Goal: Task Accomplishment & Management: Manage account settings

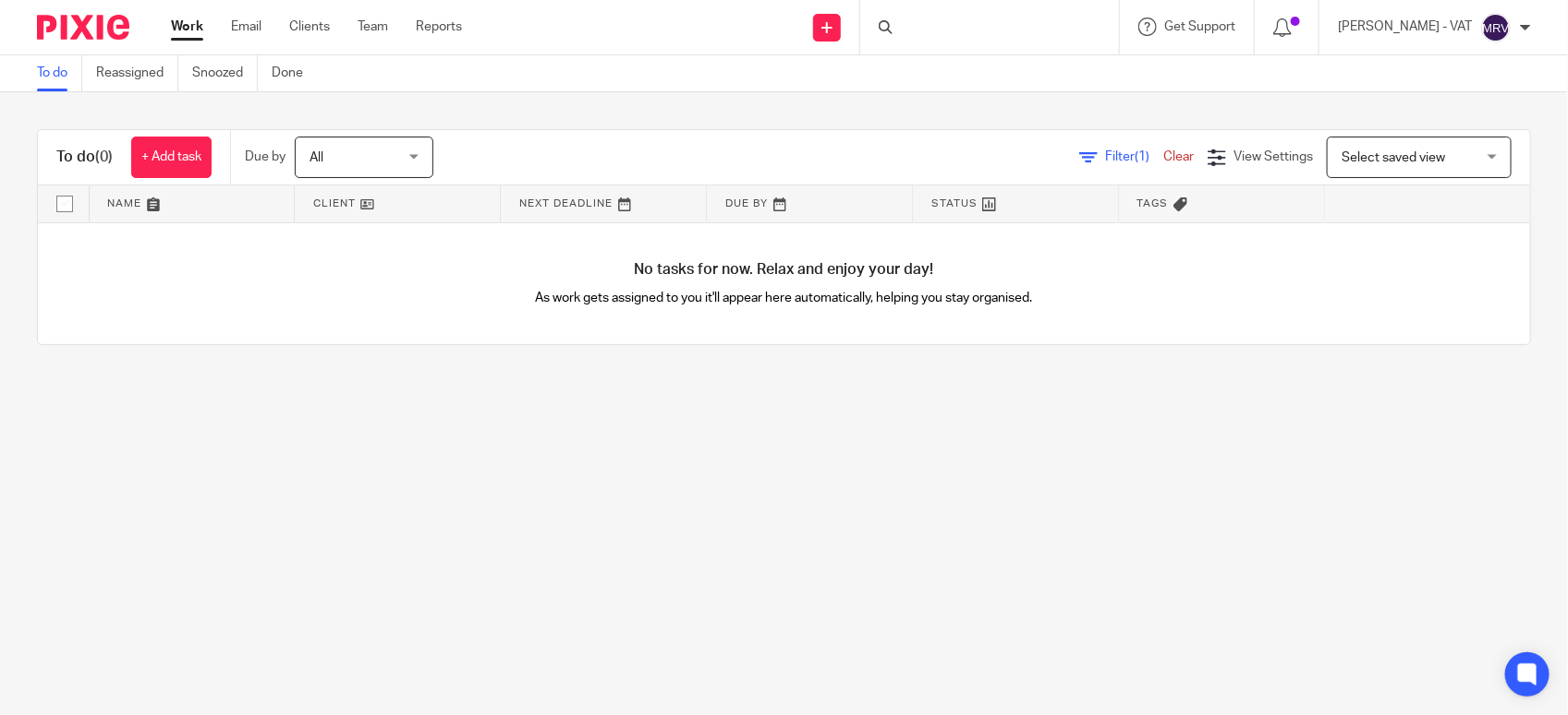
click at [266, 522] on main "To do Reassigned Snoozed Done To do (0) + Add task Due by All All Today Tomorro…" at bounding box center [784, 357] width 1568 height 715
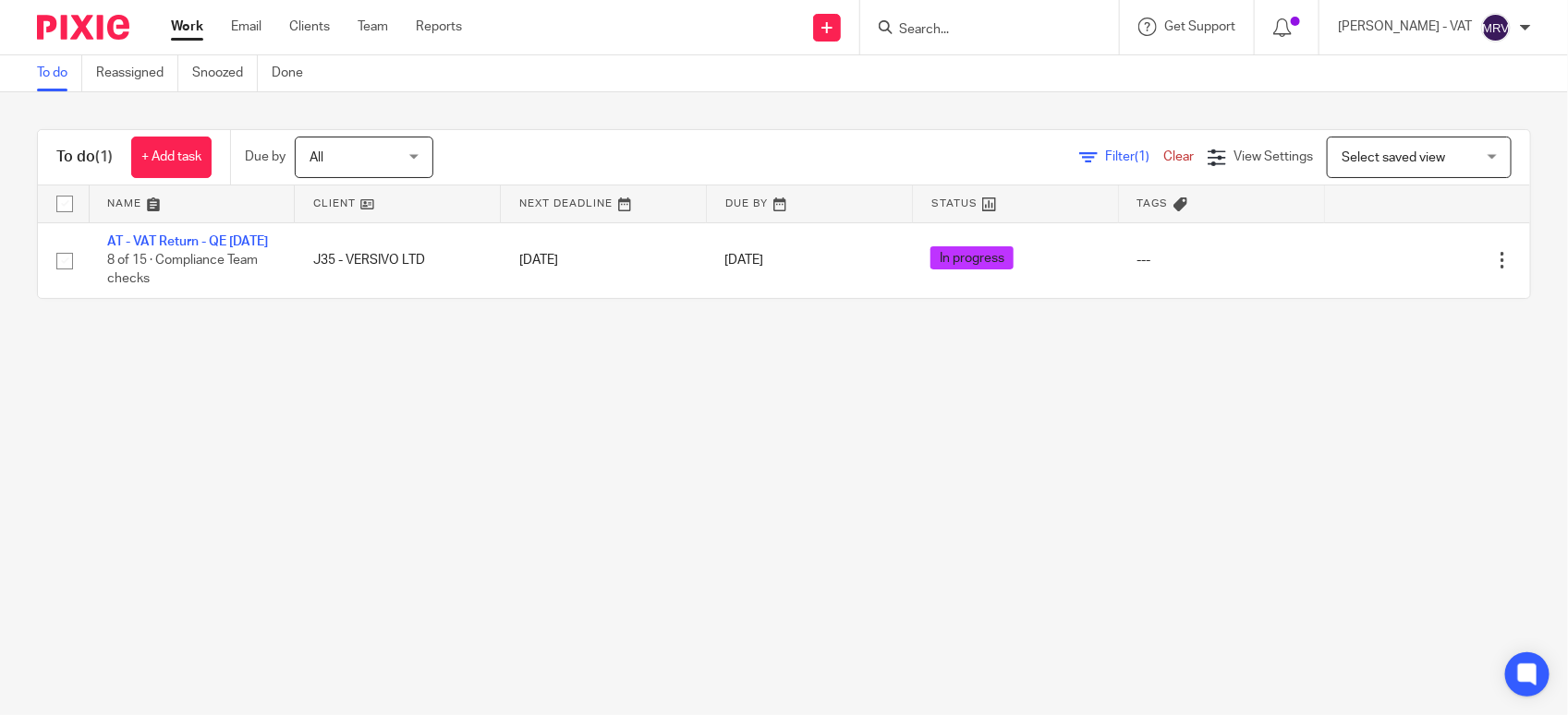
click at [337, 495] on main "To do Reassigned Snoozed Done To do (1) + Add task Due by All All Today Tomorro…" at bounding box center [784, 357] width 1568 height 715
drag, startPoint x: 201, startPoint y: 245, endPoint x: 266, endPoint y: 220, distance: 69.6
click at [201, 245] on link "AT - VAT Return - QE [DATE]" at bounding box center [187, 242] width 161 height 13
click at [223, 476] on main "To do Reassigned Snoozed Done To do (1) + Add task Due by All All Today Tomorro…" at bounding box center [784, 357] width 1568 height 715
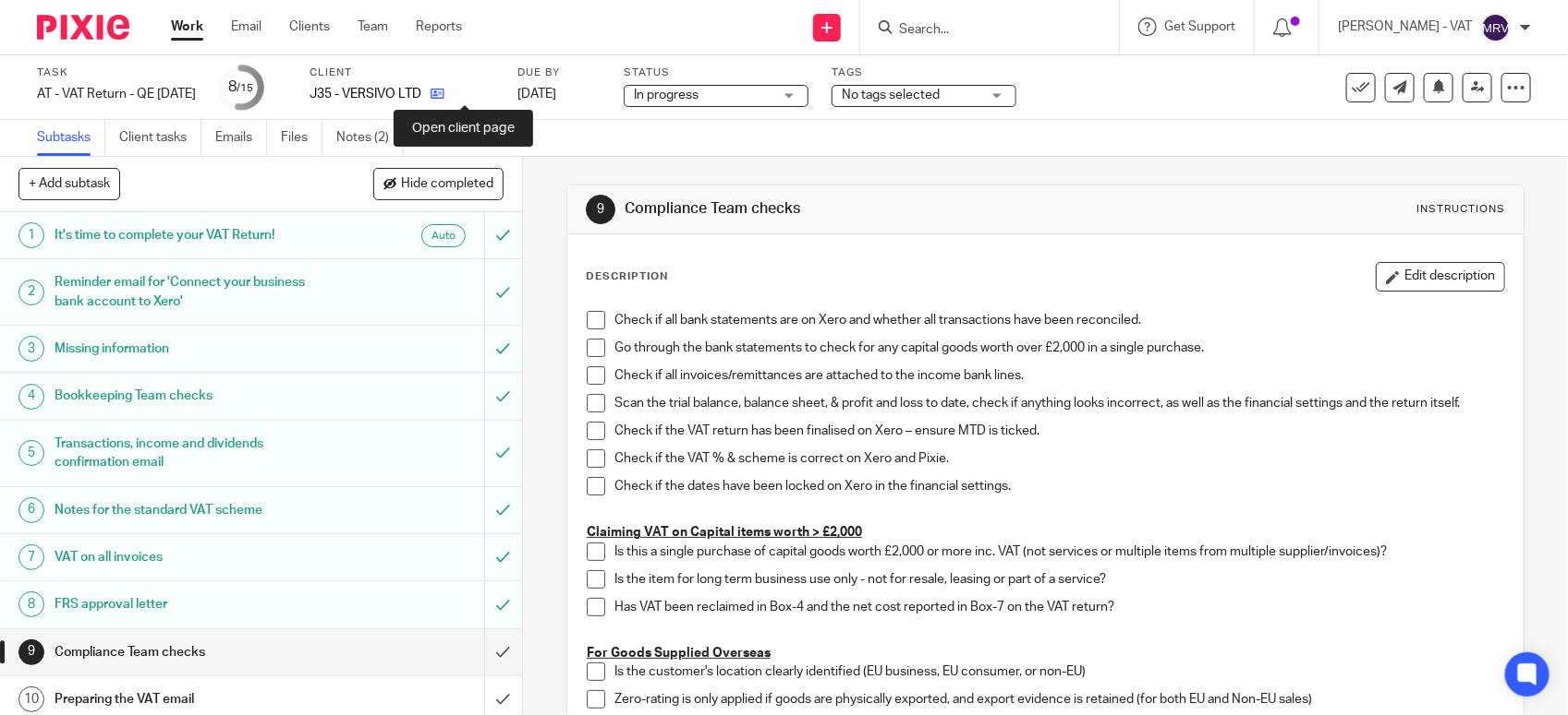
drag, startPoint x: 0, startPoint y: 0, endPoint x: 470, endPoint y: 98, distance: 480.1
click at [444, 98] on icon at bounding box center [437, 94] width 14 height 14
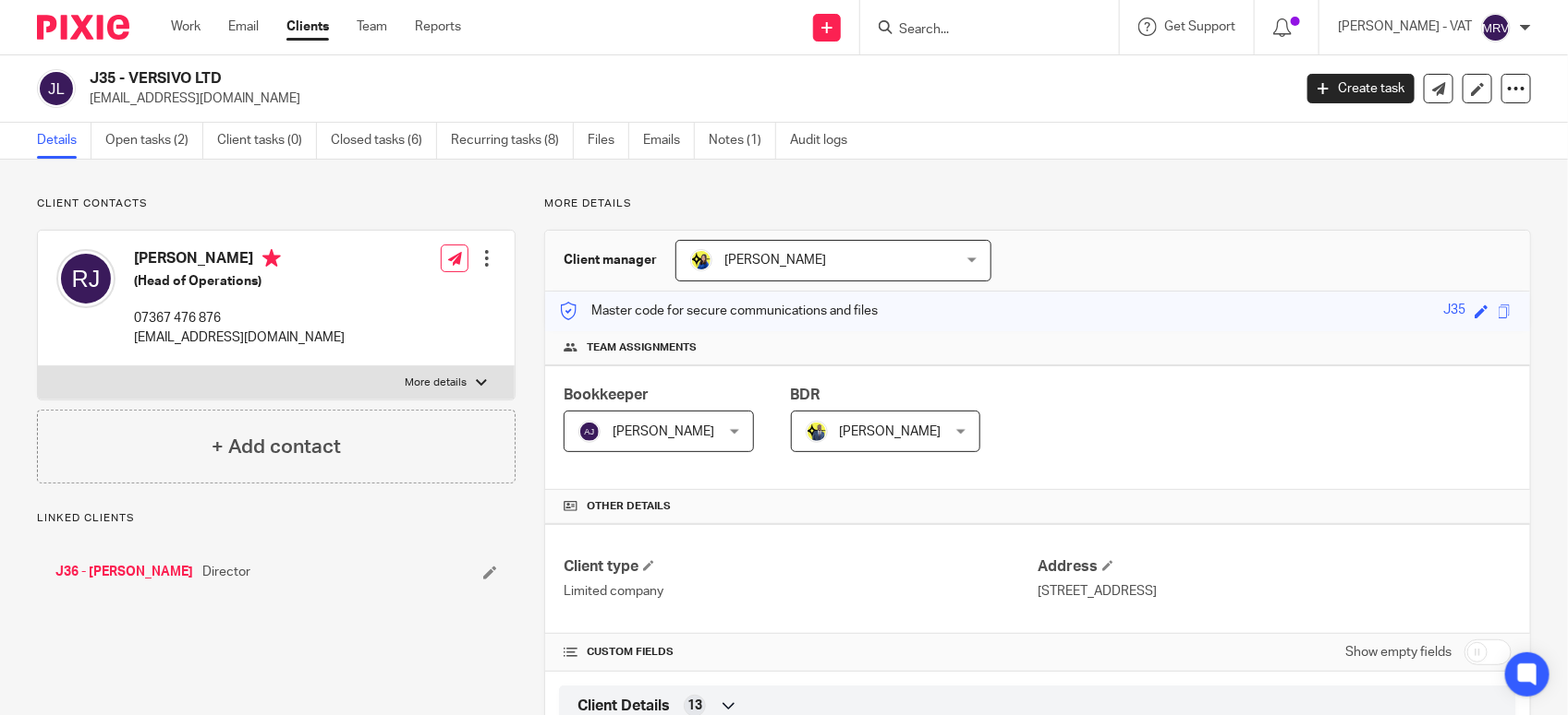
drag, startPoint x: 128, startPoint y: 75, endPoint x: 229, endPoint y: 75, distance: 101.0
click at [229, 75] on h2 "J35 - VERSIVO LTD" at bounding box center [565, 78] width 952 height 20
copy h2 "VERSIVO LTD"
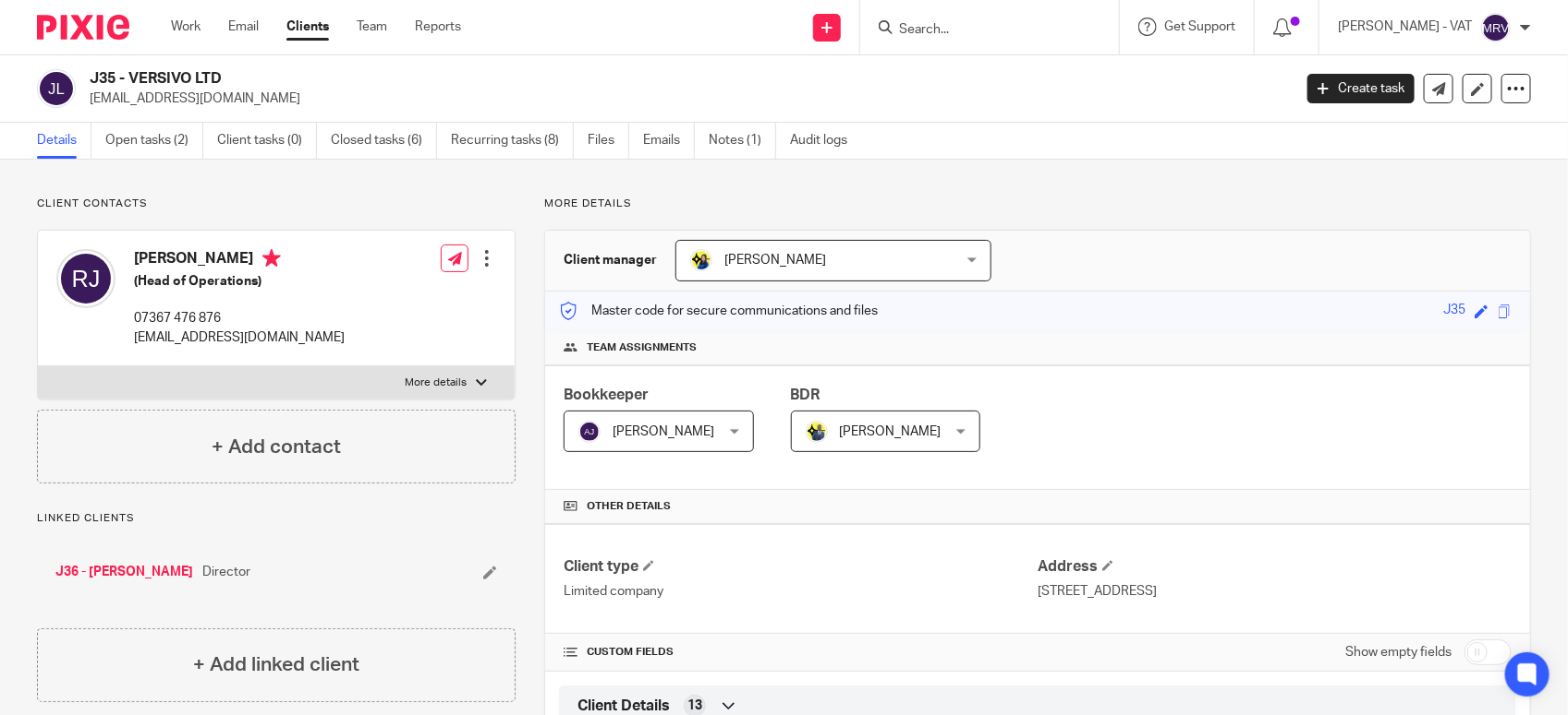
drag, startPoint x: 94, startPoint y: 76, endPoint x: 232, endPoint y: 74, distance: 138.0
click at [232, 74] on h2 "J35 - VERSIVO LTD" at bounding box center [565, 78] width 952 height 20
copy h2 "J35 - VERSIVO LTD"
click at [989, 29] on input "Search" at bounding box center [980, 30] width 166 height 17
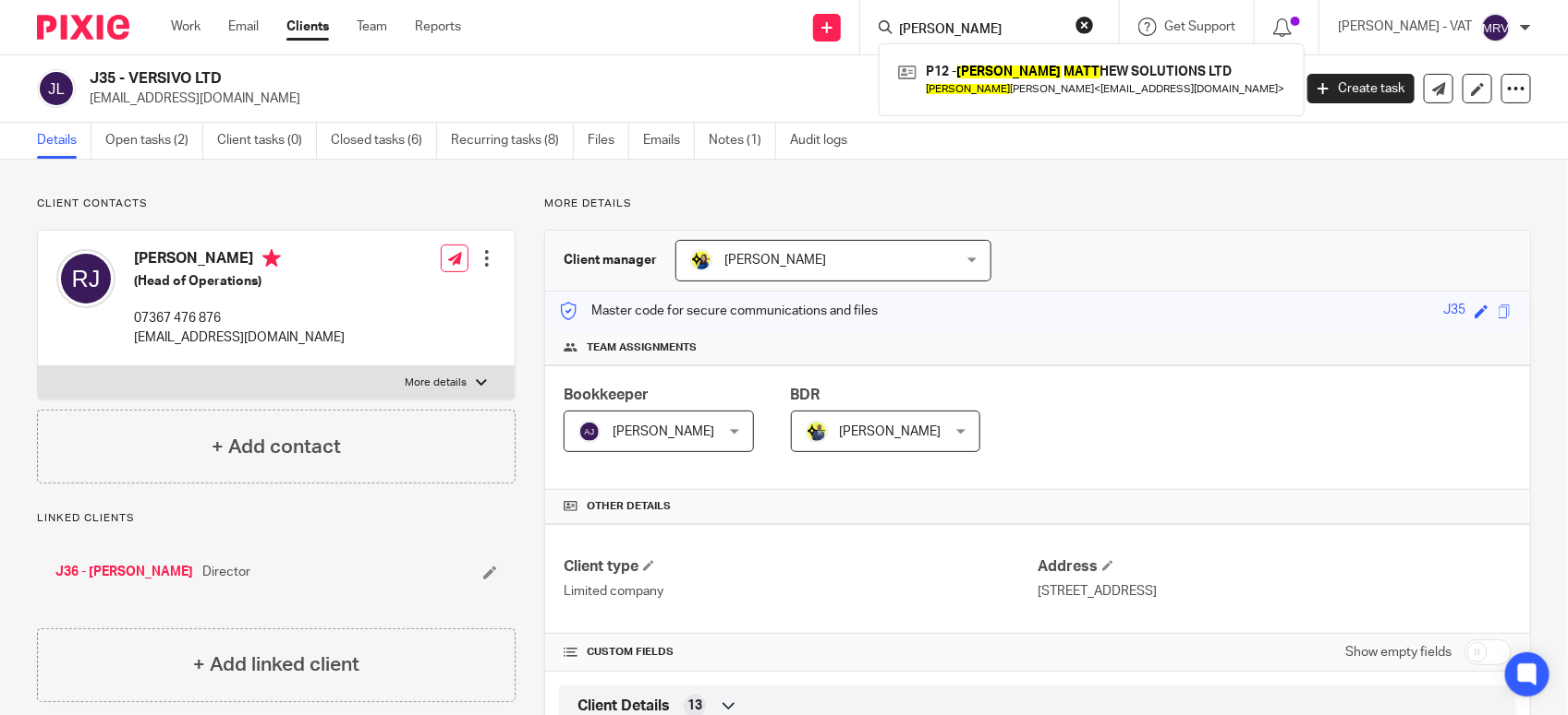
type input "james matt"
click at [974, 102] on div "P12 - JAMES MATT HEW SOLUTIONS LTD Matt hew Varghese < info@jmsolutionsltd.co.u…" at bounding box center [1092, 79] width 426 height 72
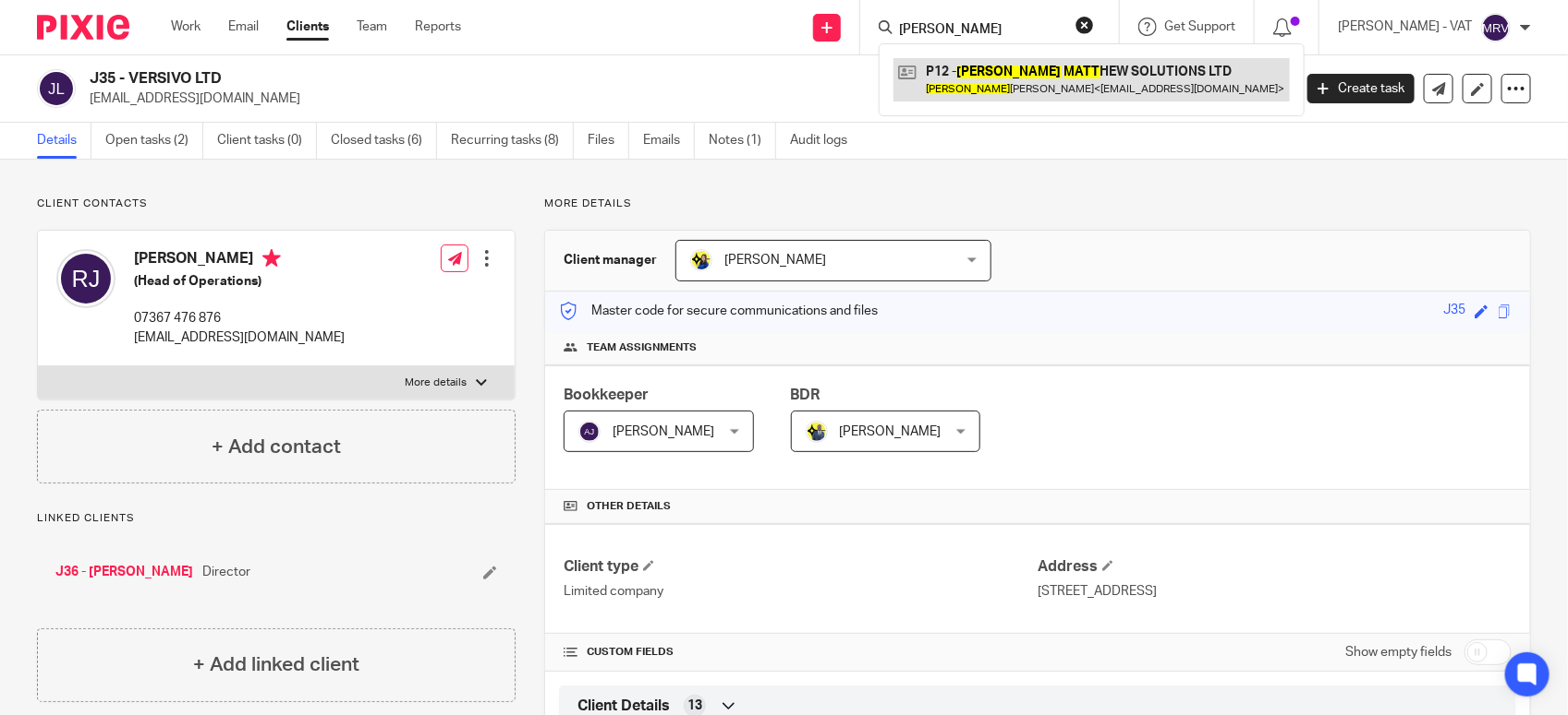
click at [976, 97] on link at bounding box center [1091, 79] width 396 height 43
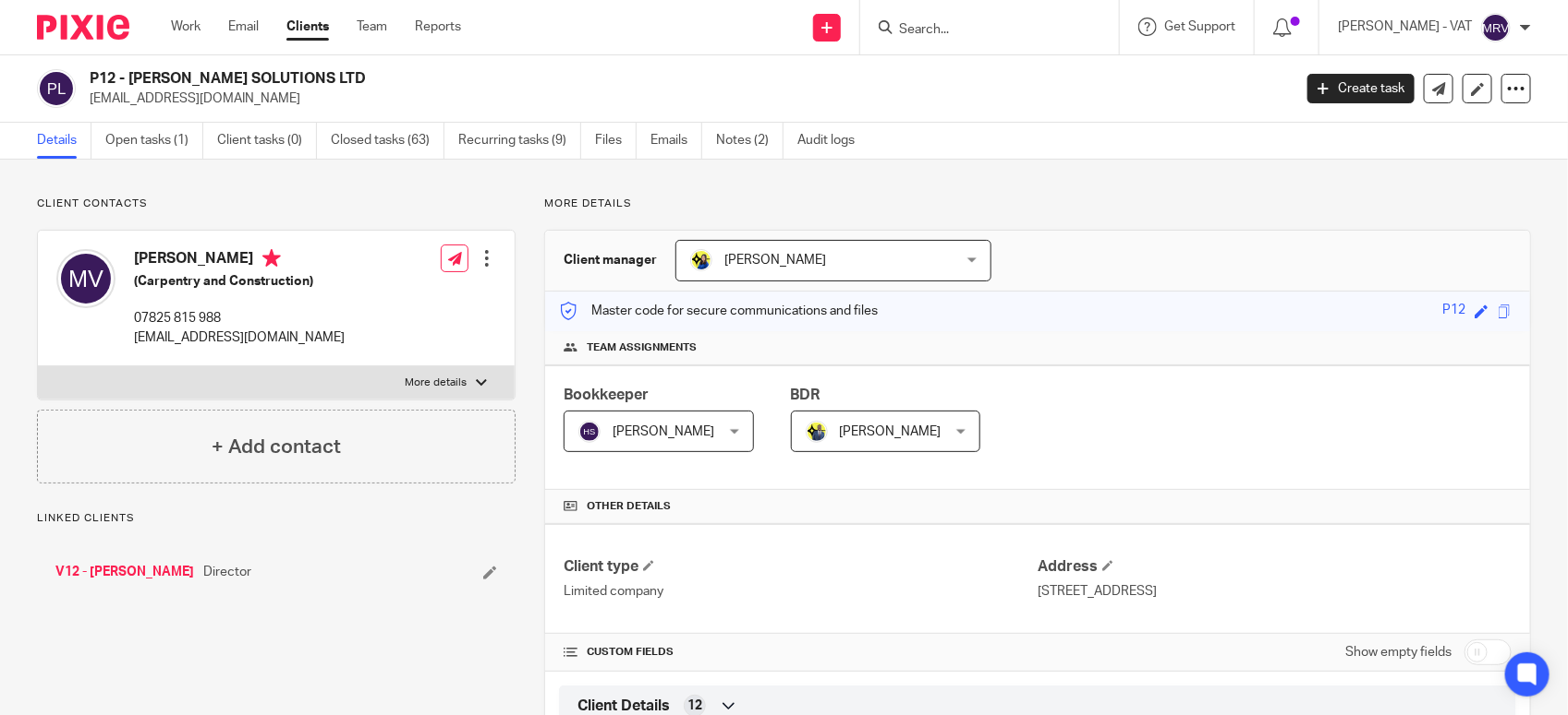
click at [171, 149] on link "Open tasks (1)" at bounding box center [154, 141] width 98 height 36
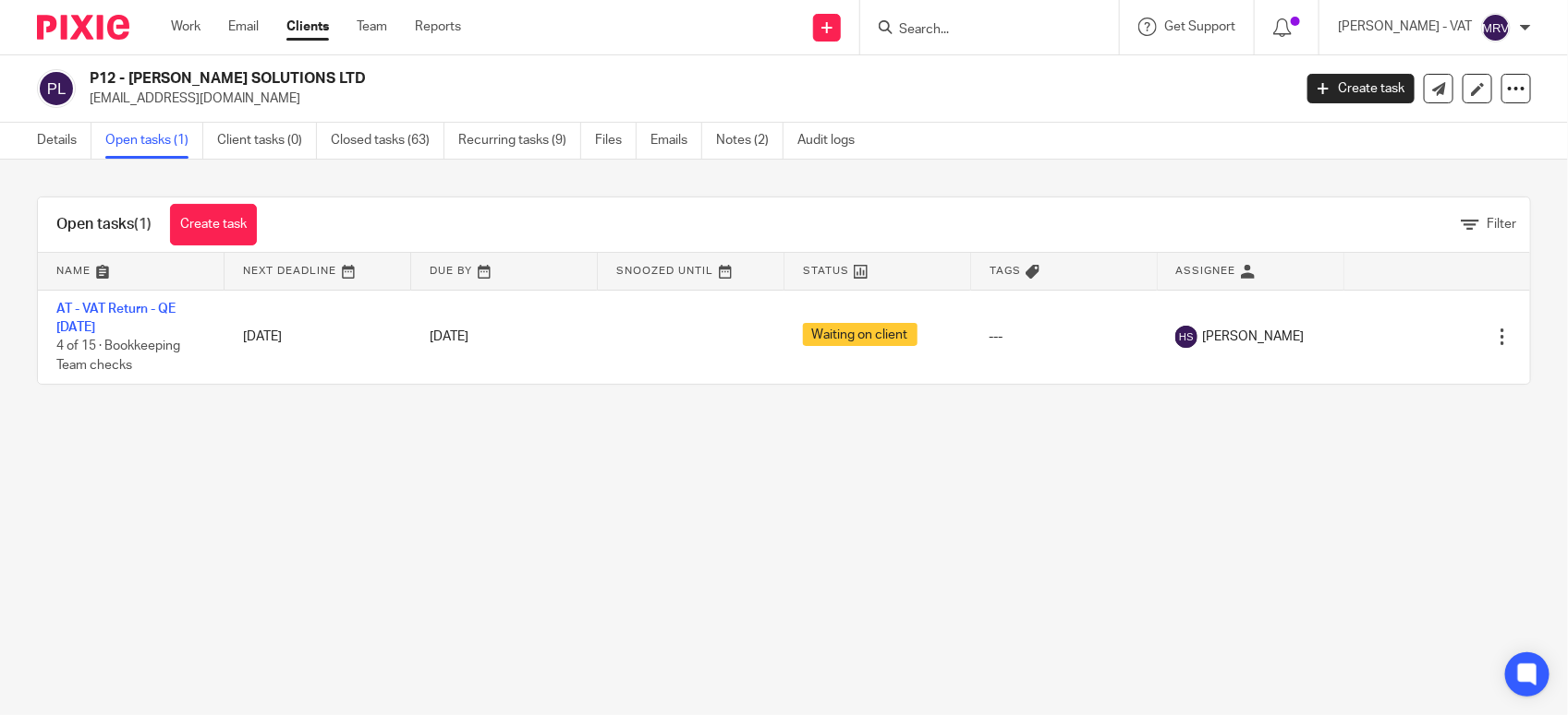
click at [43, 445] on main "P12 - [PERSON_NAME] SOLUTIONS LTD [EMAIL_ADDRESS][DOMAIN_NAME] Create task Upda…" at bounding box center [784, 357] width 1568 height 715
click at [54, 495] on main "P12 - JAMES MATTHEW SOLUTIONS LTD info@jmsolutionsltd.co.uk Create task Update …" at bounding box center [784, 357] width 1568 height 715
click at [49, 145] on link "Details" at bounding box center [64, 141] width 55 height 36
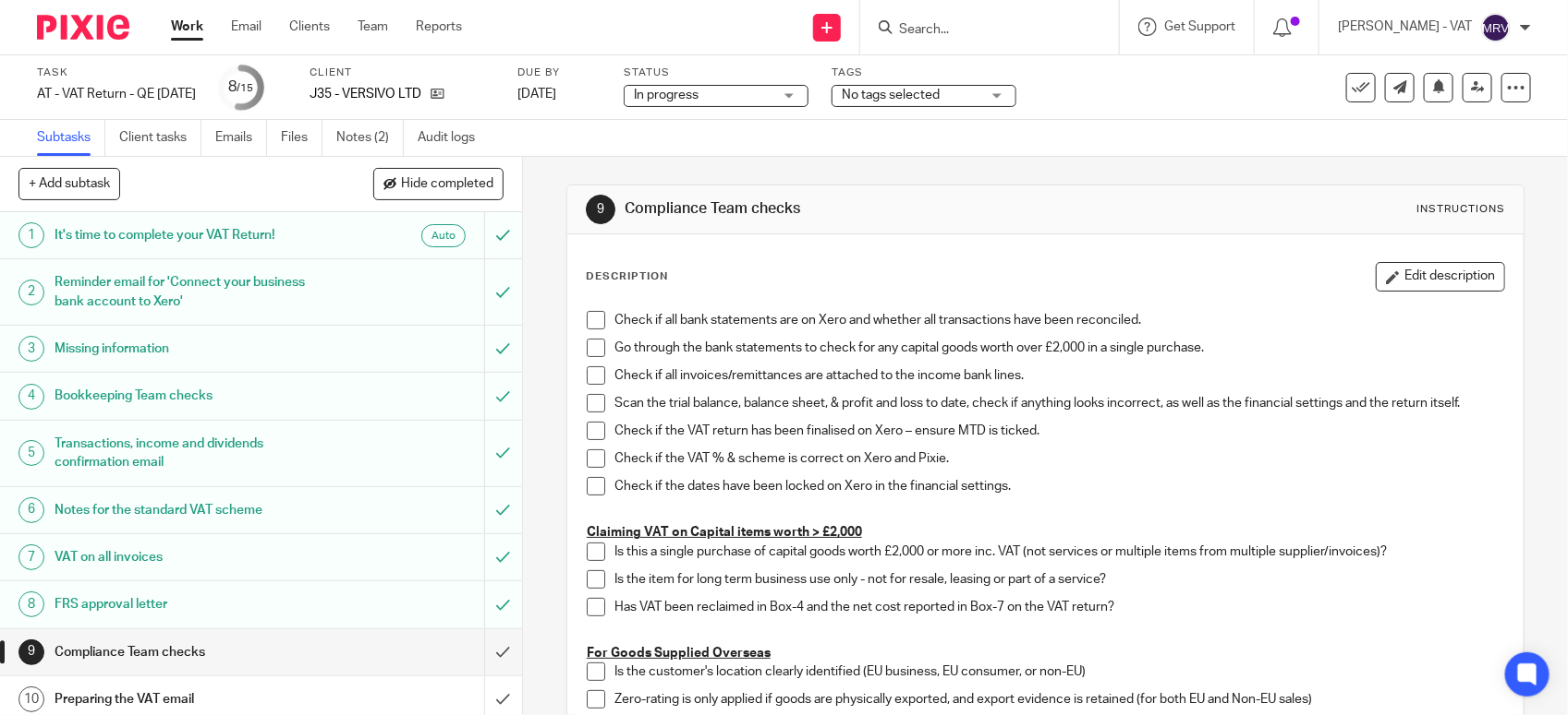
click at [587, 312] on span at bounding box center [596, 320] width 19 height 19
click at [593, 344] on span at bounding box center [596, 349] width 19 height 19
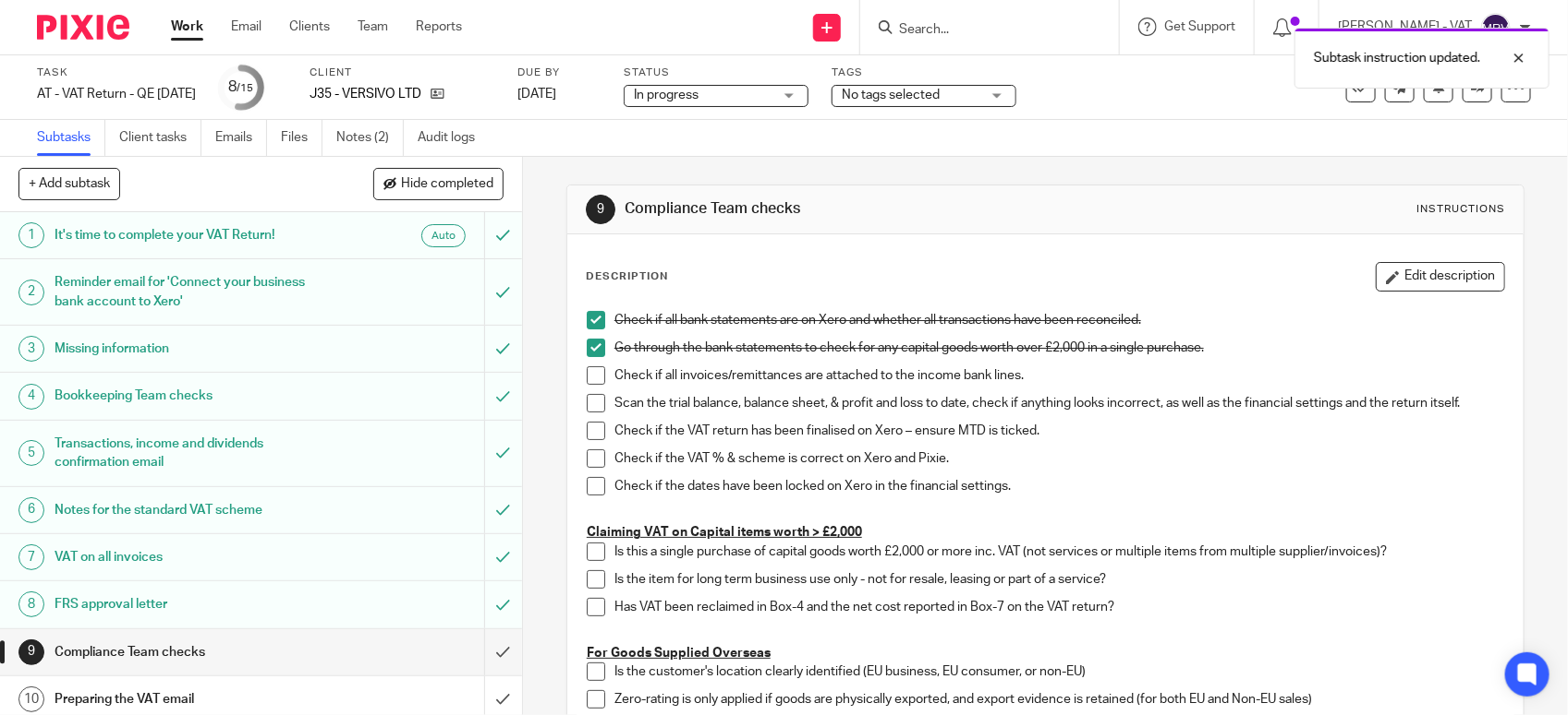
click at [590, 380] on span at bounding box center [596, 376] width 19 height 19
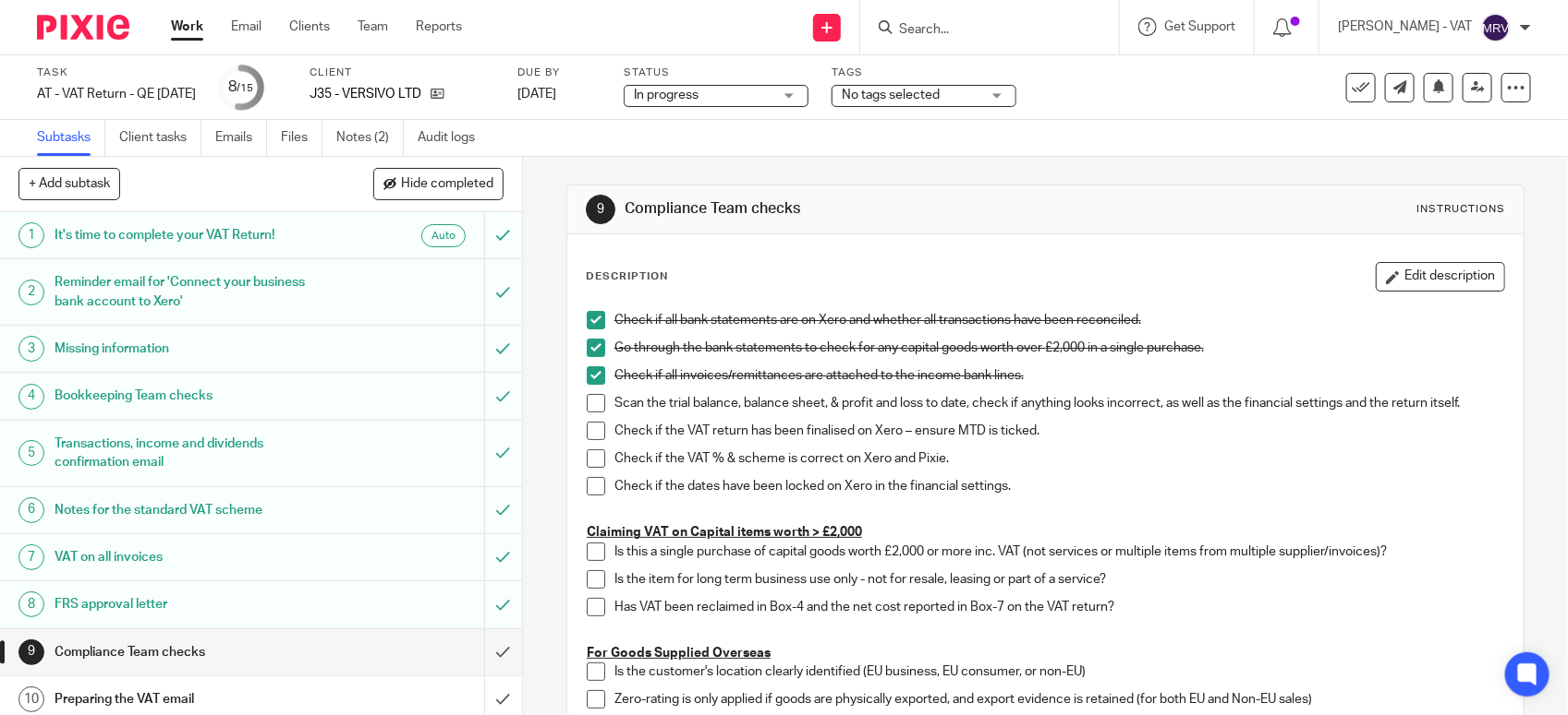
click at [588, 404] on span at bounding box center [596, 403] width 19 height 19
click at [444, 90] on icon at bounding box center [437, 94] width 14 height 14
click at [587, 435] on span at bounding box center [596, 432] width 19 height 19
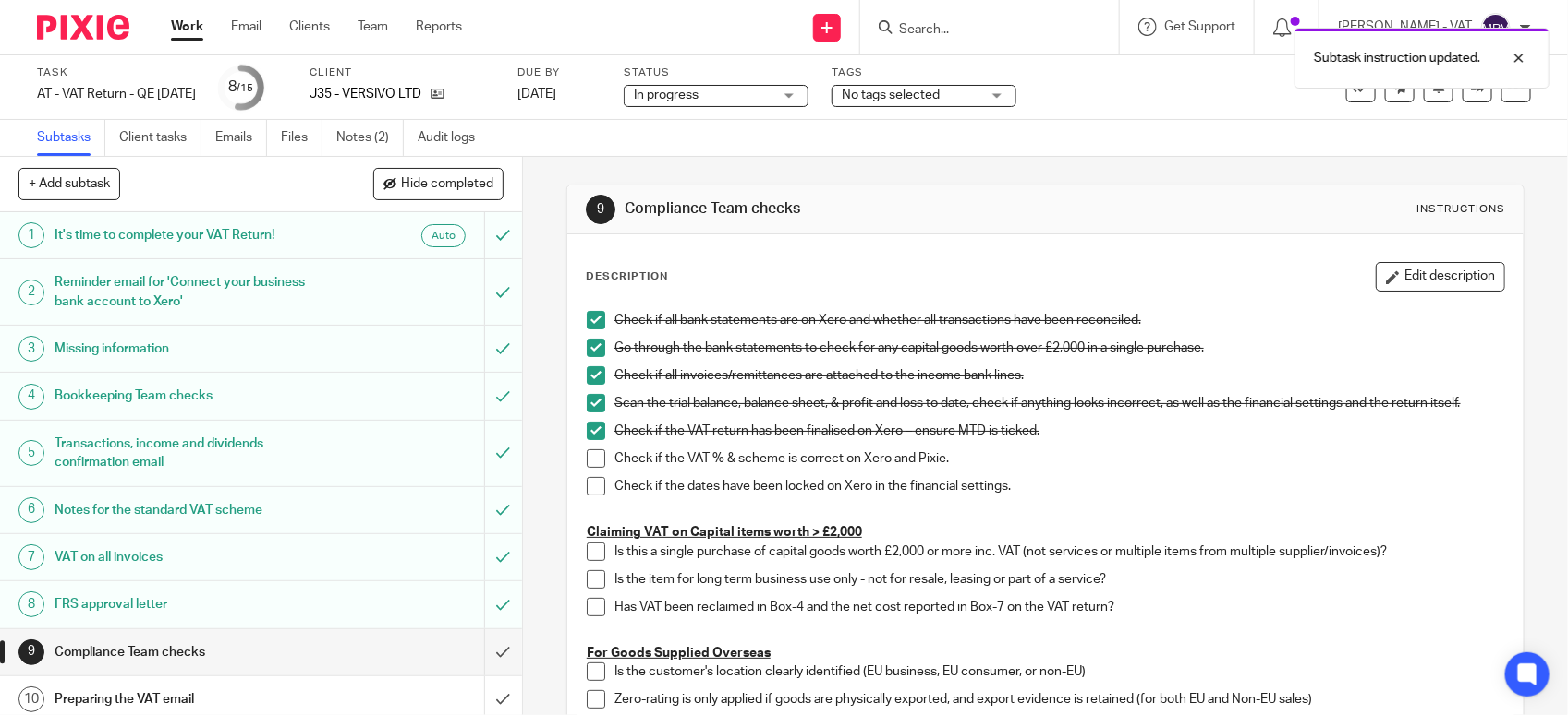
click at [590, 452] on span at bounding box center [596, 459] width 19 height 19
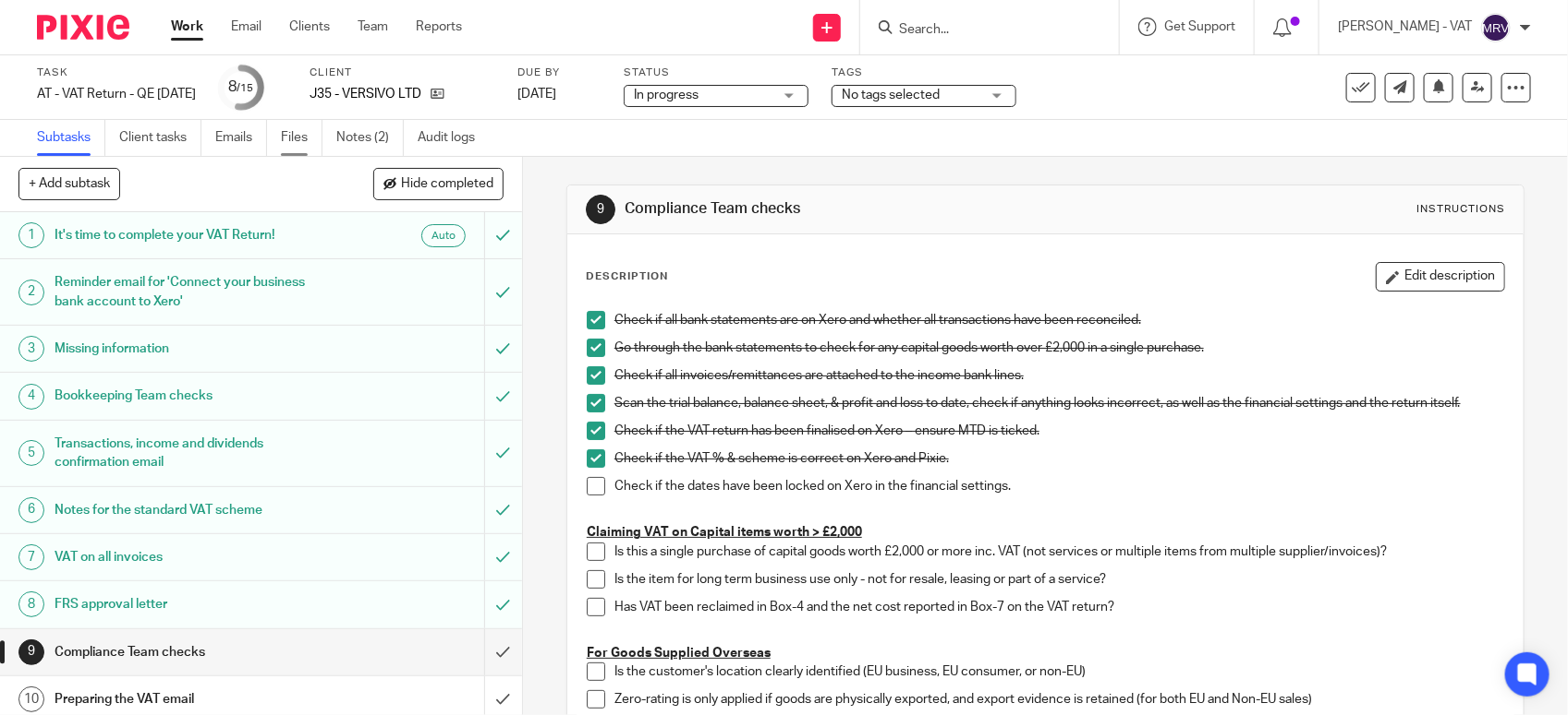
click at [306, 136] on link "Files" at bounding box center [302, 138] width 42 height 36
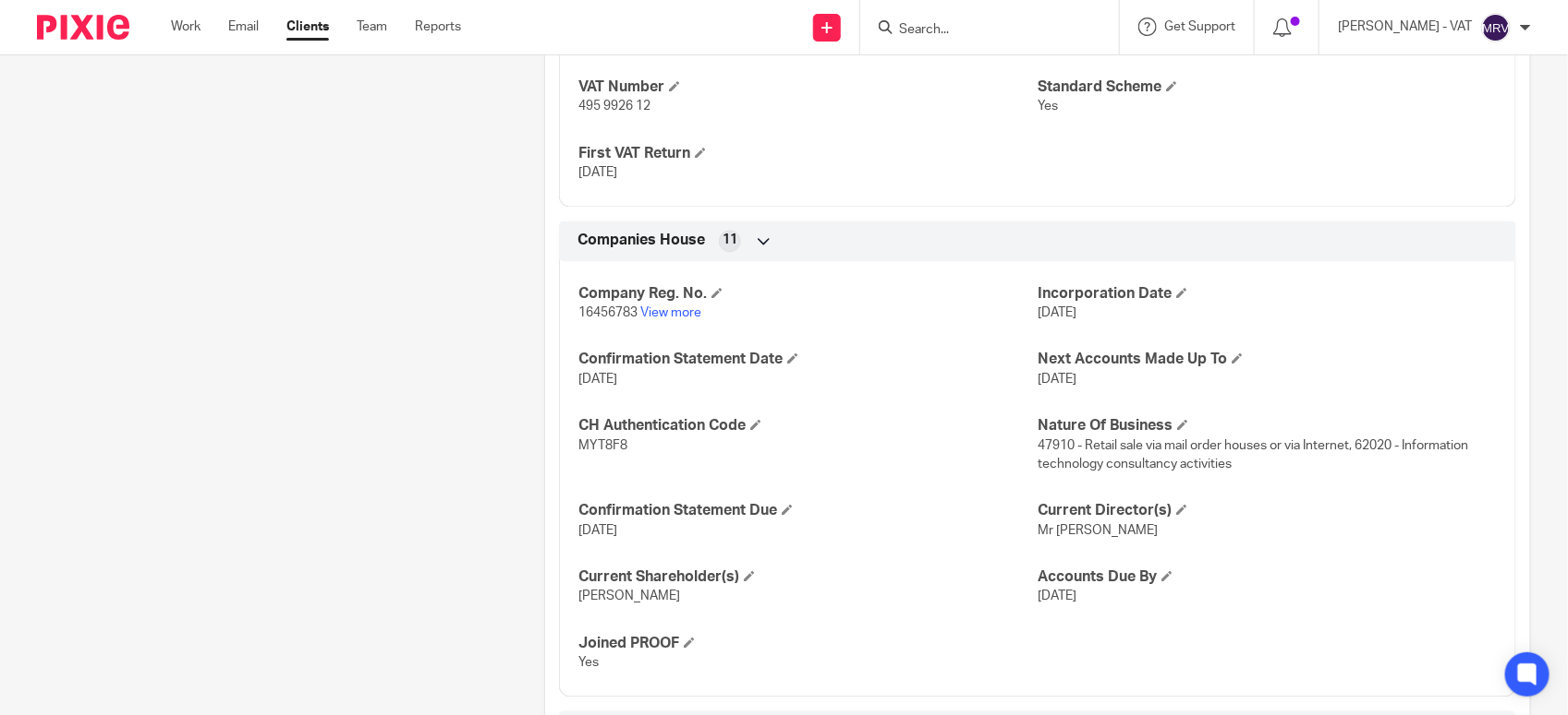
scroll to position [1500, 0]
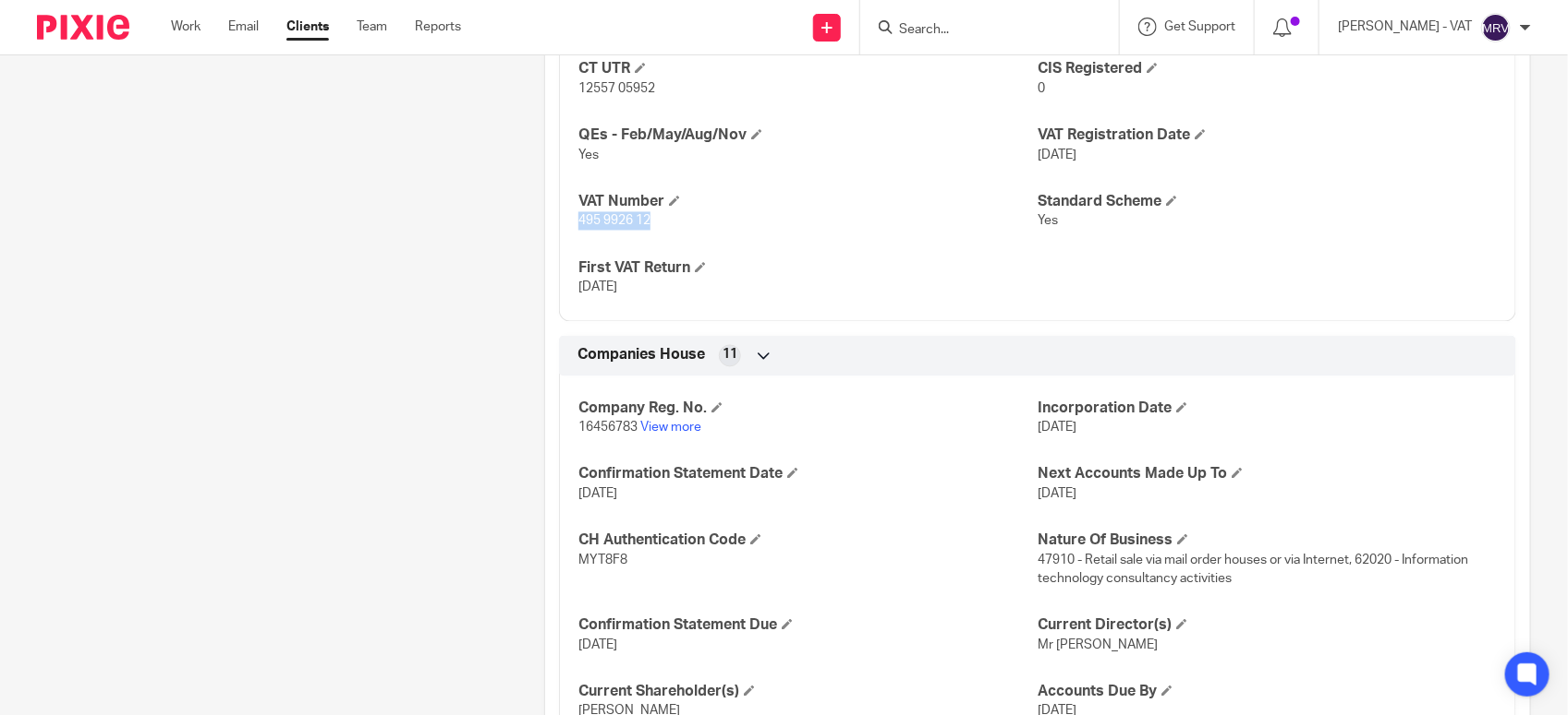
drag, startPoint x: 573, startPoint y: 225, endPoint x: 671, endPoint y: 238, distance: 98.9
click at [671, 238] on div "CT UTR 12557 05952 CIS Registered 0 QEs - Feb/May/Aug/Nov Yes VAT Registration …" at bounding box center [1037, 172] width 957 height 298
copy span "495 9926 12"
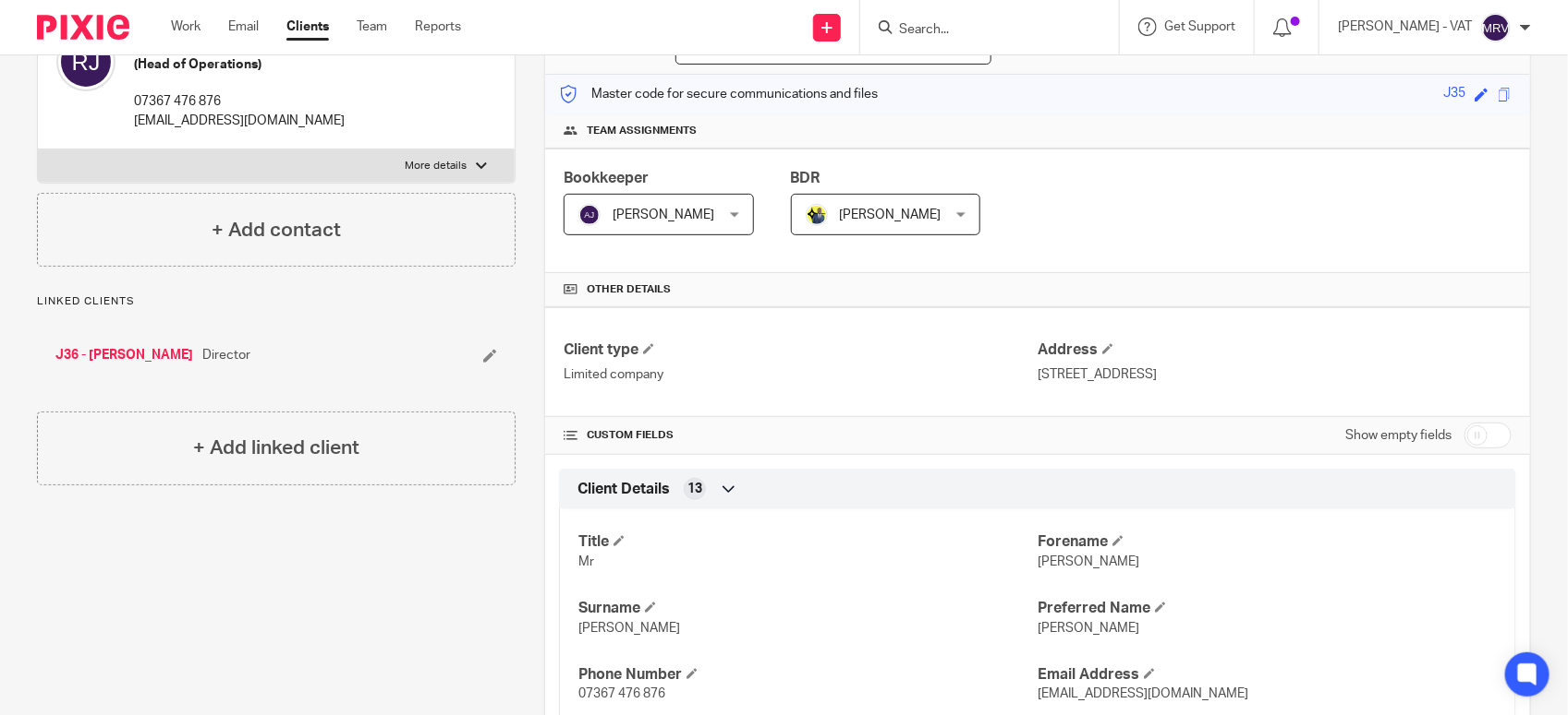
scroll to position [0, 0]
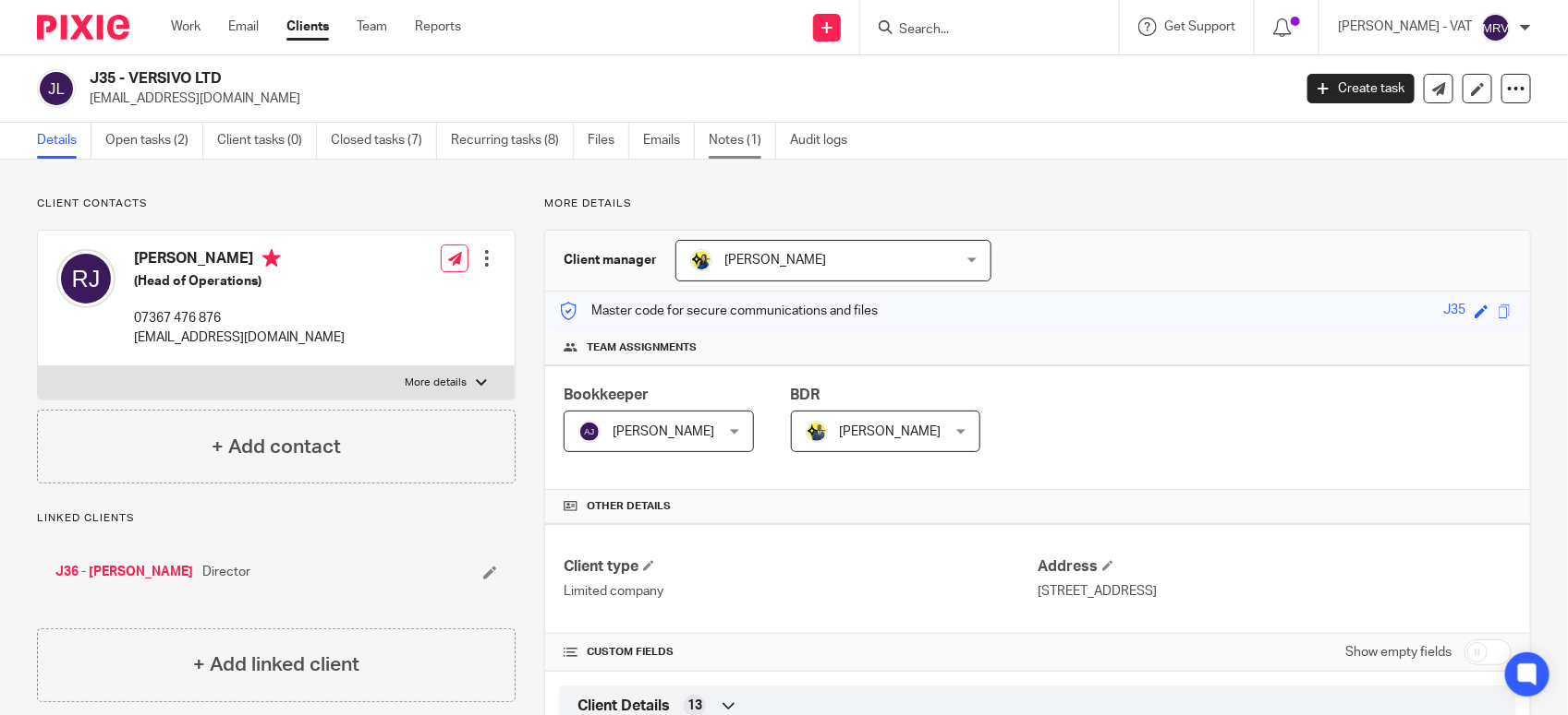
click at [718, 137] on link "Notes (1)" at bounding box center [742, 141] width 67 height 36
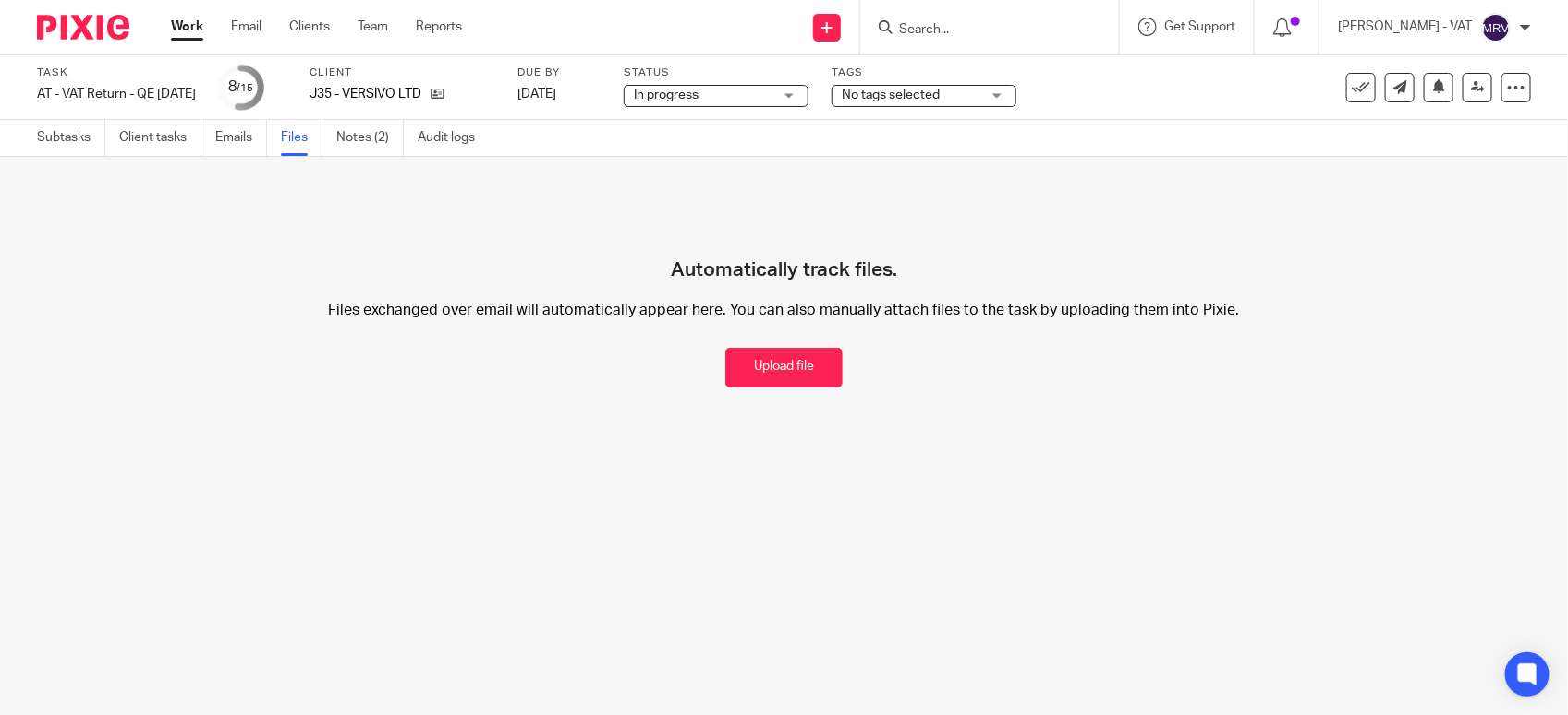
click at [725, 350] on button "Upload file" at bounding box center [784, 367] width 117 height 40
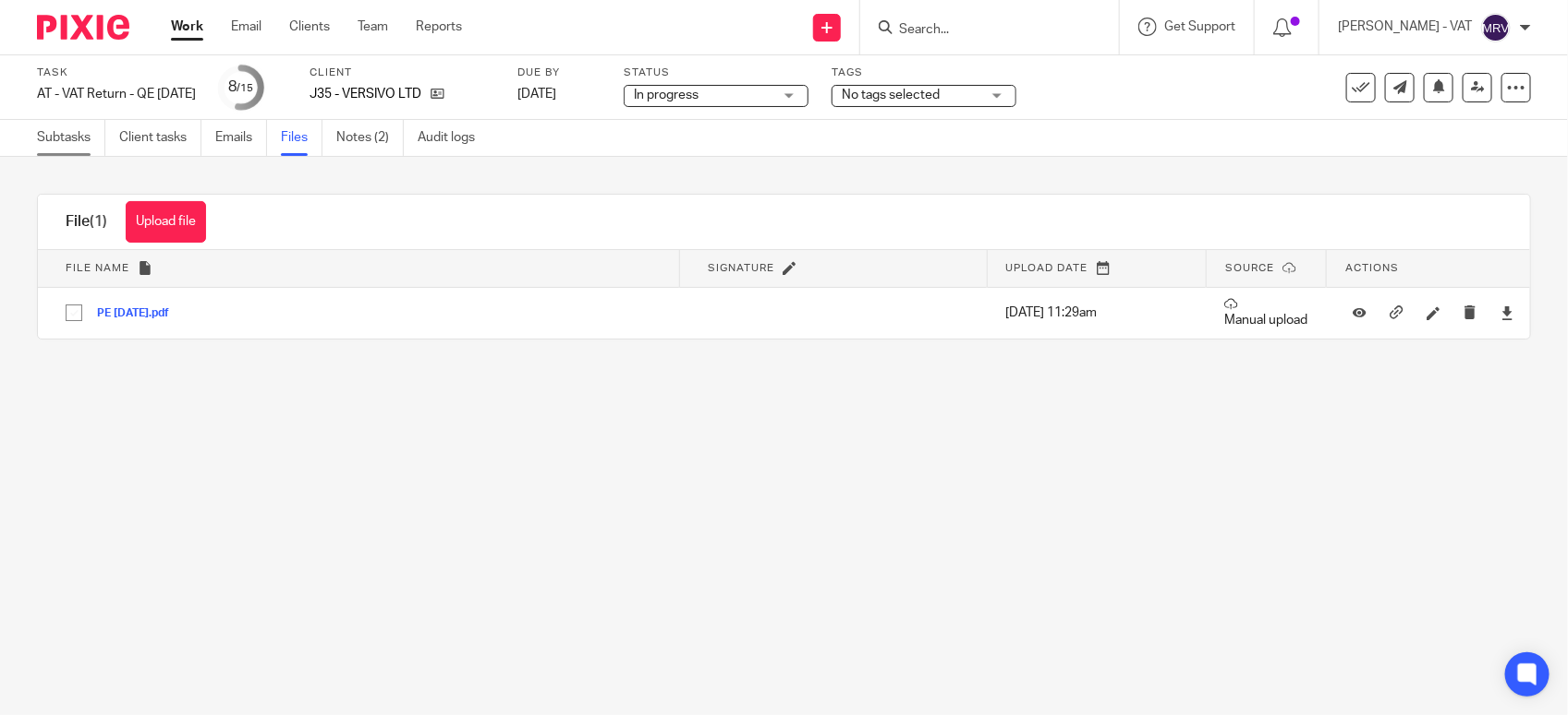
click at [78, 141] on link "Subtasks" at bounding box center [71, 138] width 68 height 36
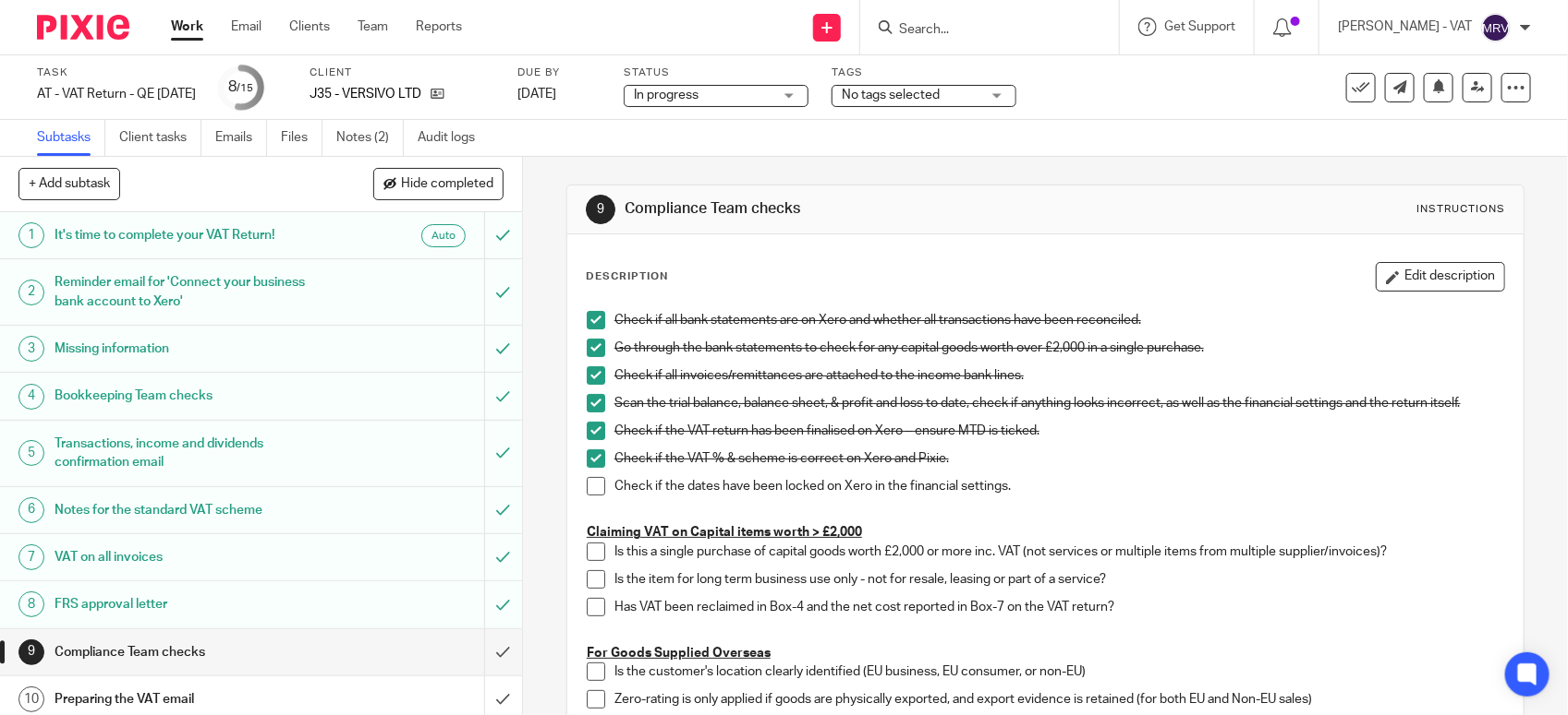
click at [589, 483] on span at bounding box center [596, 486] width 19 height 19
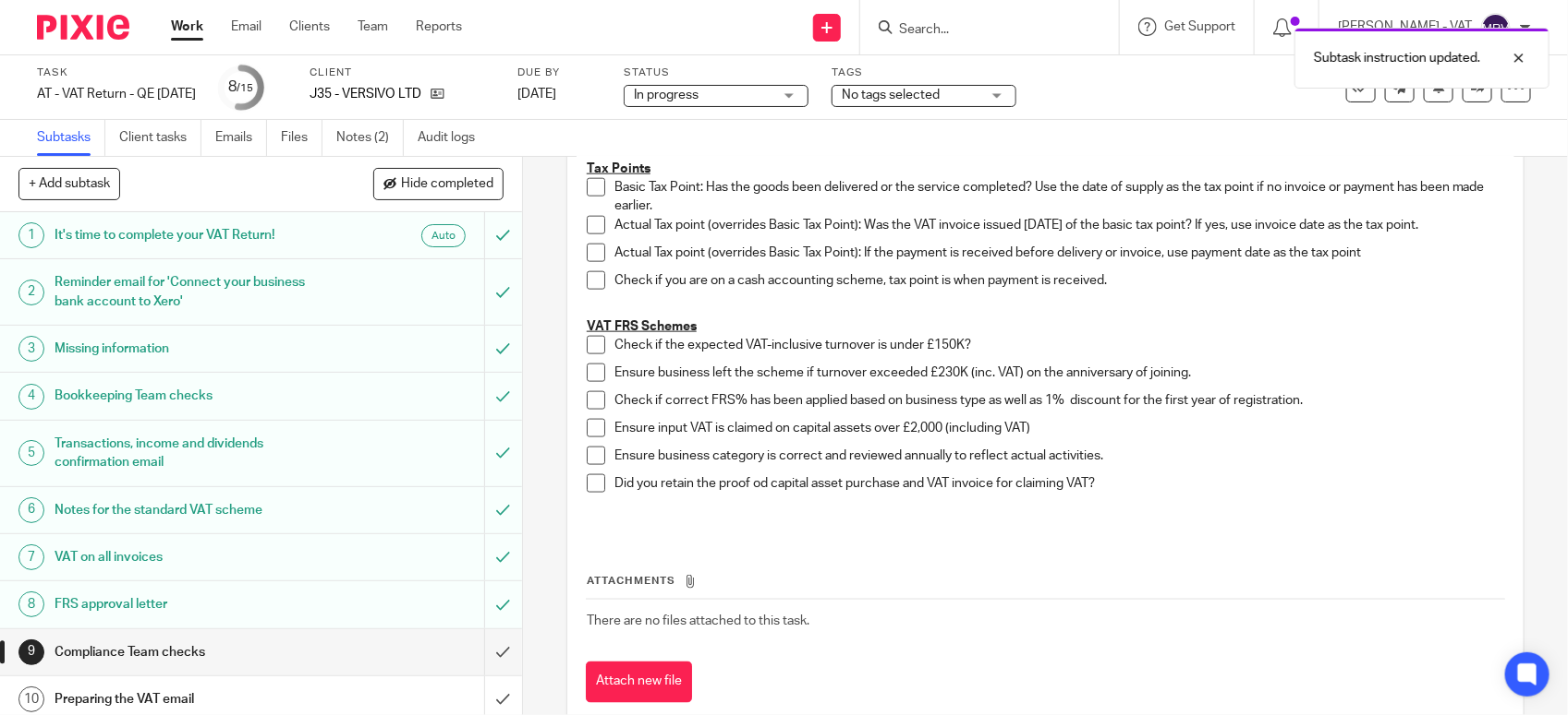
scroll to position [1068, 0]
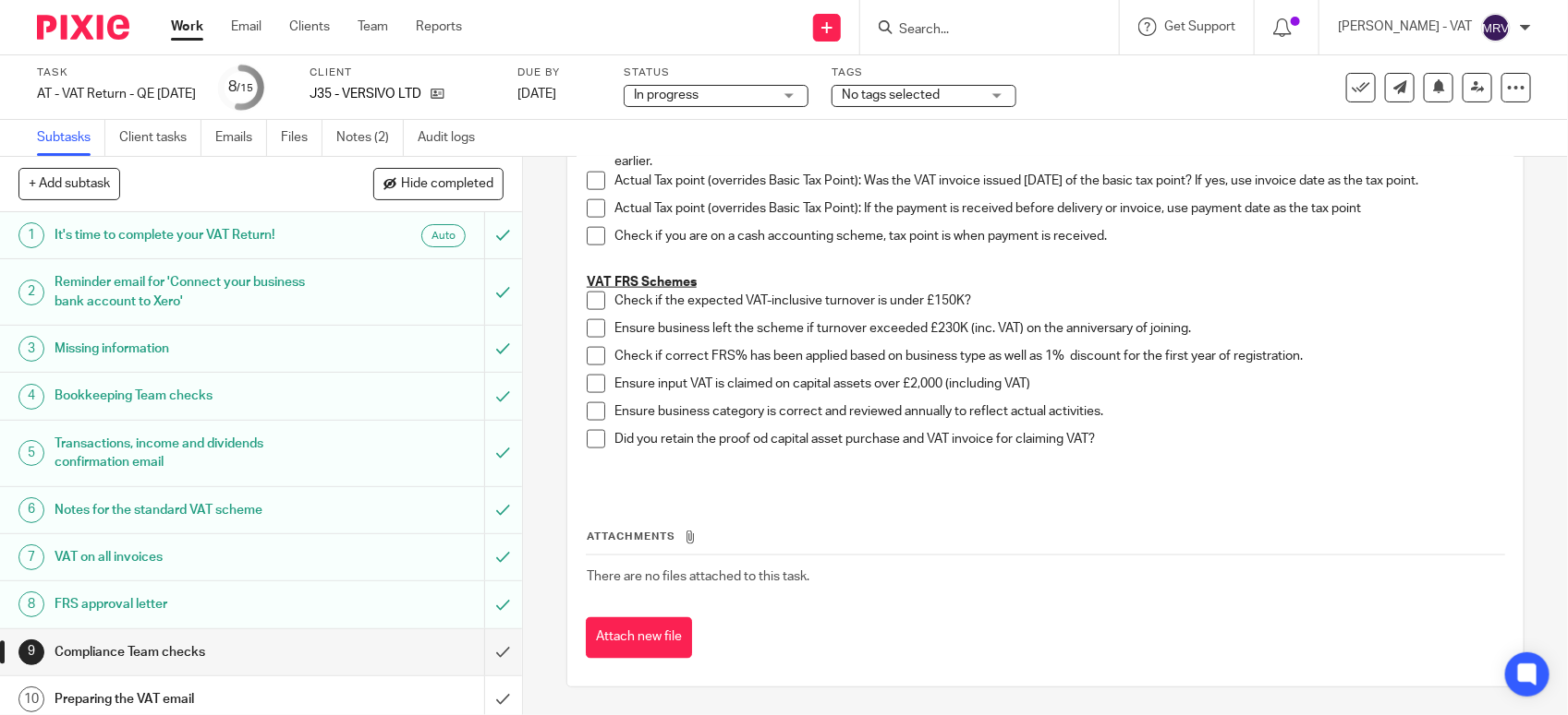
click at [589, 309] on span at bounding box center [596, 301] width 19 height 19
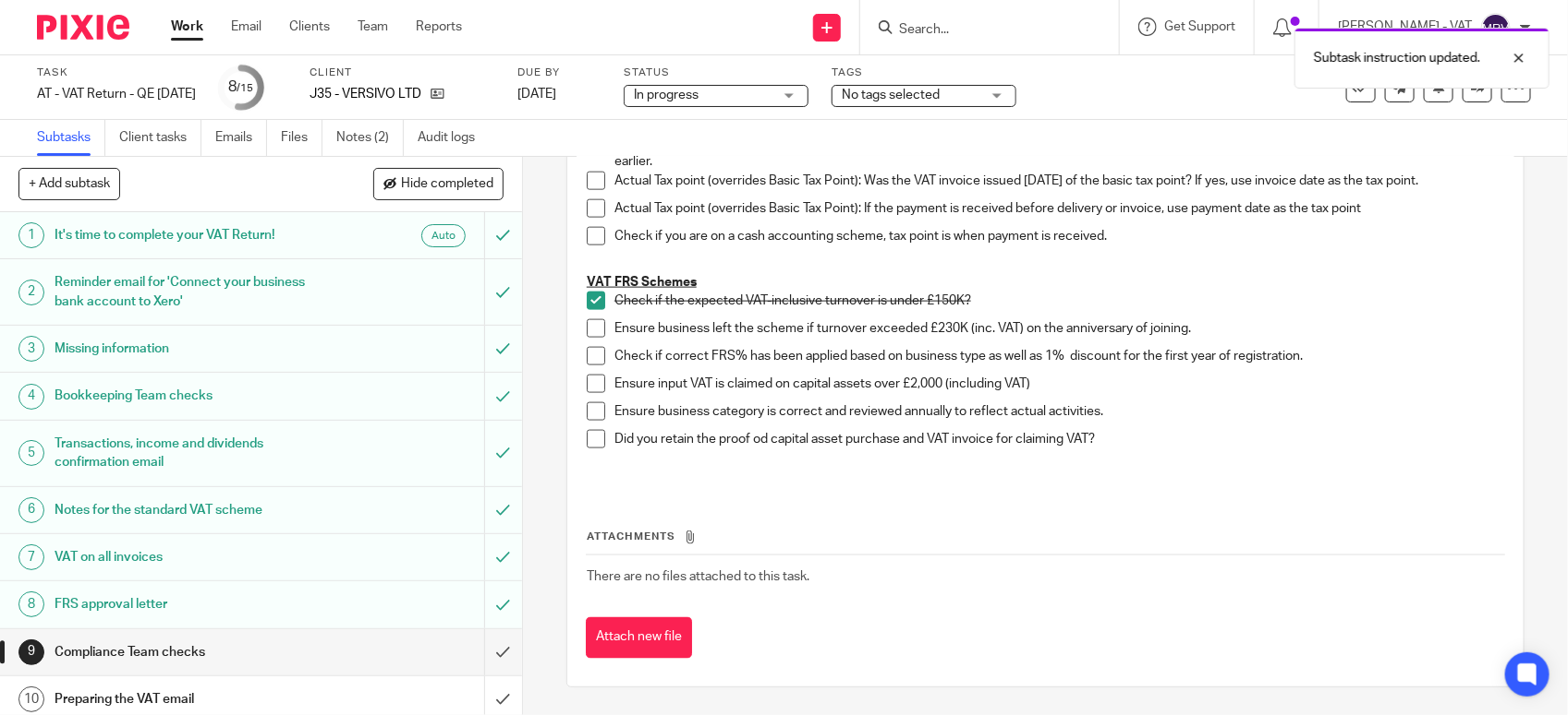
click at [588, 320] on span at bounding box center [596, 329] width 19 height 19
click at [587, 361] on span at bounding box center [596, 357] width 19 height 19
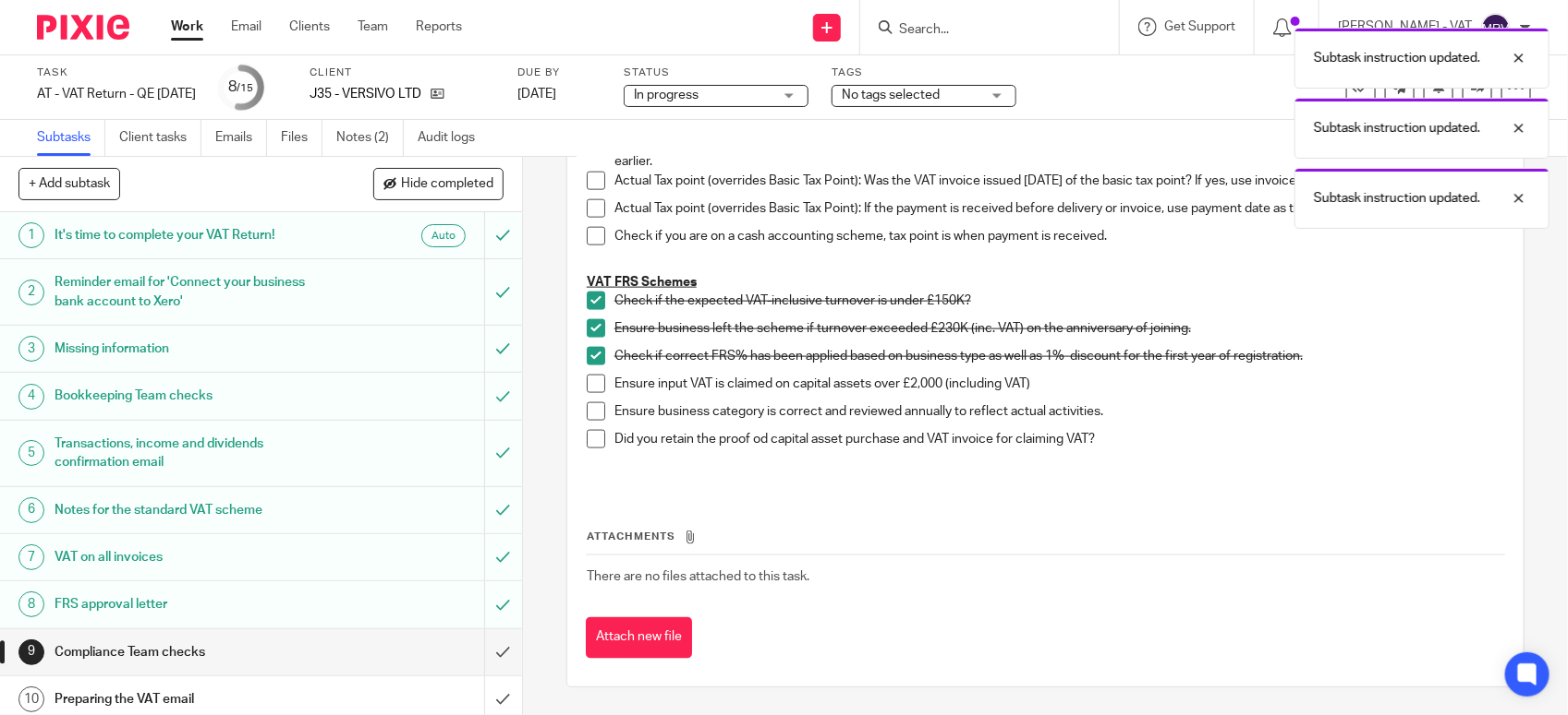
click at [588, 406] on span at bounding box center [596, 412] width 19 height 19
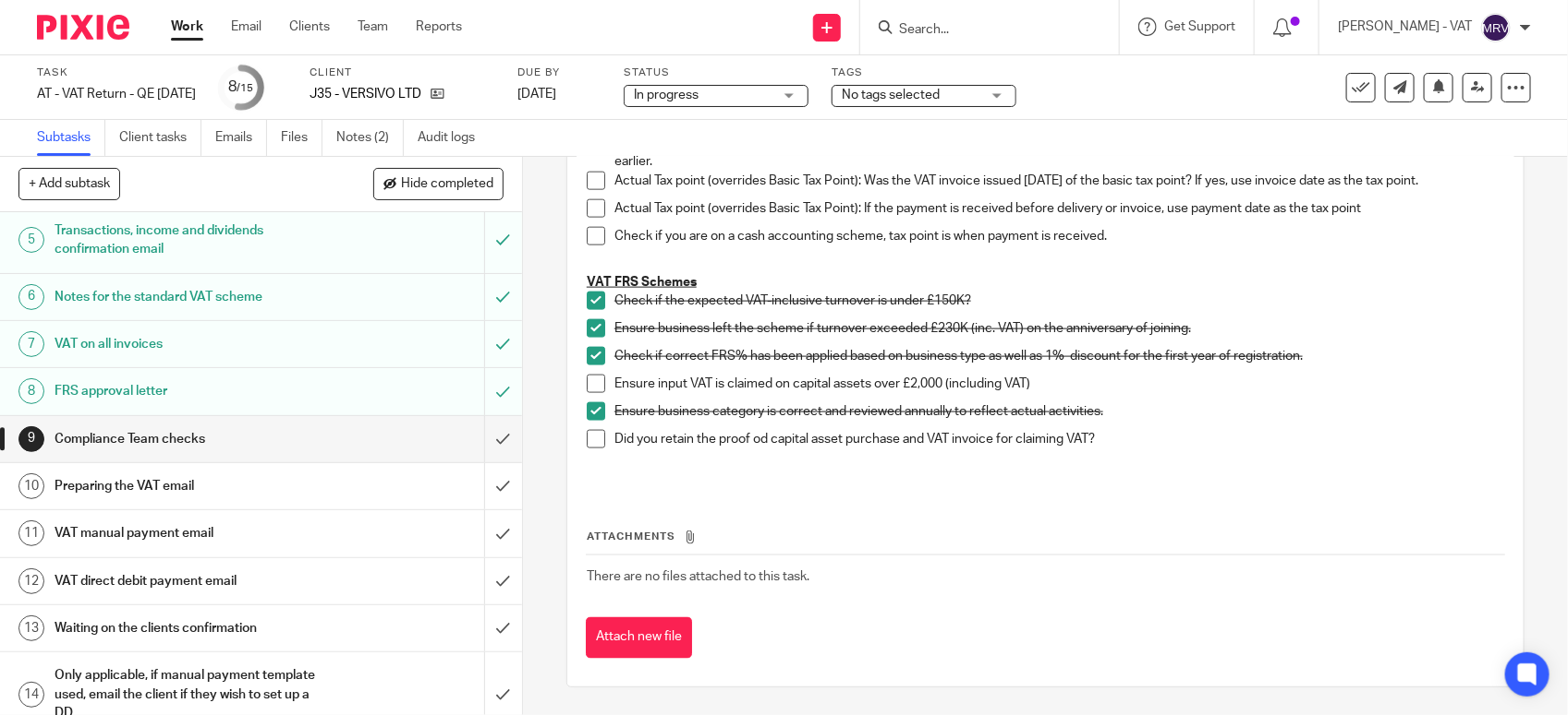
scroll to position [230, 0]
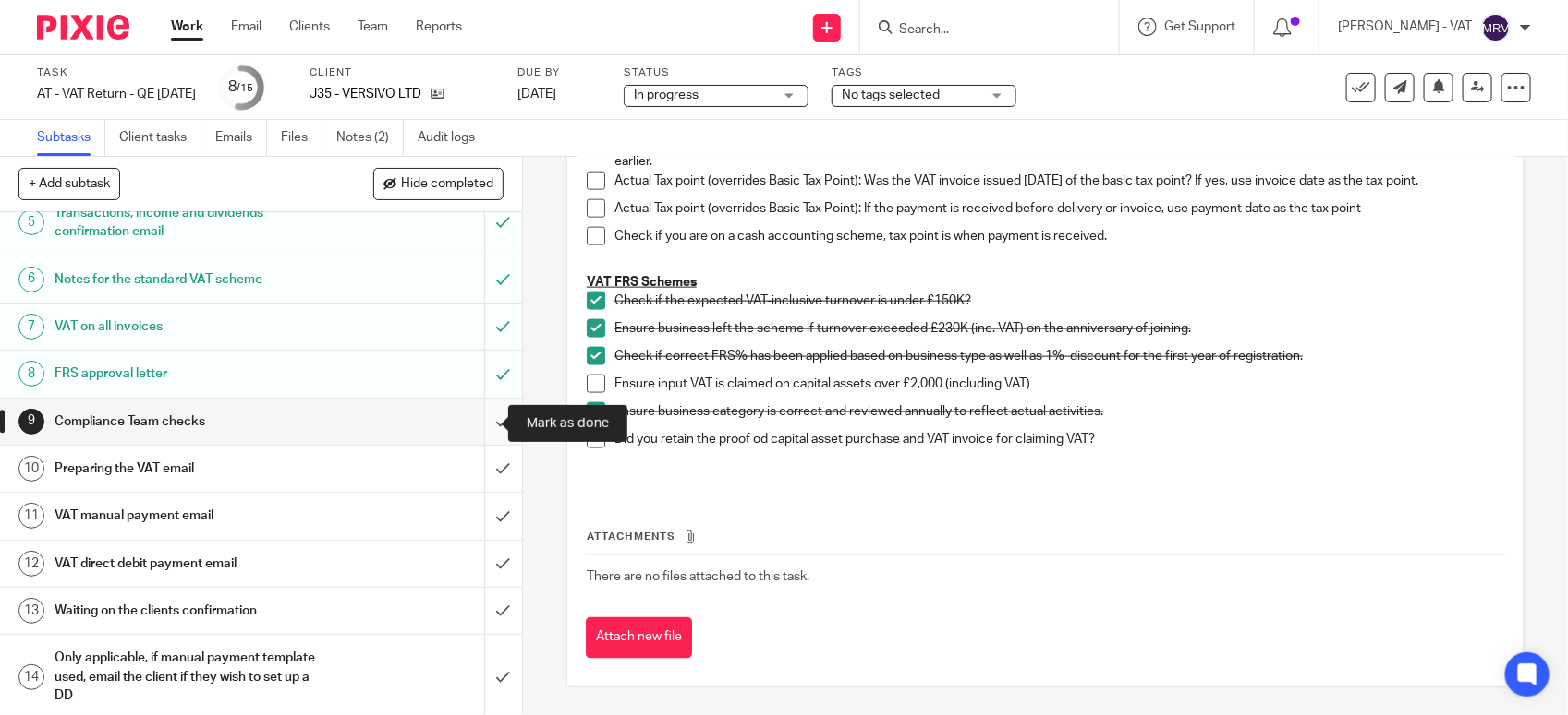
click at [482, 425] on input "submit" at bounding box center [261, 421] width 522 height 46
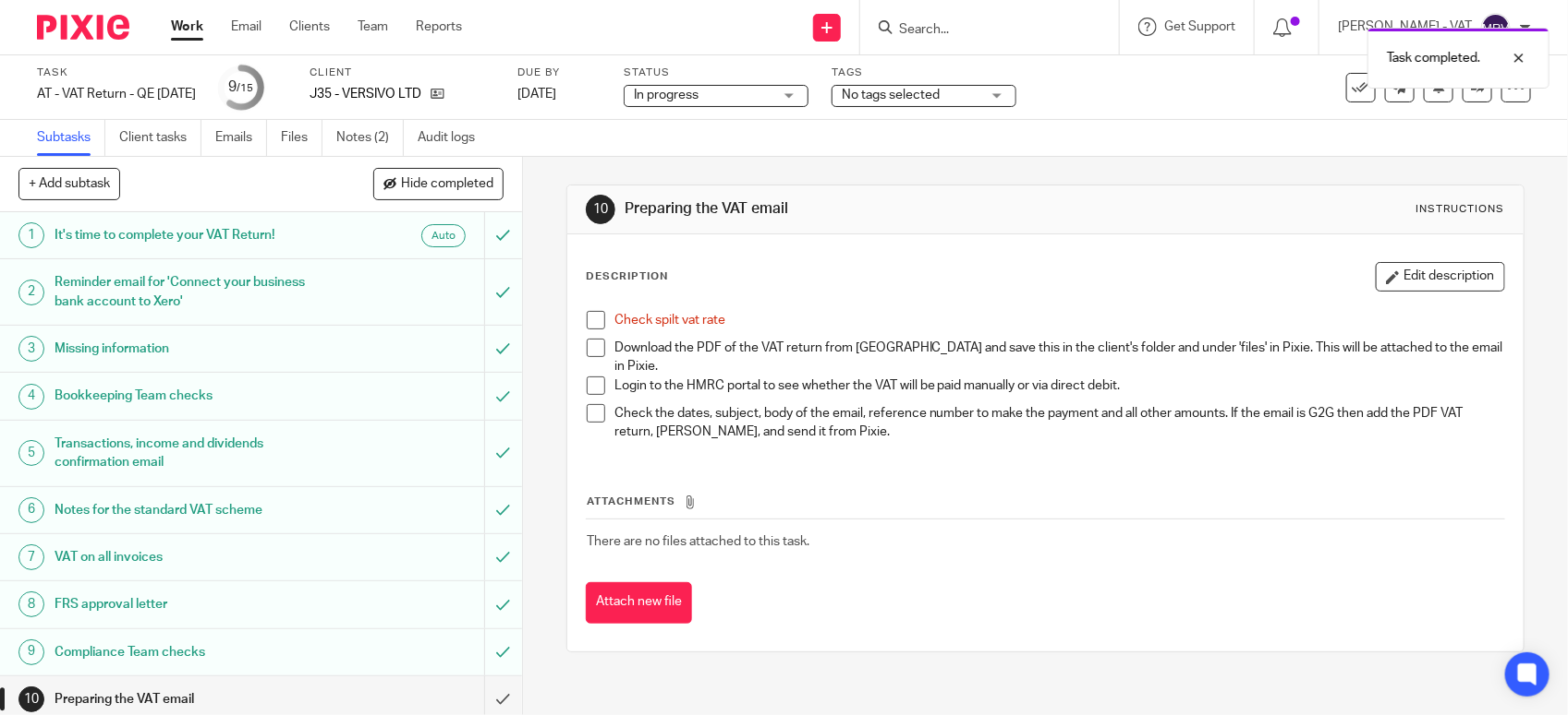
click at [593, 325] on span at bounding box center [596, 320] width 19 height 19
click at [292, 140] on link "Files" at bounding box center [302, 138] width 42 height 36
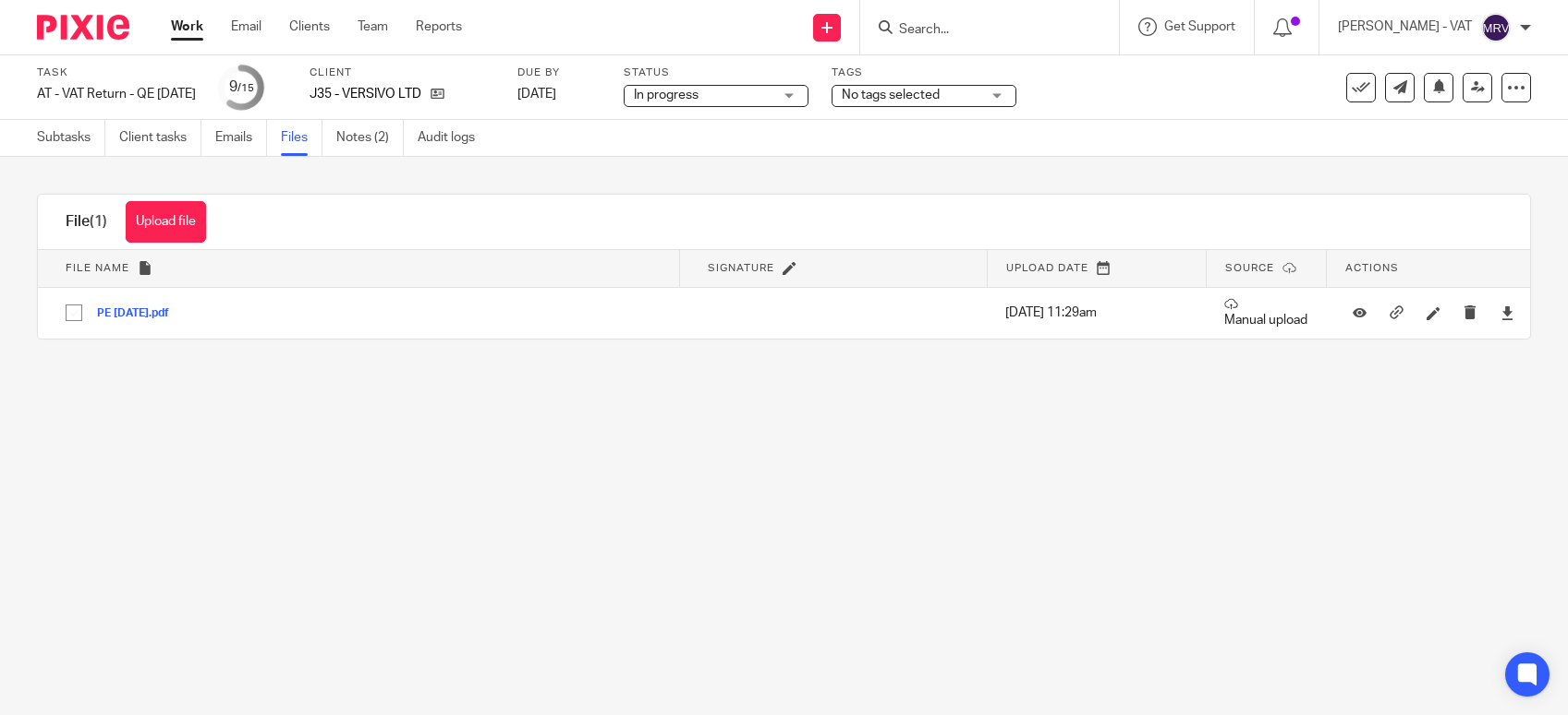
click at [439, 538] on main "Task AT - VAT Return - QE [DATE] Save AT - VAT Return - QE [DATE] 9 /15 Client …" at bounding box center [784, 357] width 1568 height 715
click at [67, 148] on link "Subtasks" at bounding box center [71, 138] width 68 height 36
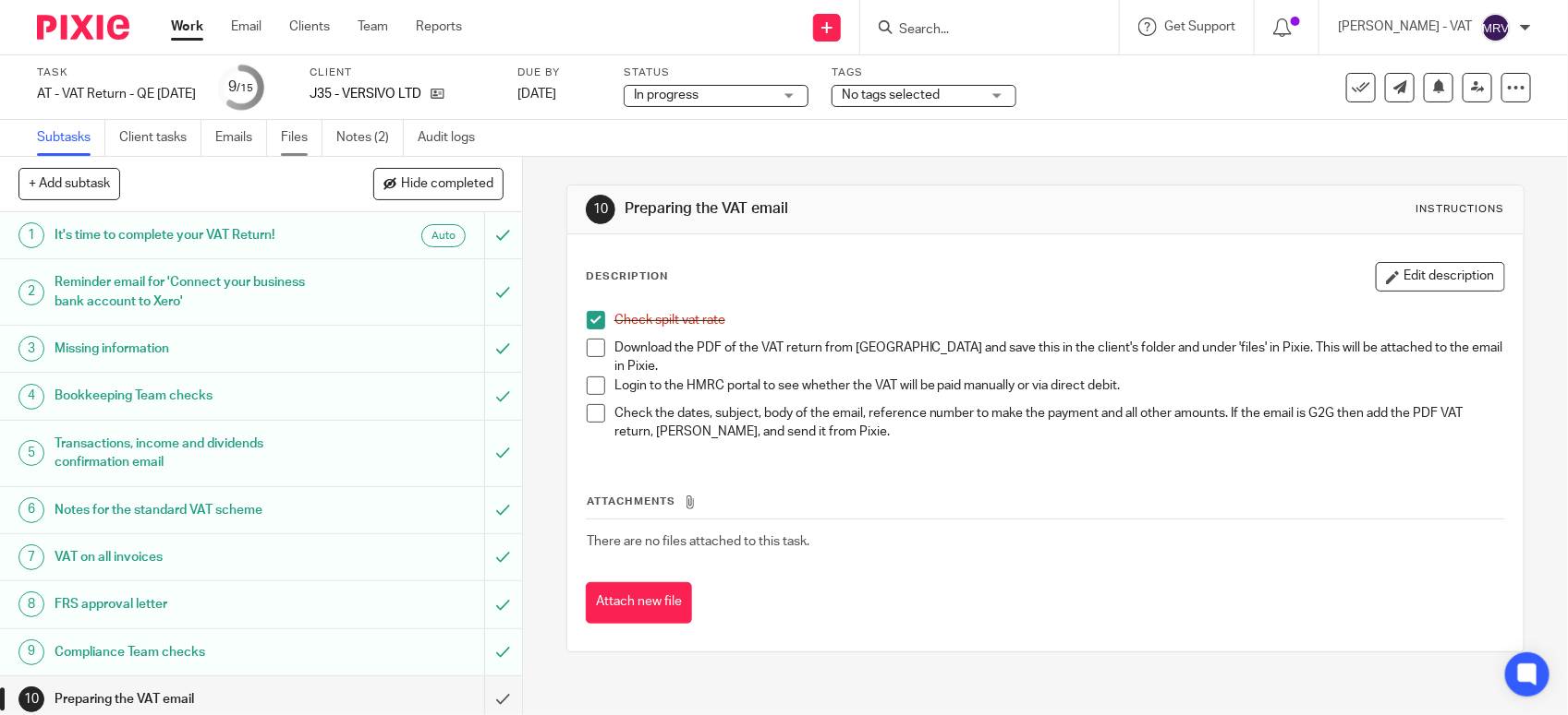
click at [302, 140] on link "Files" at bounding box center [302, 138] width 42 height 36
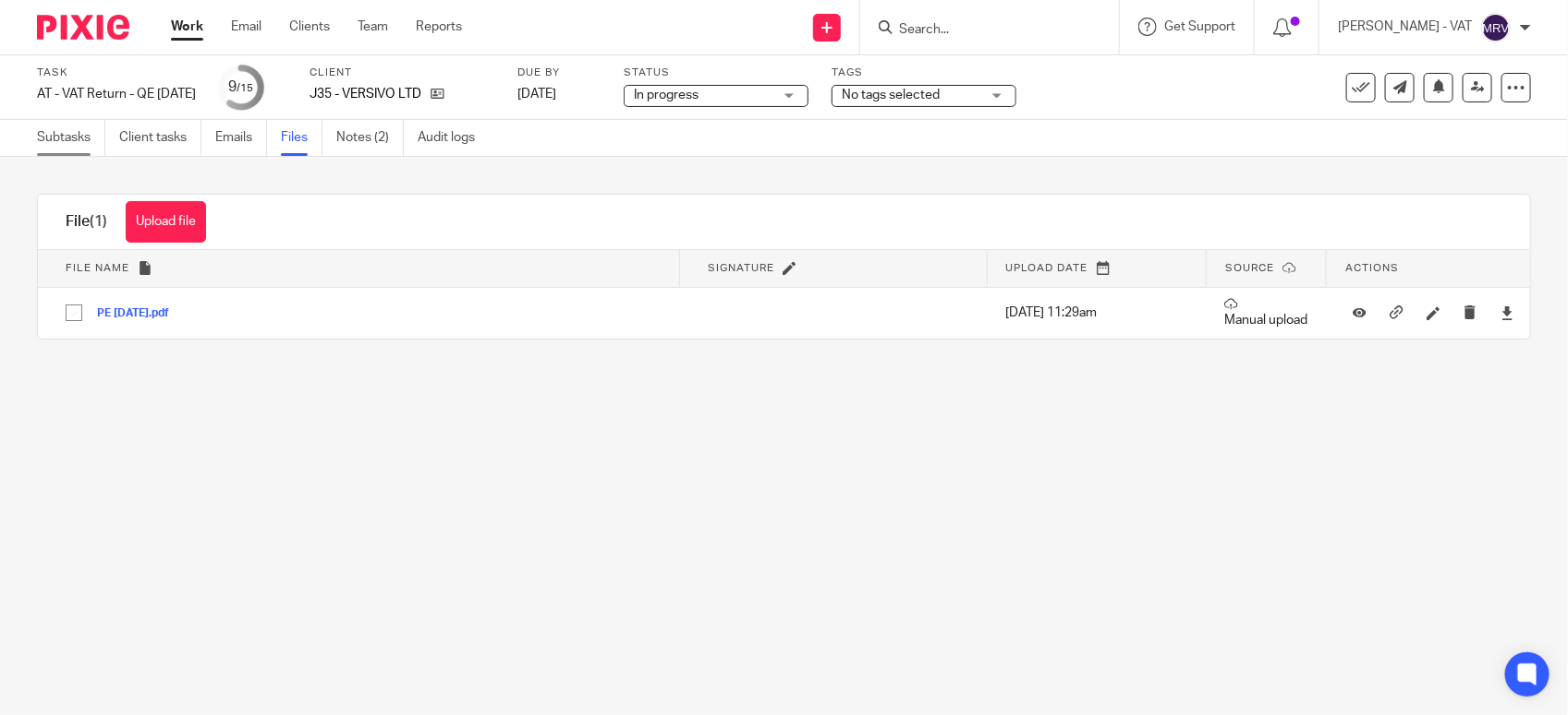
click at [67, 142] on link "Subtasks" at bounding box center [71, 138] width 68 height 36
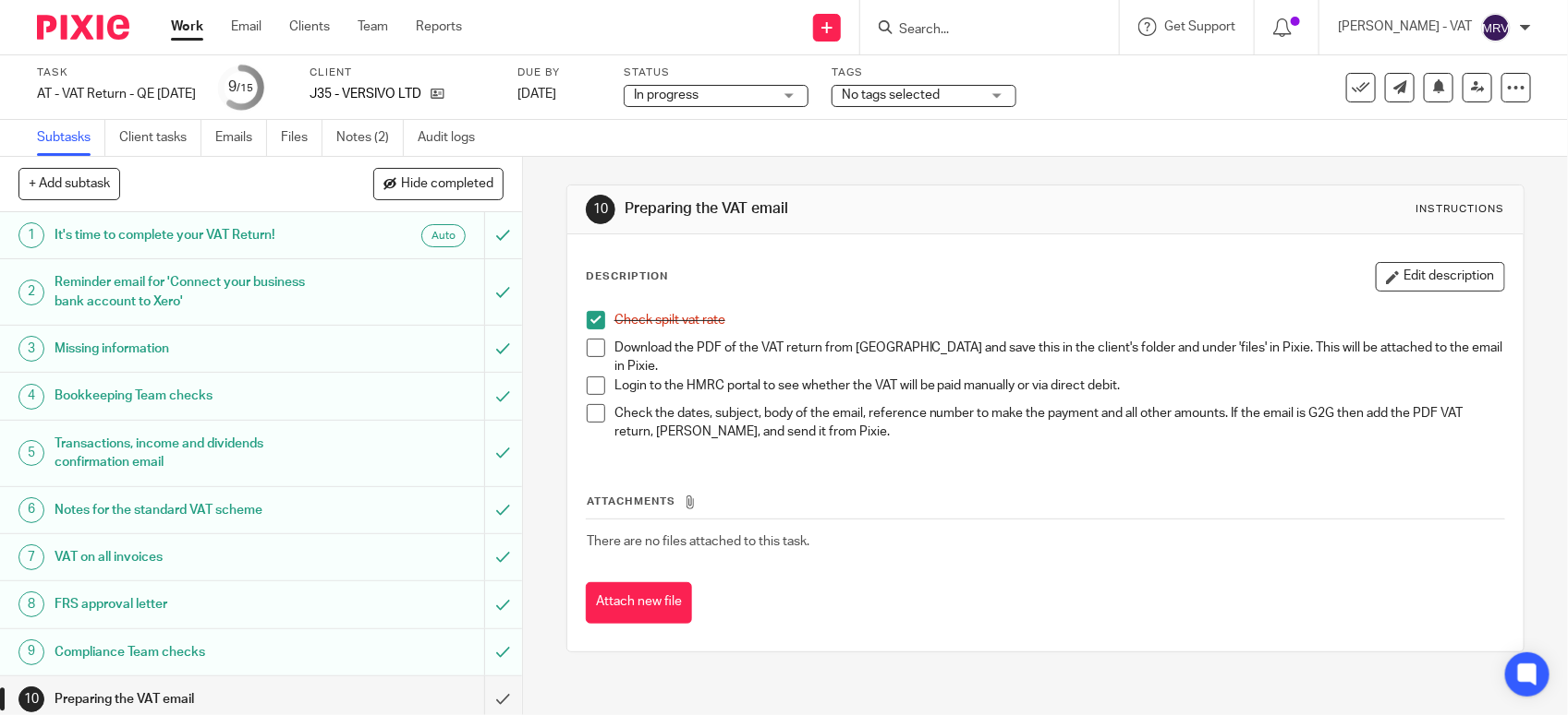
click at [587, 342] on span at bounding box center [596, 349] width 19 height 19
click at [1406, 286] on button "Edit description" at bounding box center [1439, 277] width 129 height 29
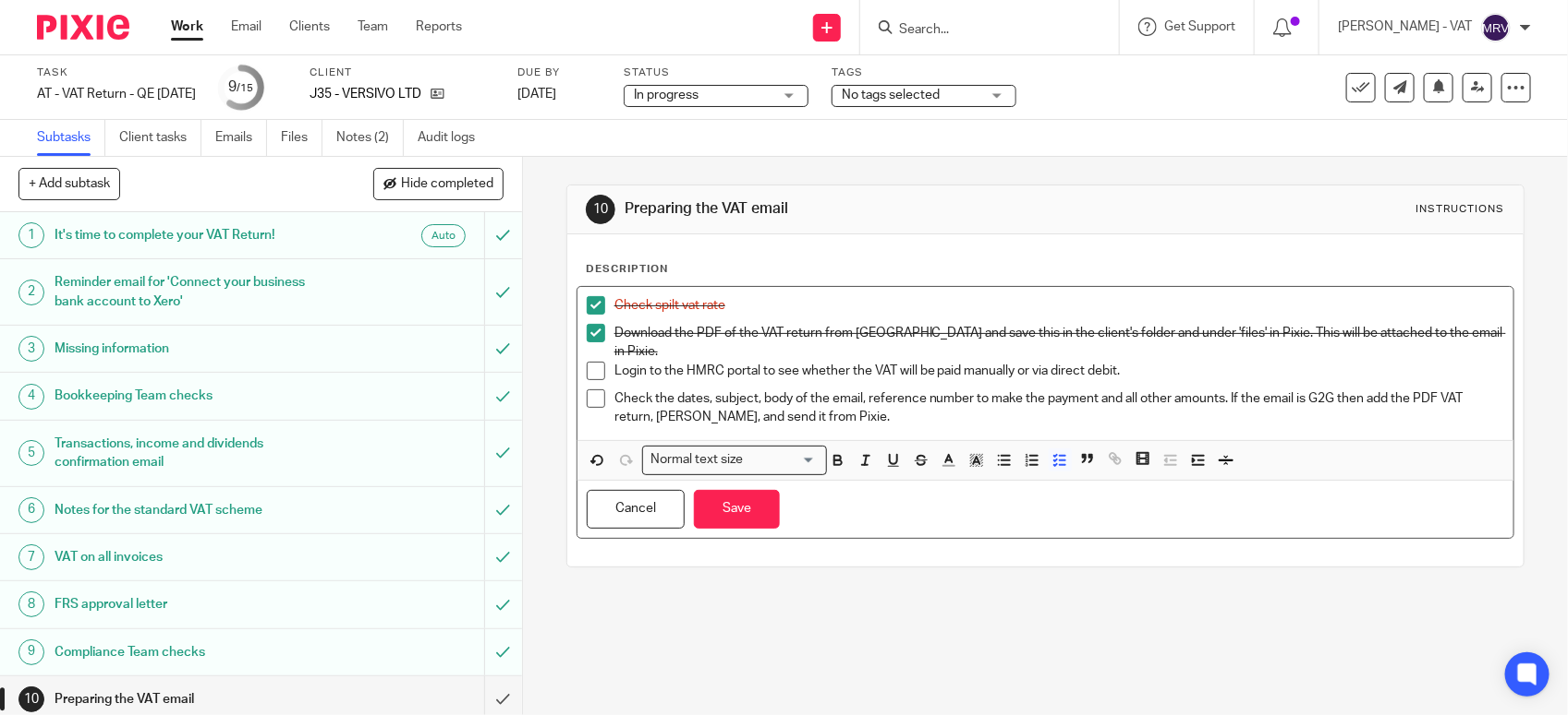
click at [1008, 363] on p "Login to the HMRC portal to see whether the VAT will be paid manually or via di…" at bounding box center [1059, 371] width 889 height 19
click at [747, 496] on button "Save" at bounding box center [736, 510] width 86 height 40
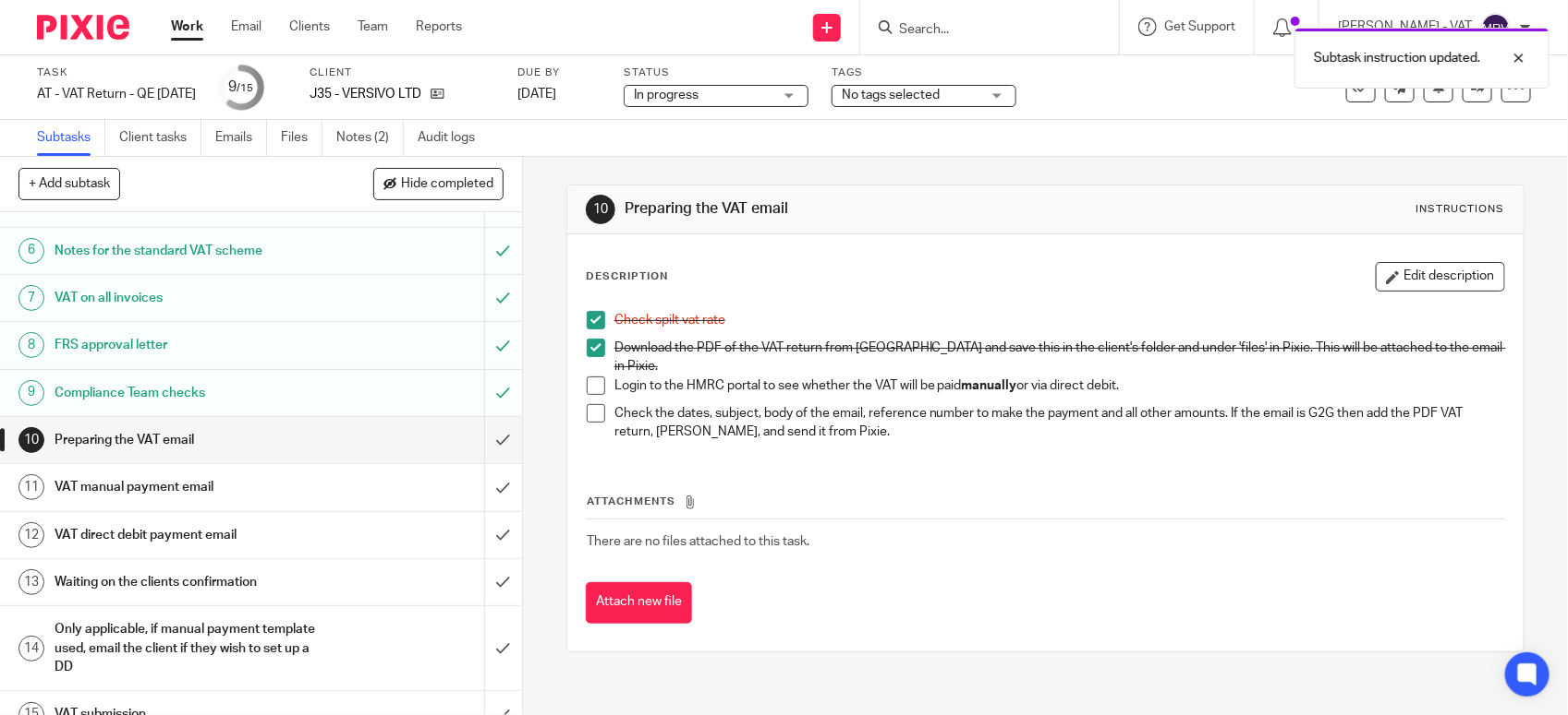
scroll to position [287, 0]
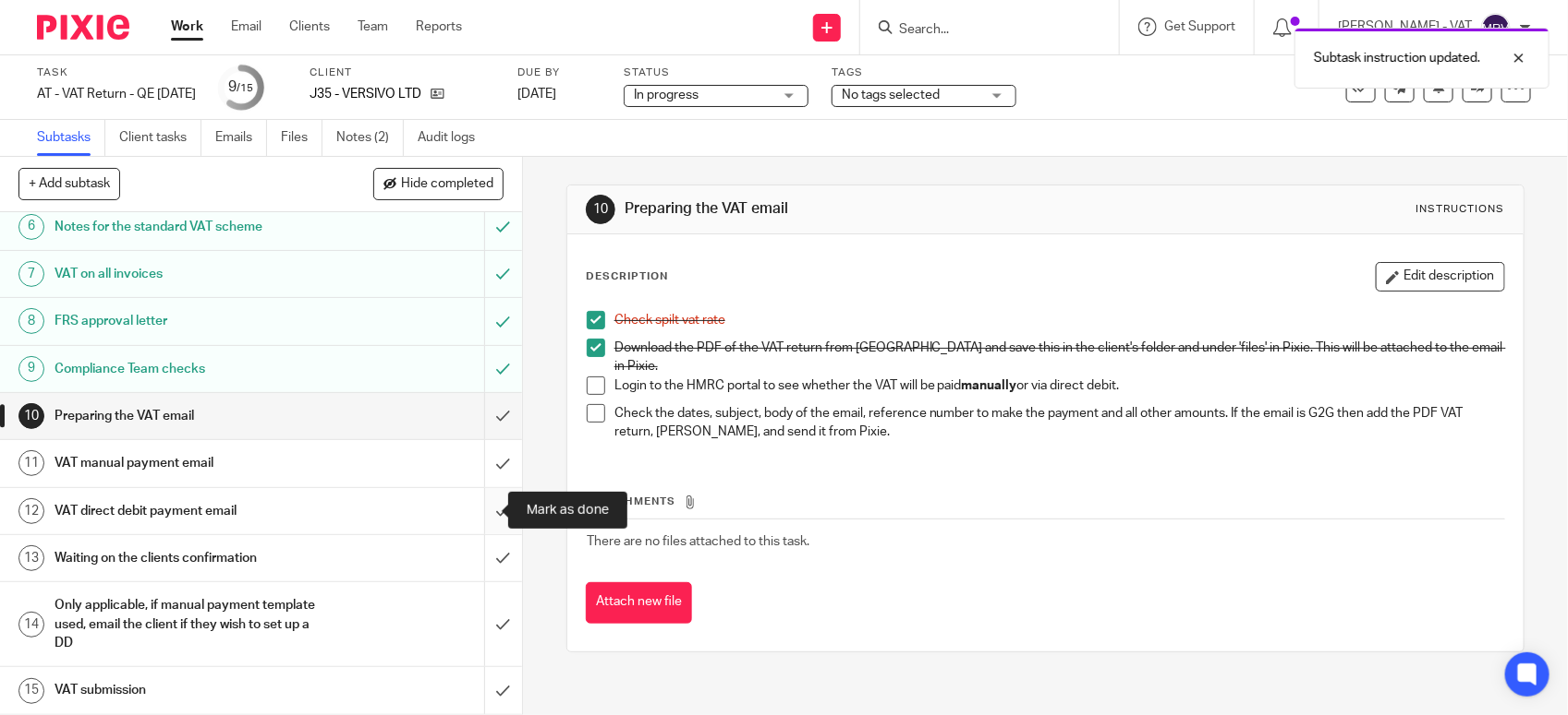
click at [474, 513] on input "submit" at bounding box center [261, 511] width 522 height 46
click at [333, 472] on div "VAT manual payment email" at bounding box center [260, 463] width 411 height 27
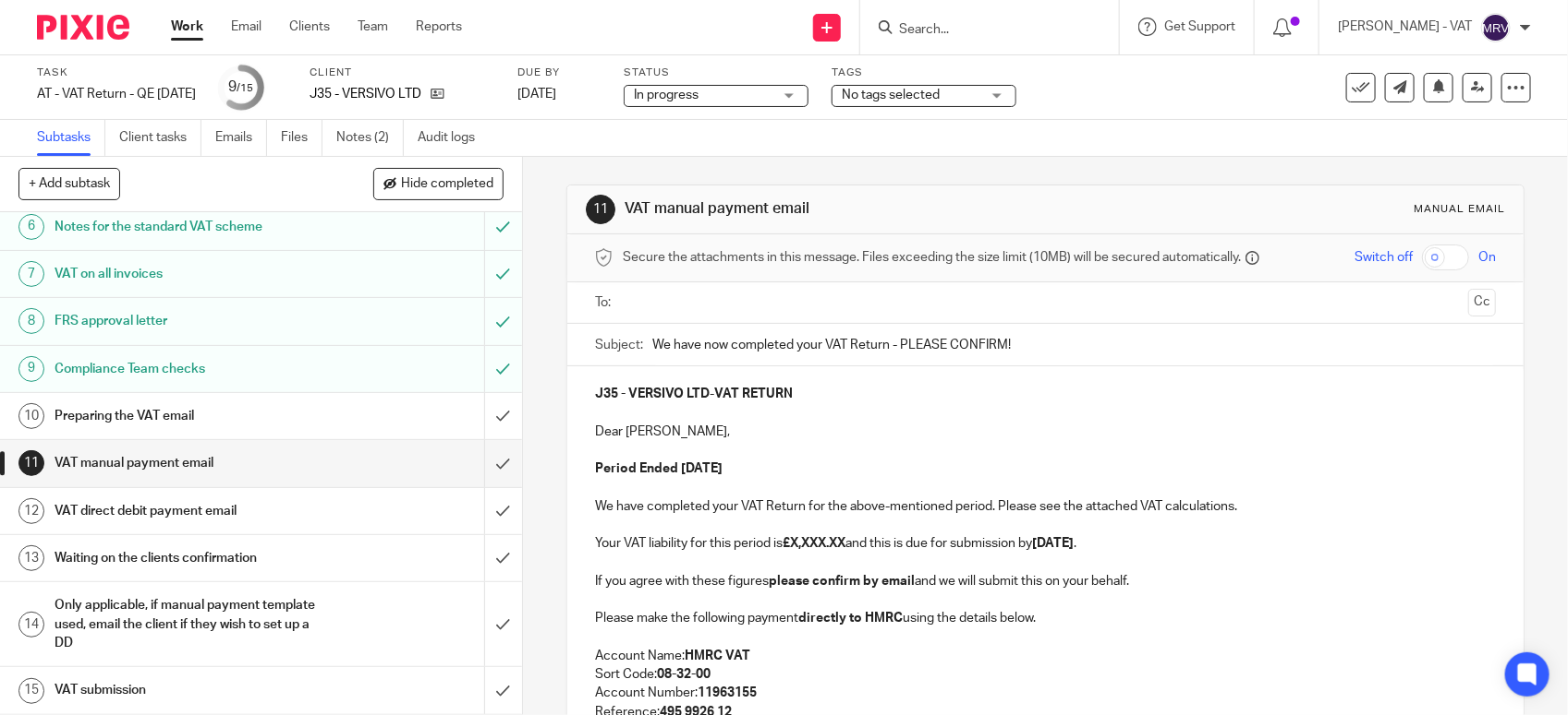
scroll to position [287, 0]
click at [201, 515] on h1 "VAT direct debit payment email" at bounding box center [192, 511] width 274 height 27
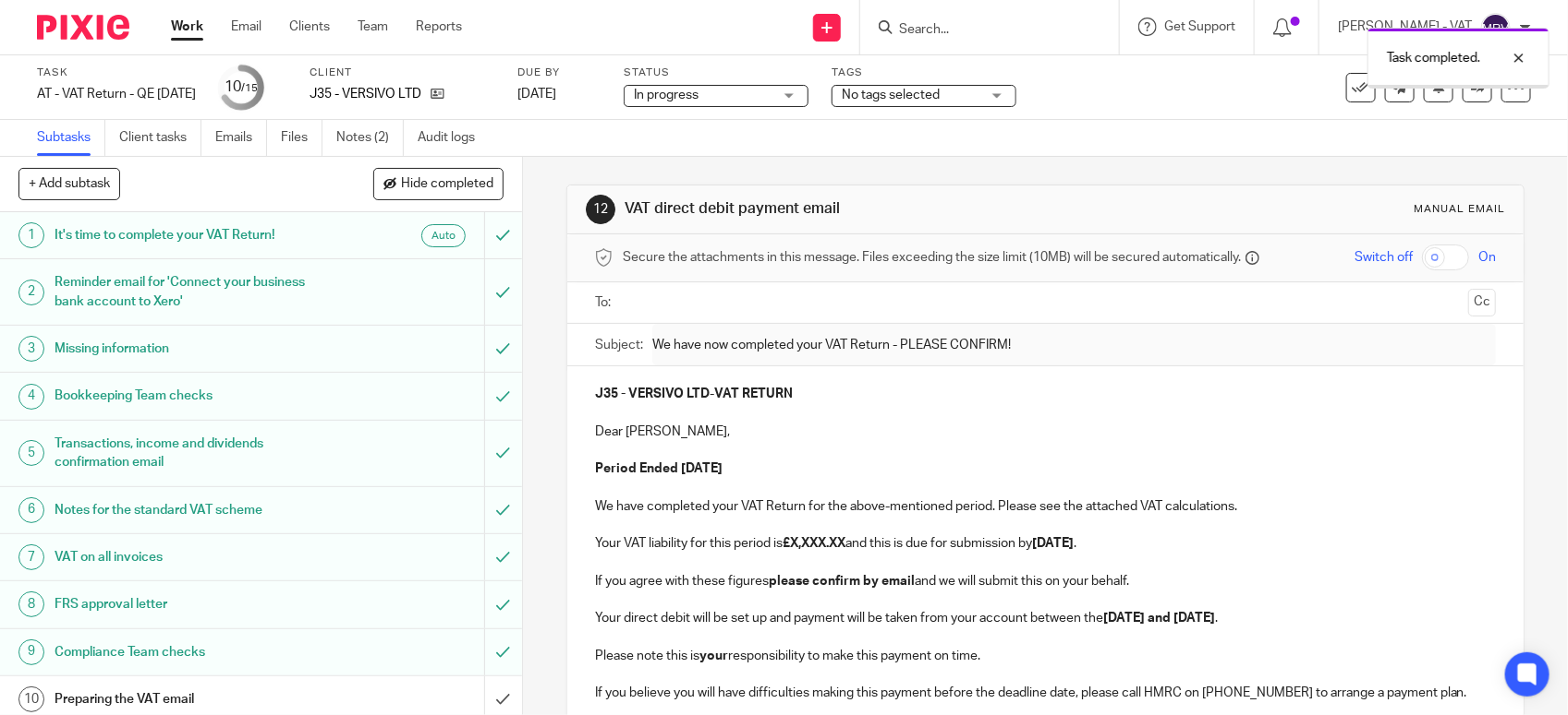
scroll to position [287, 0]
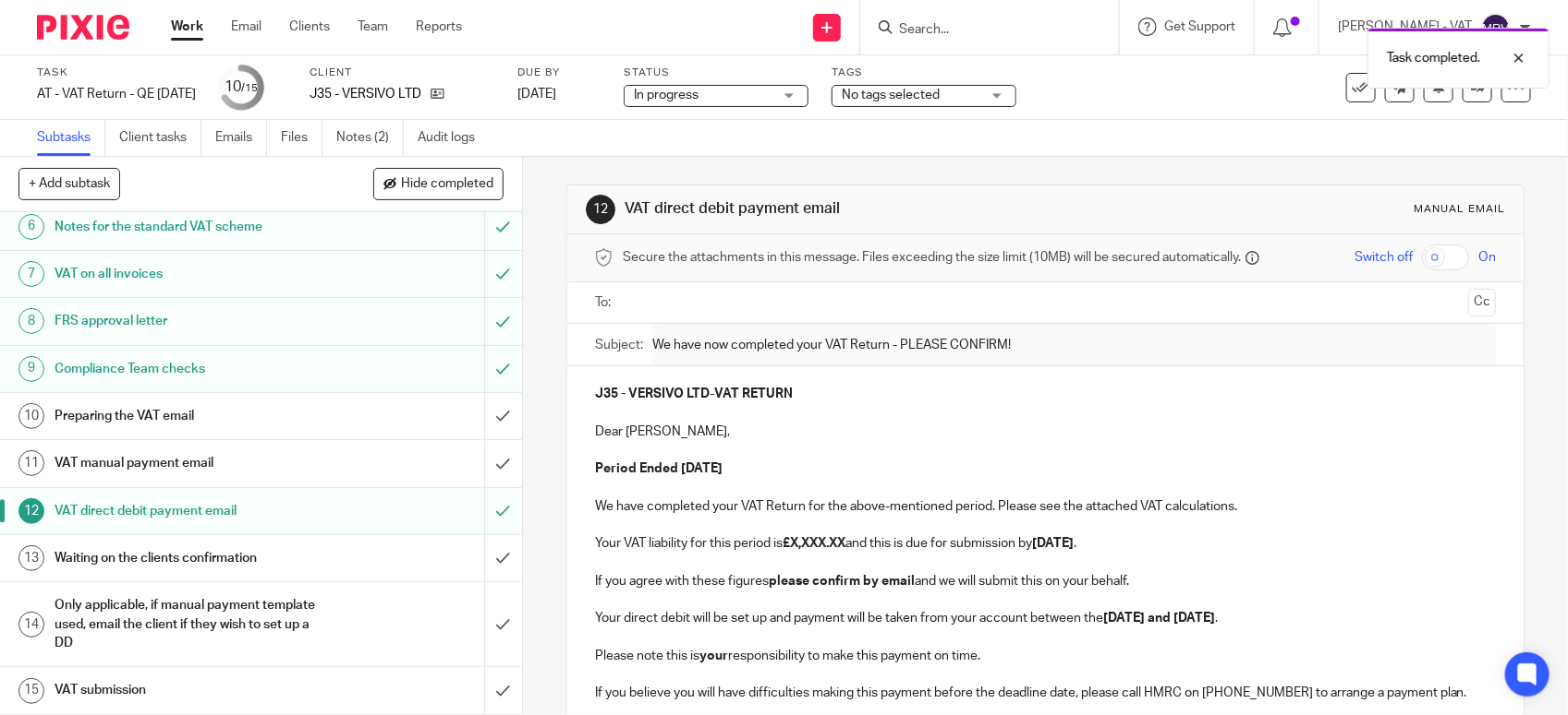
click at [243, 475] on h1 "VAT manual payment email" at bounding box center [192, 463] width 274 height 27
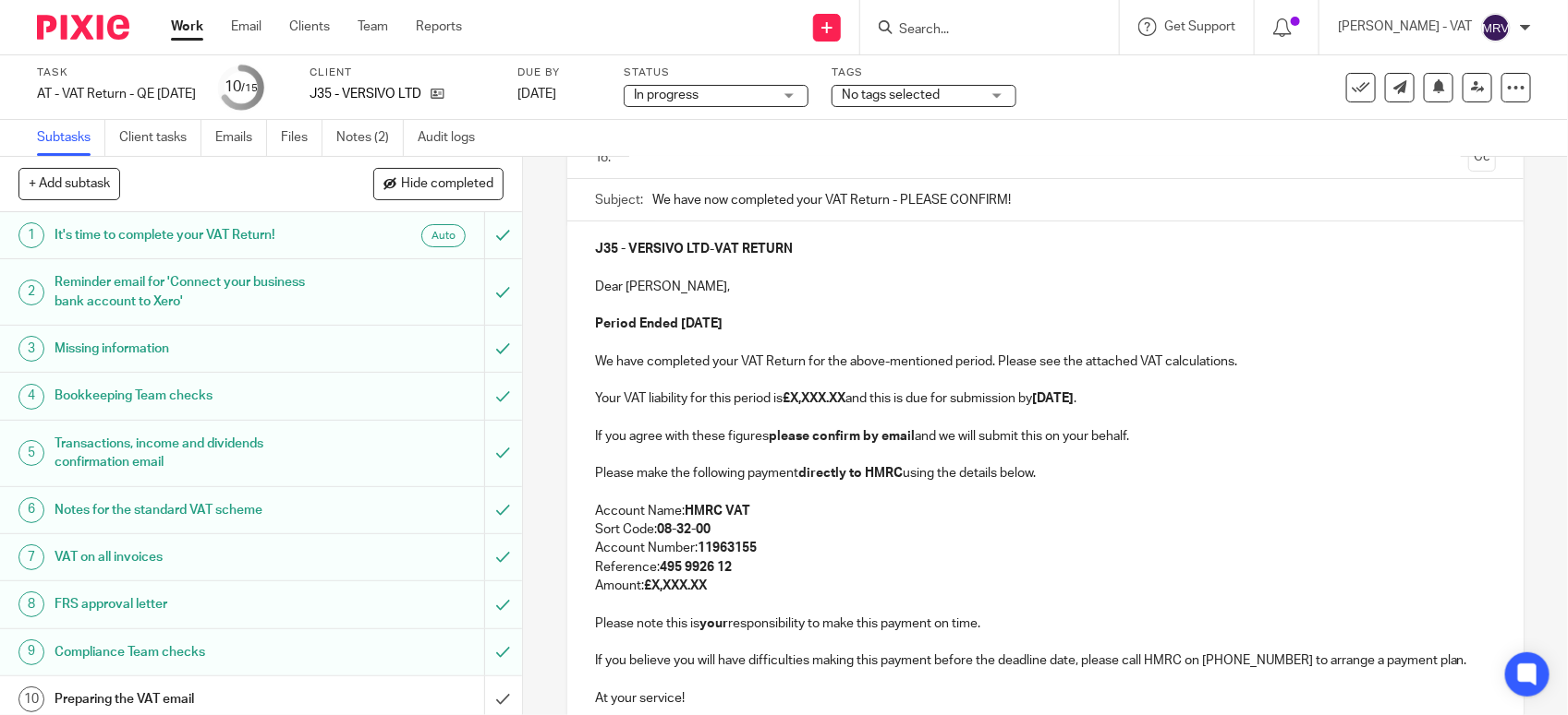
scroll to position [230, 0]
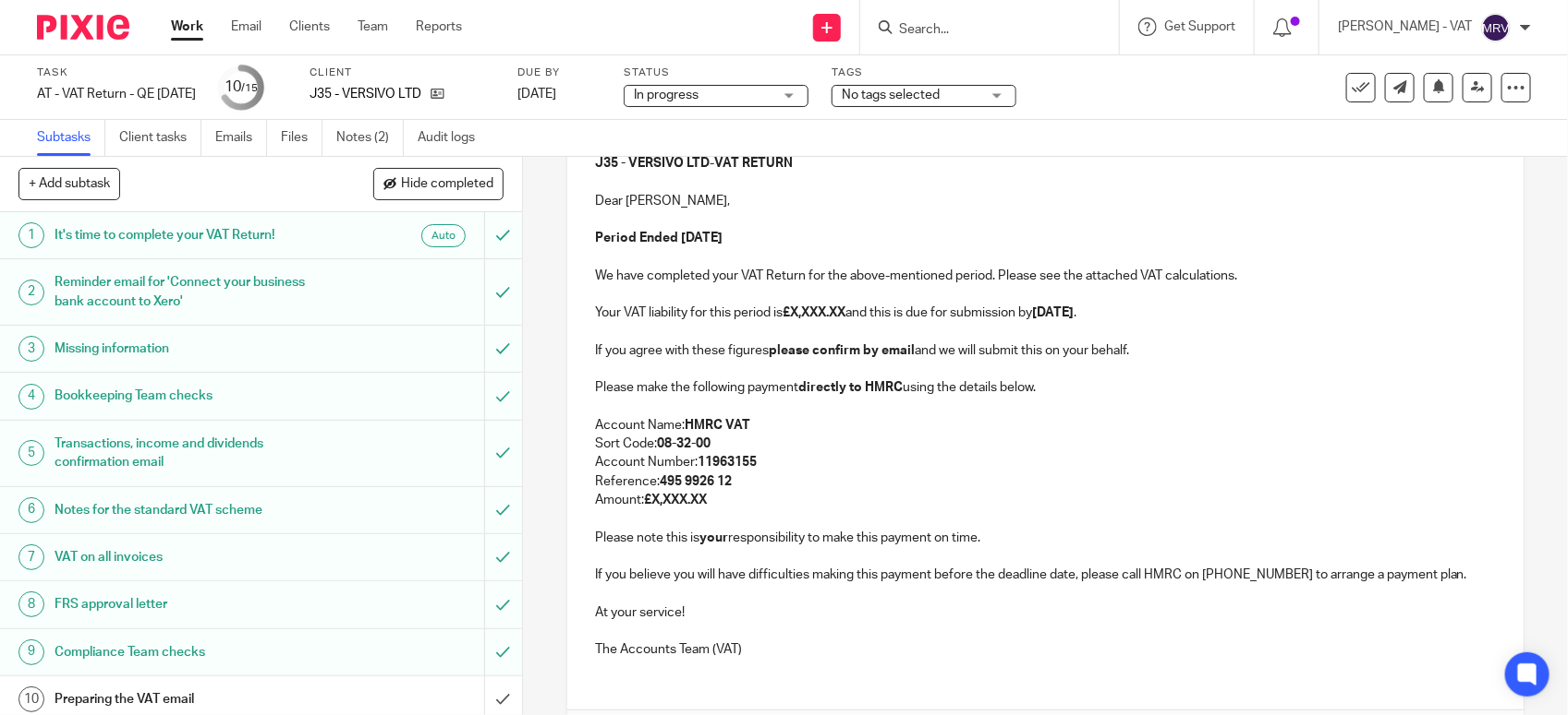
click at [856, 315] on p "Your VAT liability for this period is £X,XXX.XX and this is due for submission …" at bounding box center [1044, 314] width 901 height 19
paste div
copy strong "3,729.25"
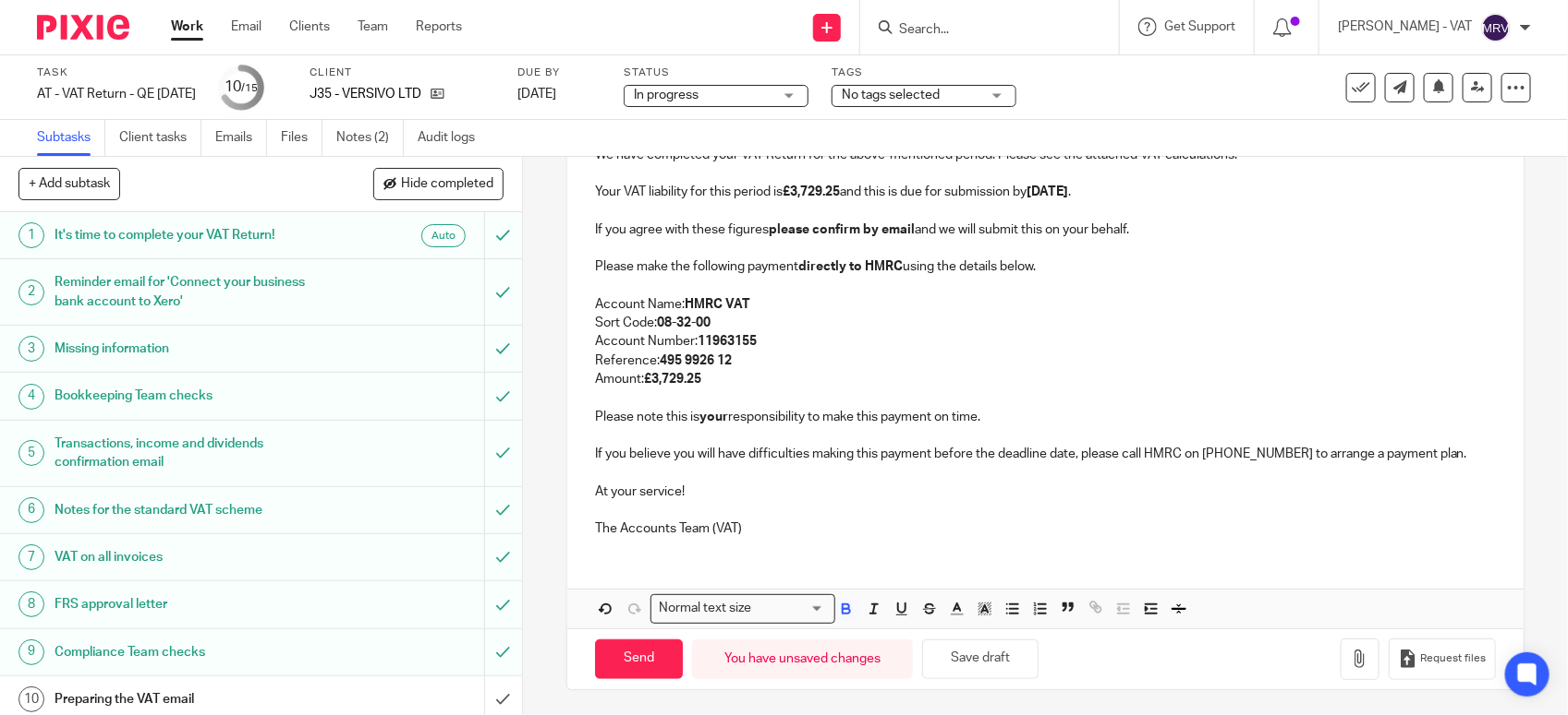
scroll to position [356, 0]
click at [989, 665] on button "Save draft" at bounding box center [979, 656] width 116 height 40
click at [730, 527] on p "The Accounts Team (VAT)" at bounding box center [1044, 526] width 901 height 19
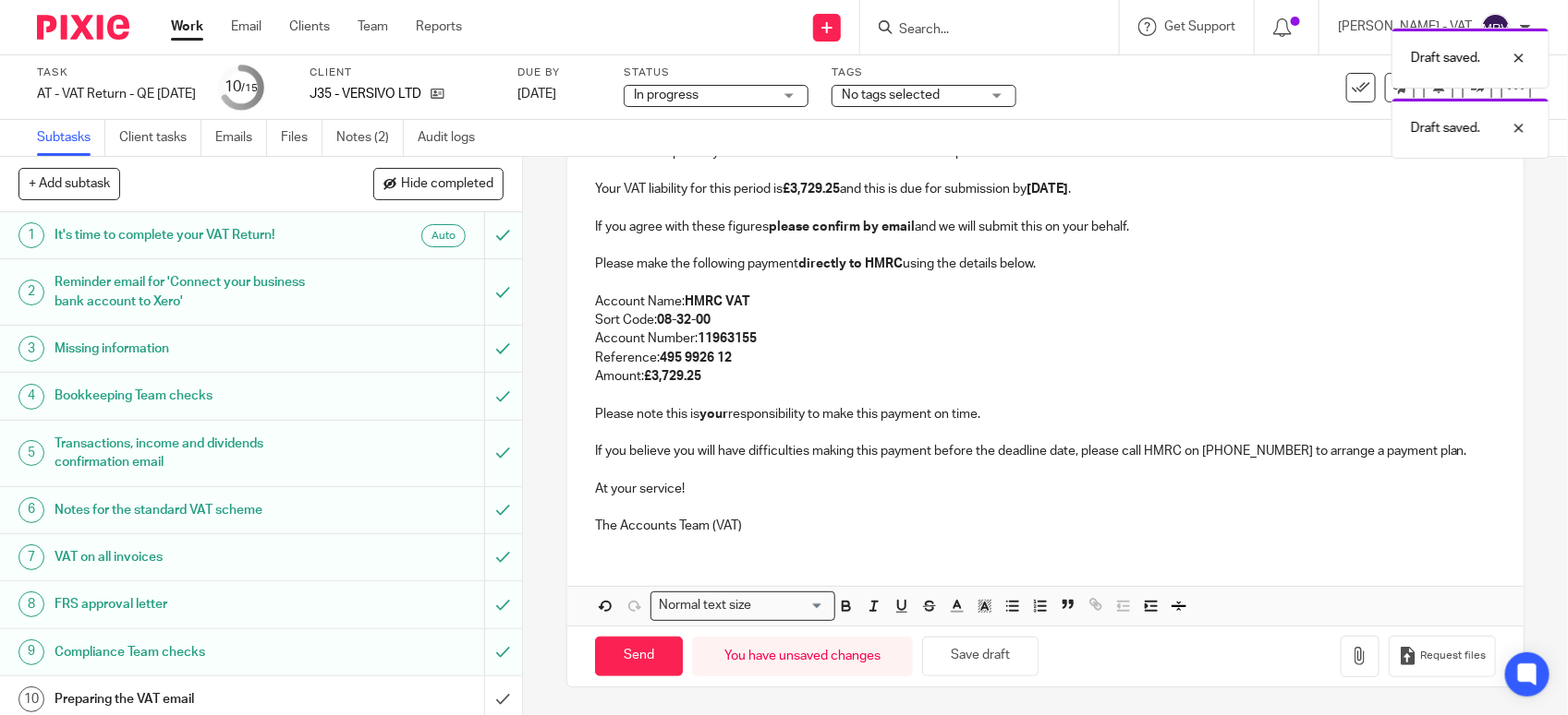
click at [749, 519] on p "The Accounts Team (VAT)" at bounding box center [1044, 526] width 901 height 19
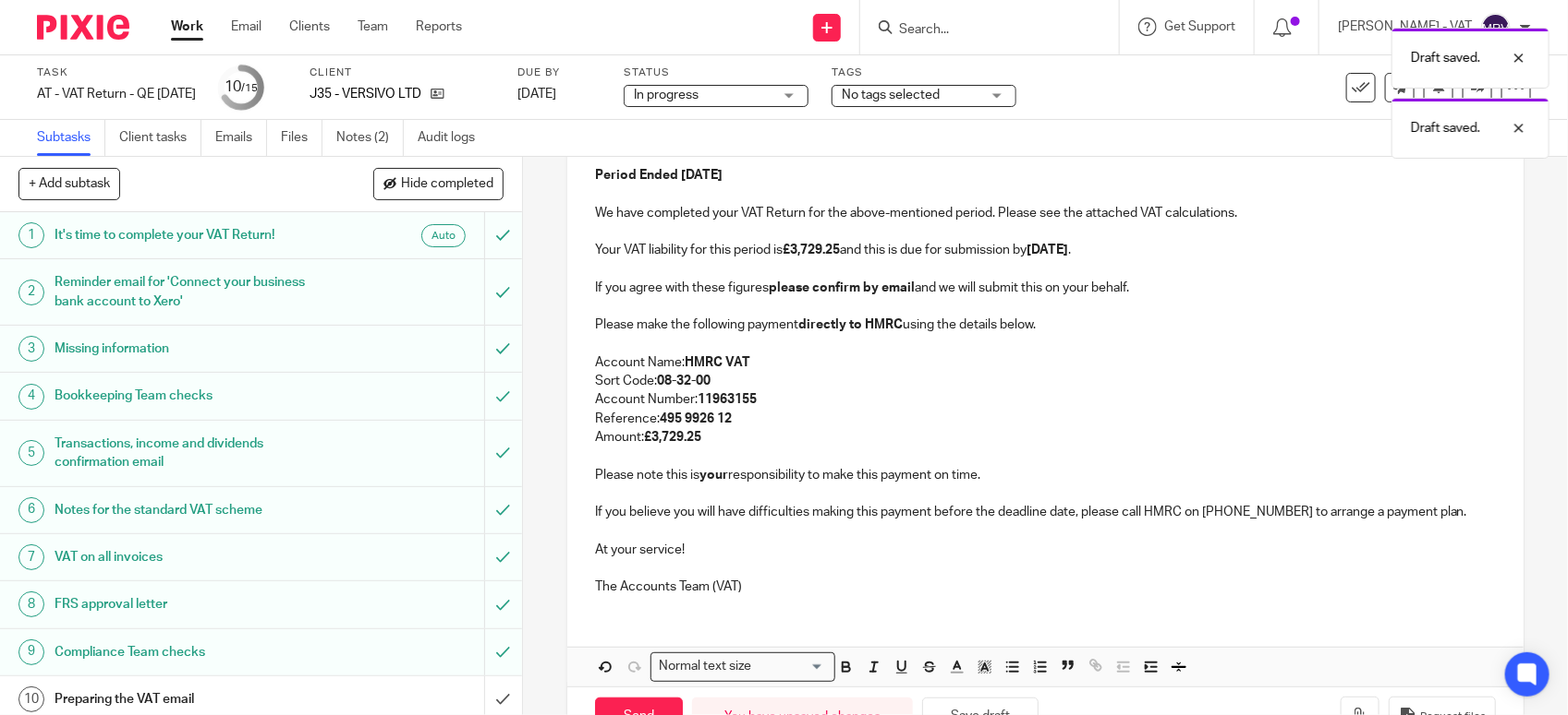
scroll to position [241, 0]
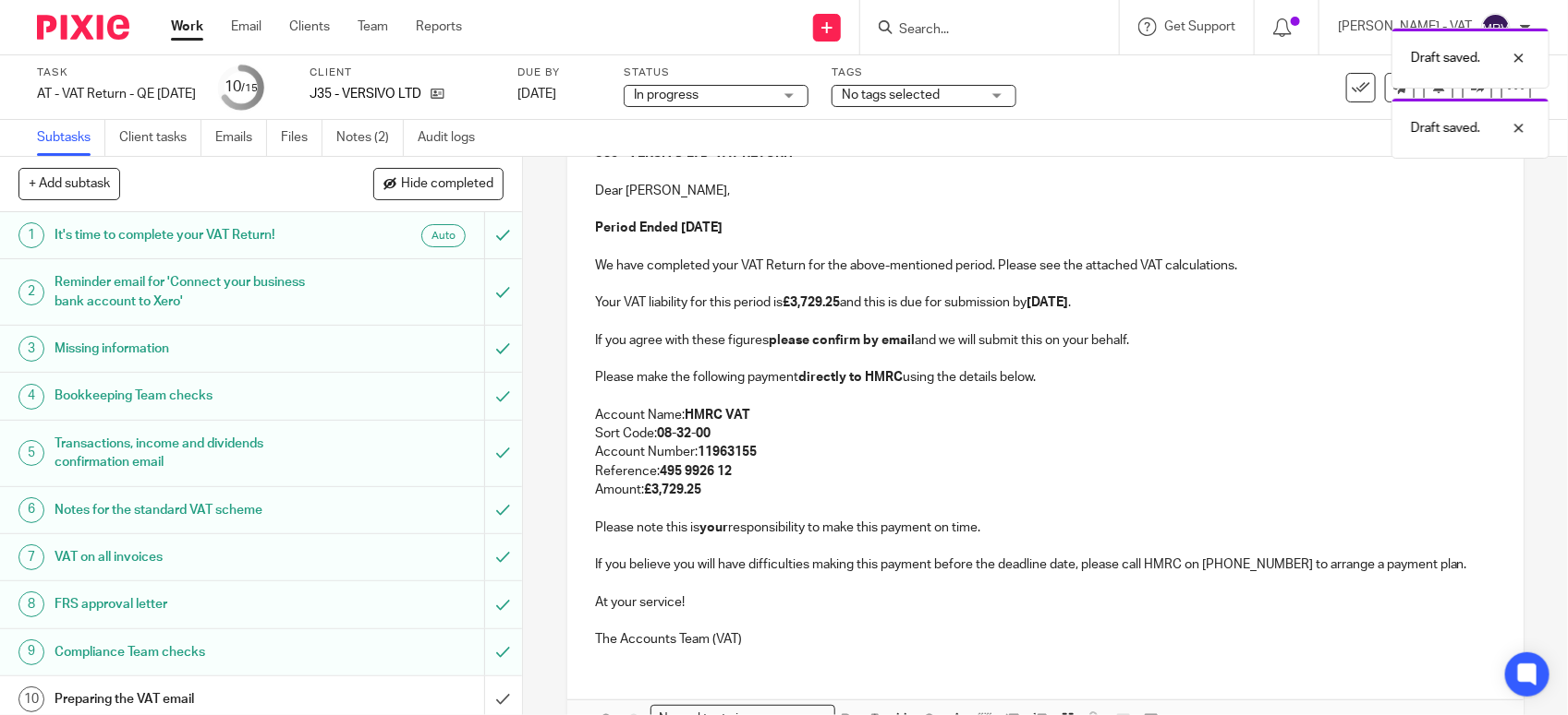
click at [986, 524] on p "Please note this is your responsibility to make this payment on time." at bounding box center [1044, 528] width 901 height 19
click at [735, 487] on p "Amount: £3,729.25" at bounding box center [1044, 490] width 901 height 19
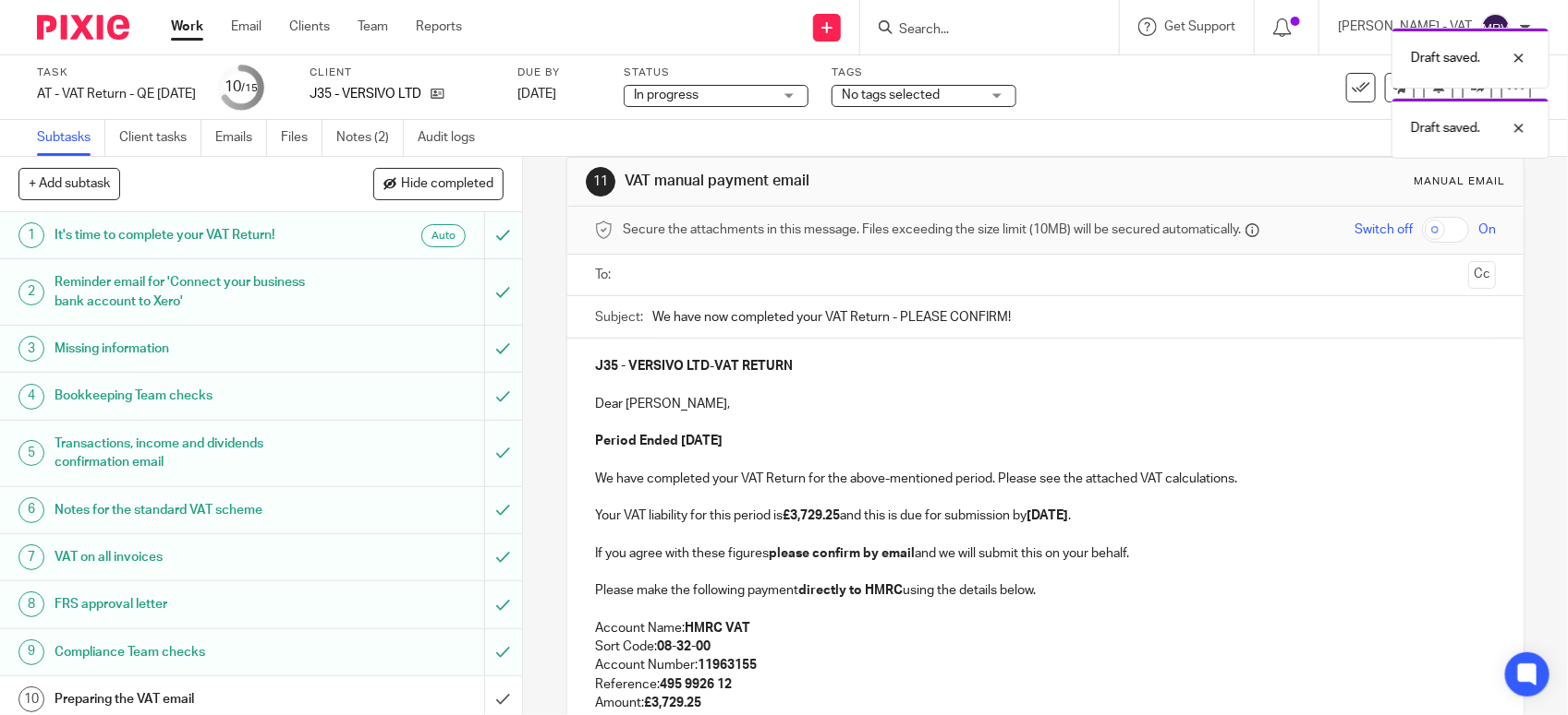
scroll to position [10, 0]
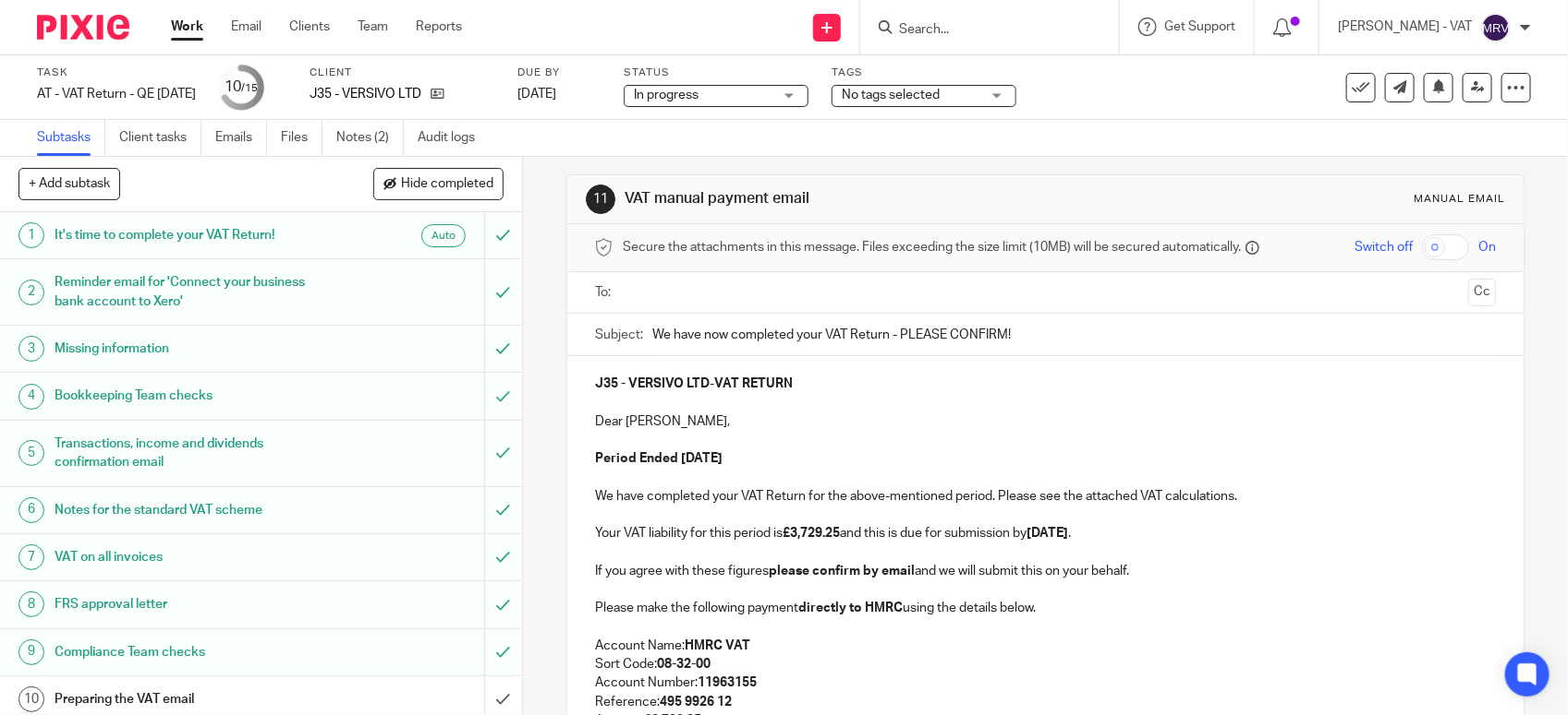
click at [809, 468] on p "Period Ended 31st August 2025" at bounding box center [1044, 459] width 901 height 19
click at [702, 426] on p "Dear Robert," at bounding box center [1044, 422] width 901 height 19
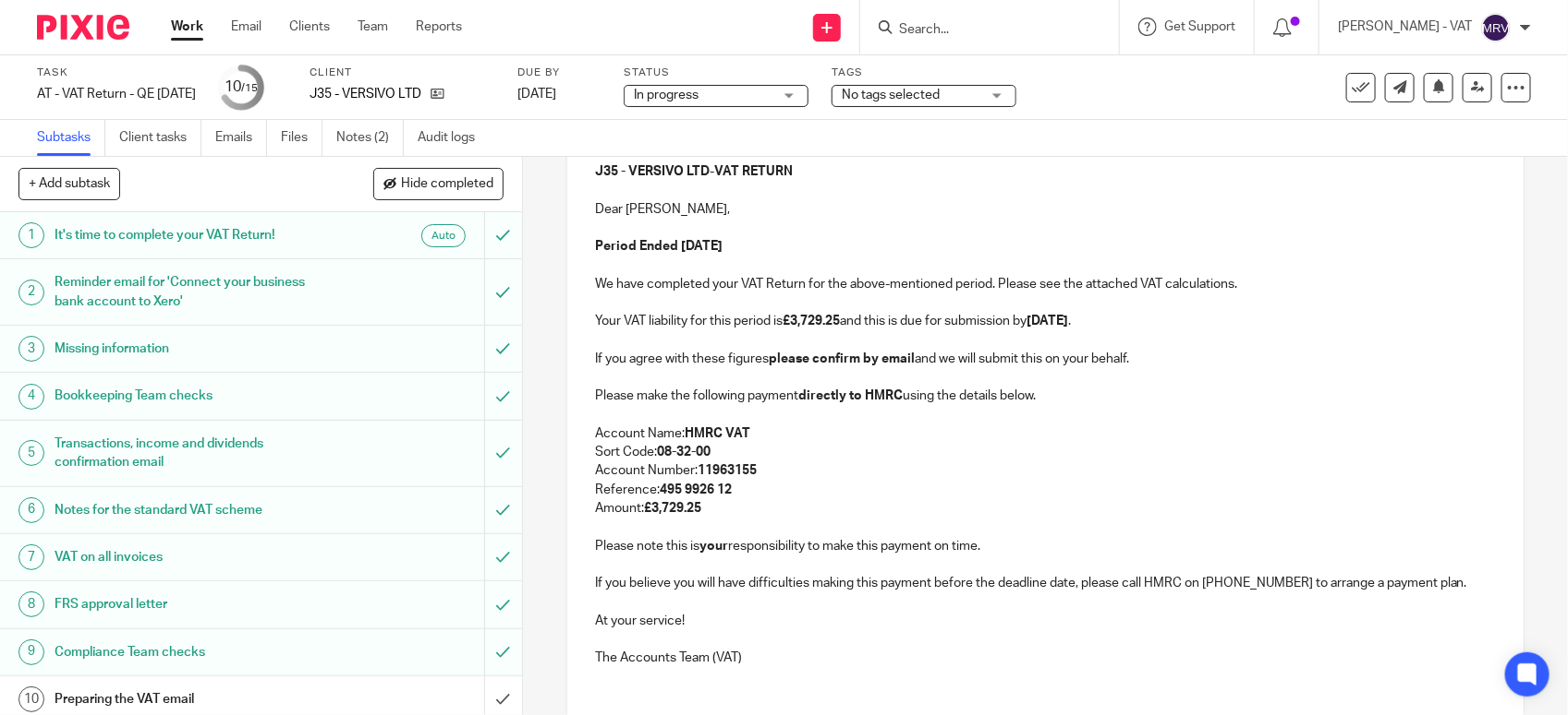
scroll to position [241, 0]
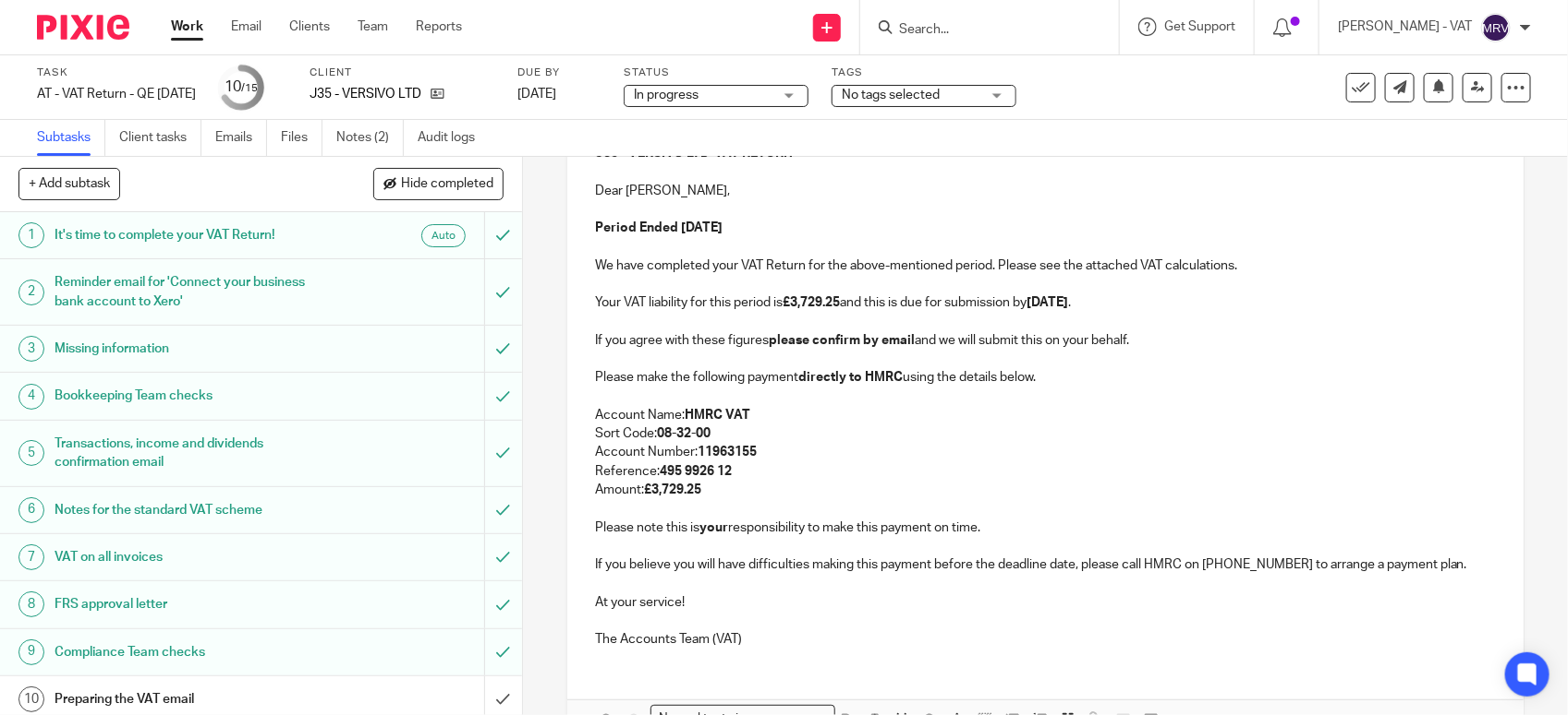
click at [847, 485] on p "Amount: £3,729.25" at bounding box center [1044, 490] width 901 height 19
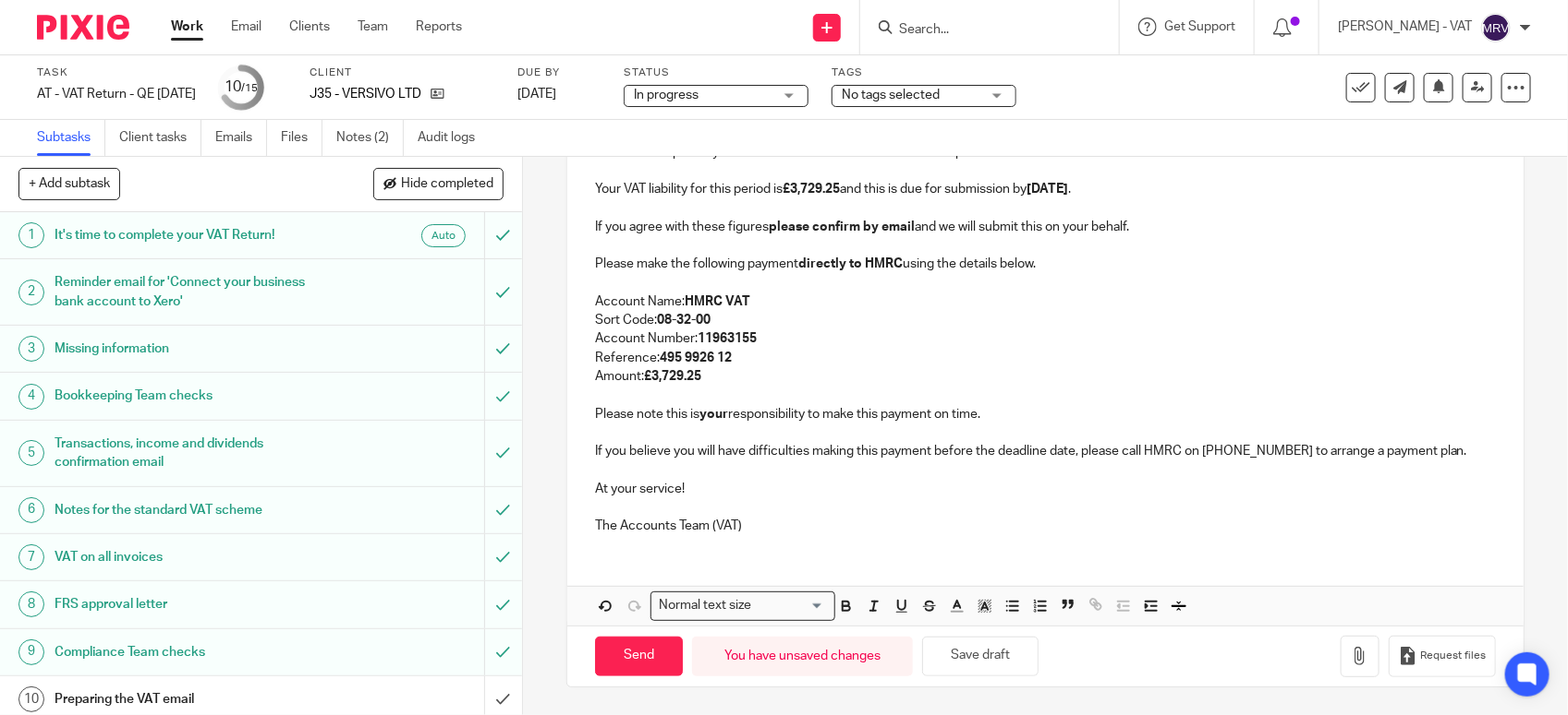
click at [841, 475] on p at bounding box center [1044, 470] width 901 height 19
click at [1003, 409] on p "Please note this is your responsibility to make this payment on time." at bounding box center [1044, 415] width 901 height 19
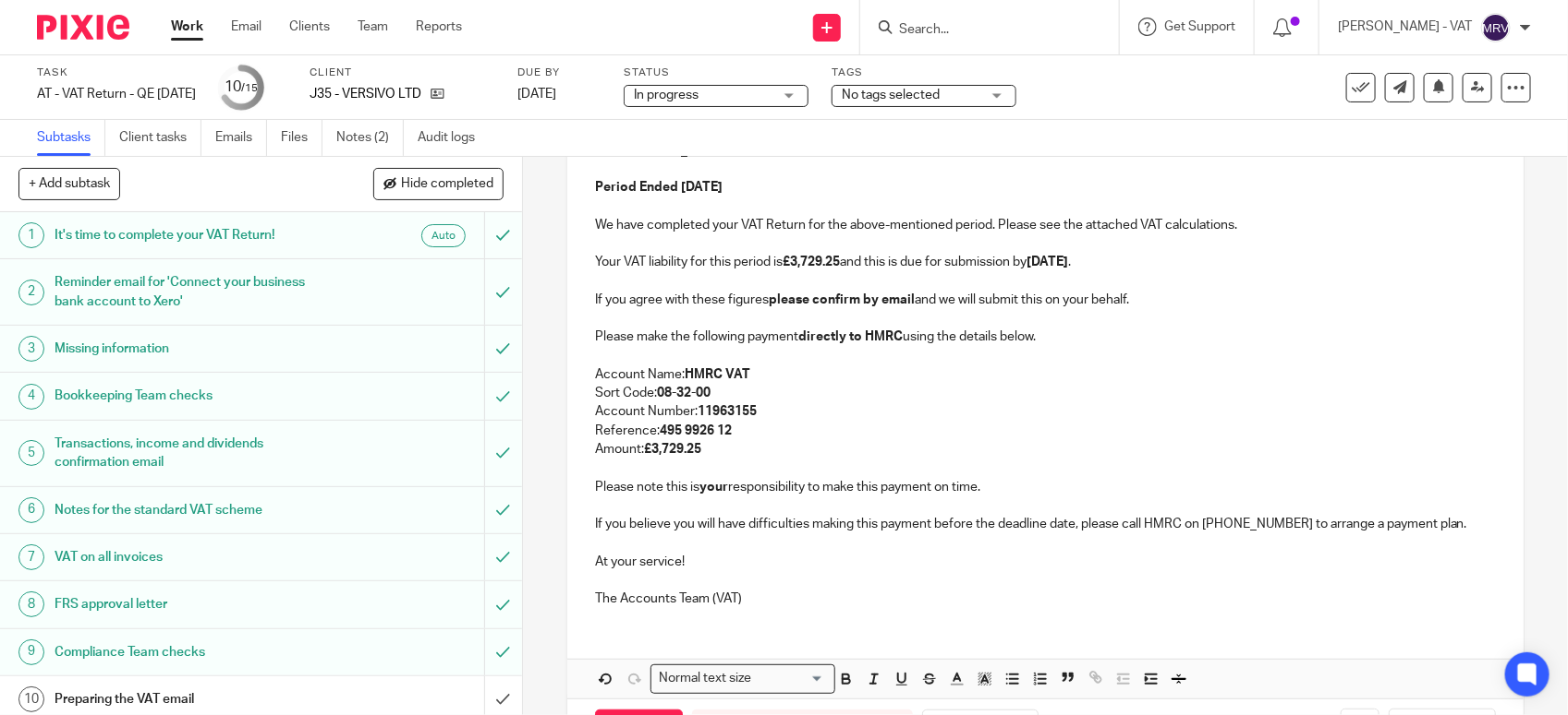
scroll to position [241, 0]
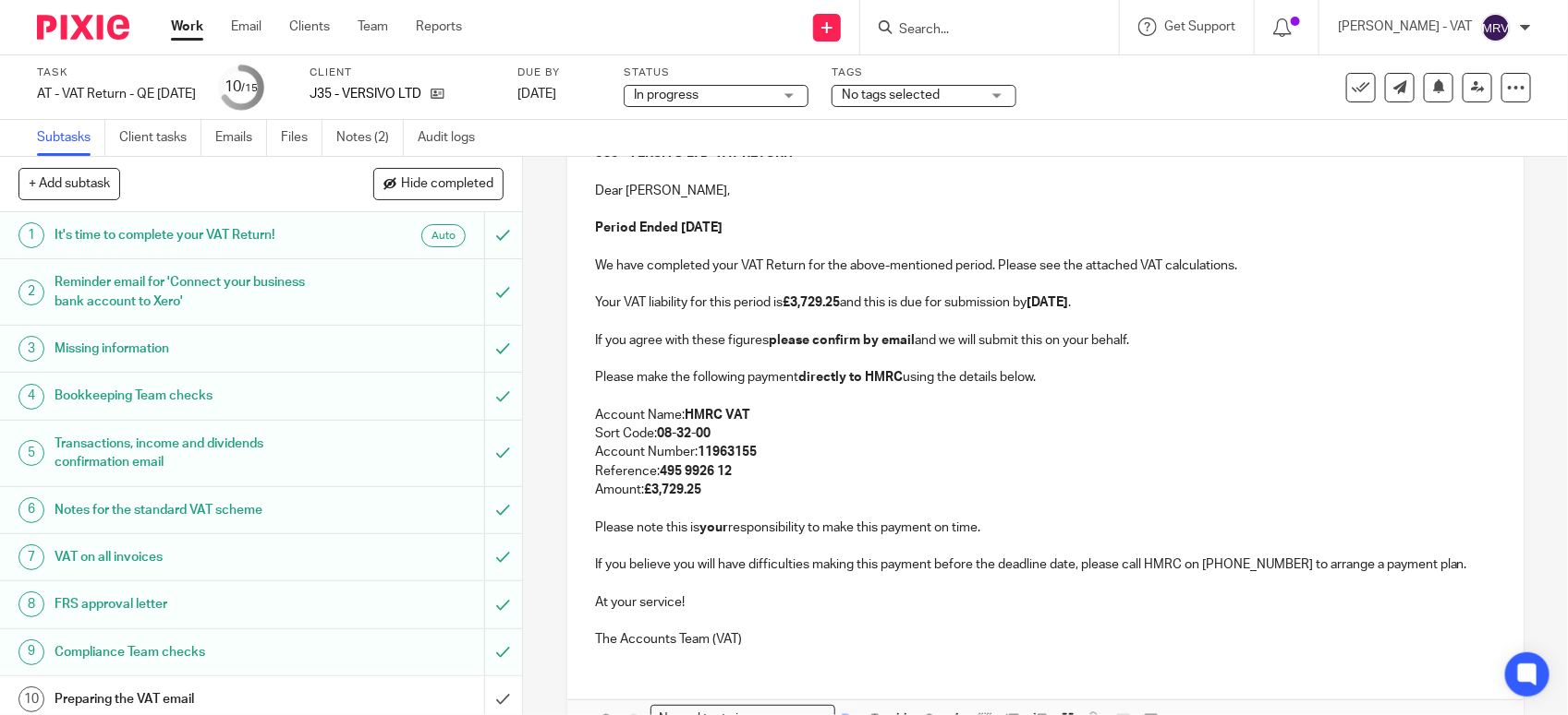
click at [732, 489] on p "Amount: £3,729.25" at bounding box center [1044, 490] width 901 height 19
click at [1073, 386] on p "Please make the following payment directly to HMRC using the details below." at bounding box center [1044, 378] width 901 height 19
click at [1139, 338] on p "If you agree with these figures please confirm by email and we will submit this…" at bounding box center [1044, 341] width 901 height 19
click at [1178, 301] on p "Your VAT liability for this period is £3,729.25 and this is due for submission …" at bounding box center [1044, 303] width 901 height 19
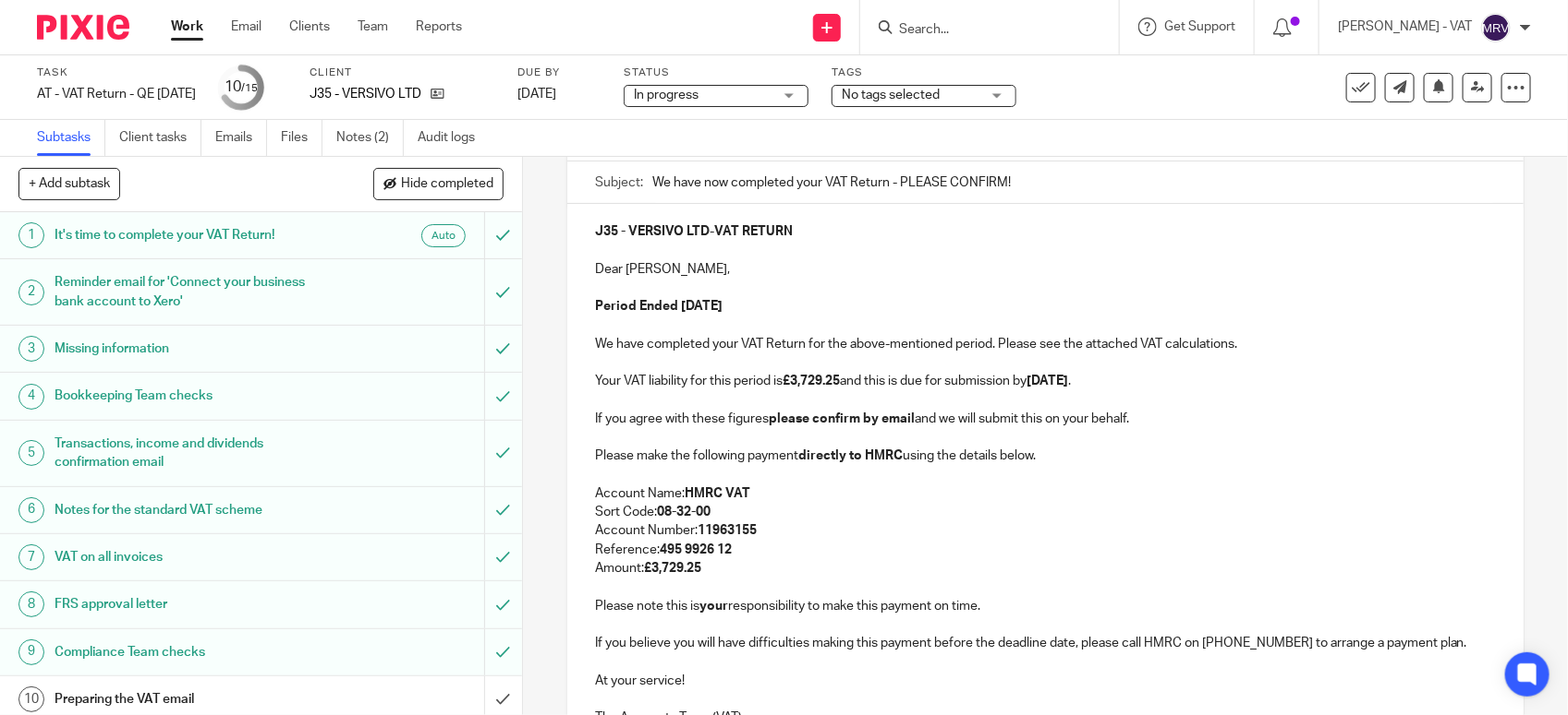
scroll to position [126, 0]
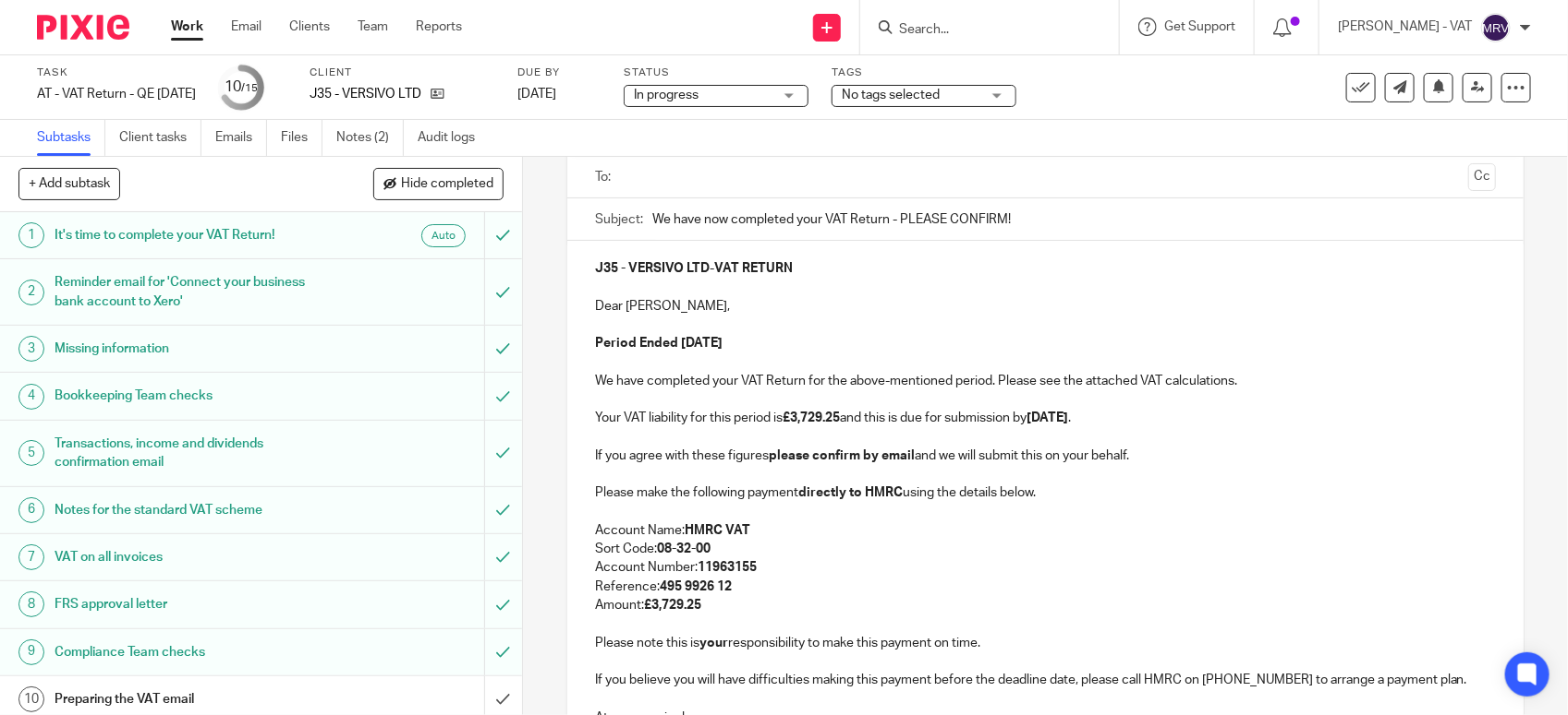
click at [990, 324] on p at bounding box center [1044, 325] width 901 height 19
click at [835, 607] on p "Amount: £3,729.25" at bounding box center [1044, 605] width 901 height 19
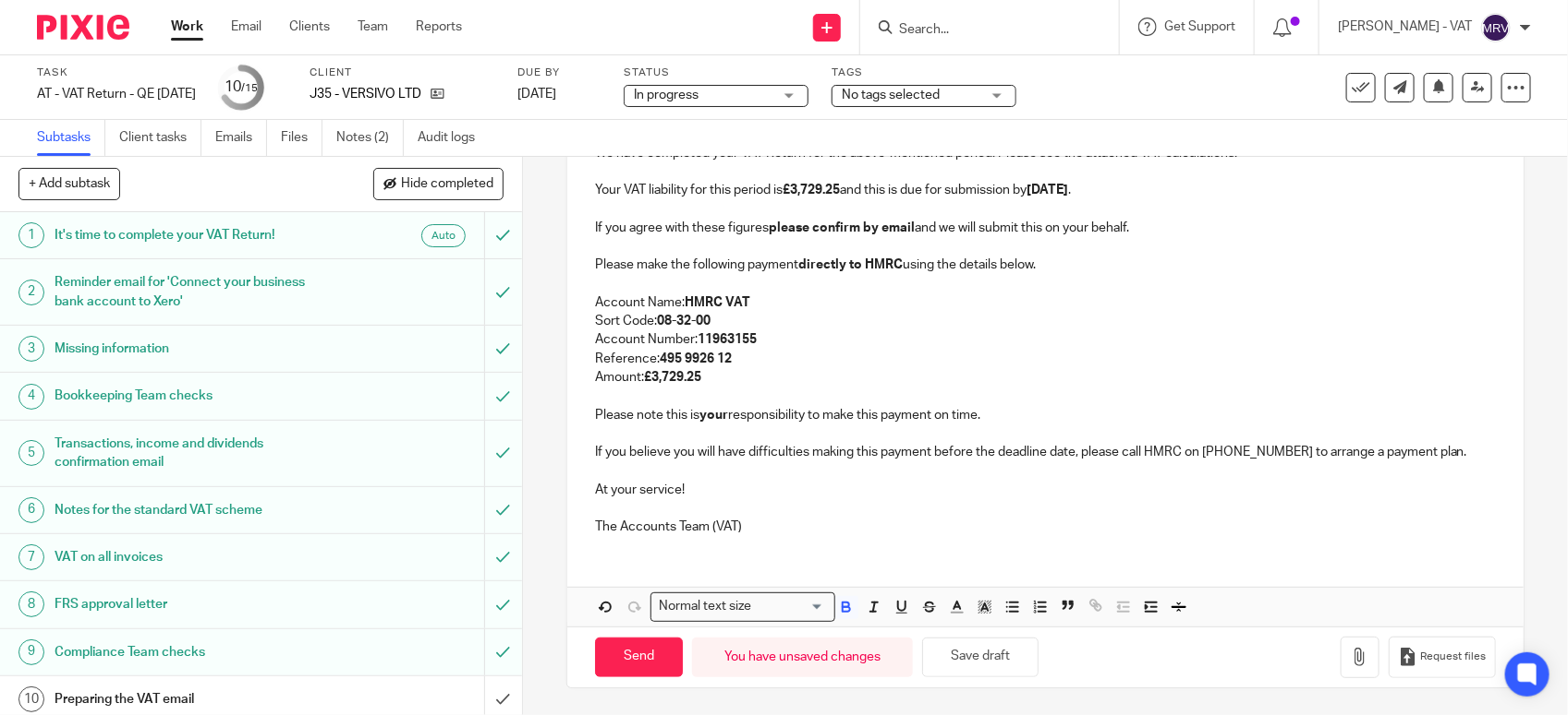
scroll to position [356, 0]
click at [980, 671] on button "Save draft" at bounding box center [979, 656] width 116 height 40
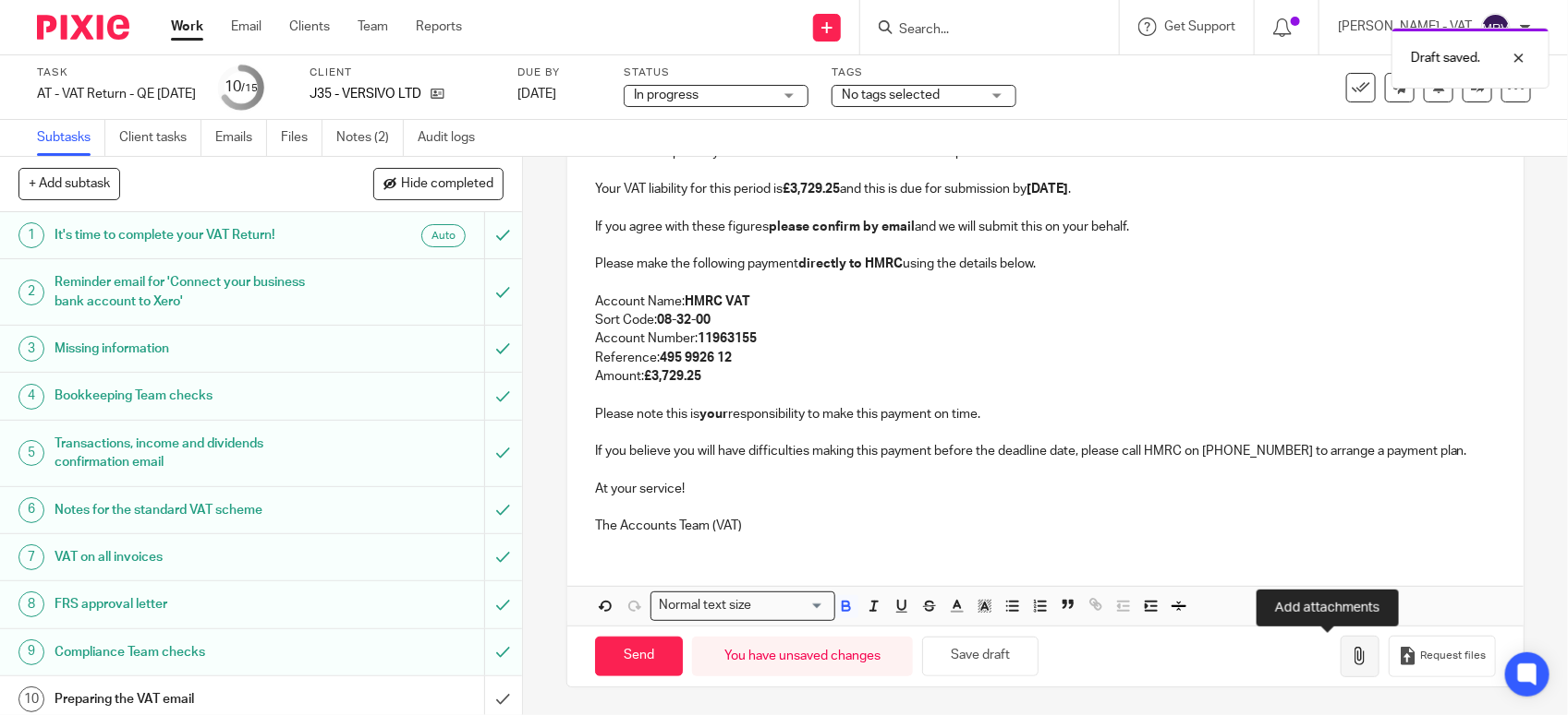
click at [1351, 657] on icon "button" at bounding box center [1360, 656] width 19 height 19
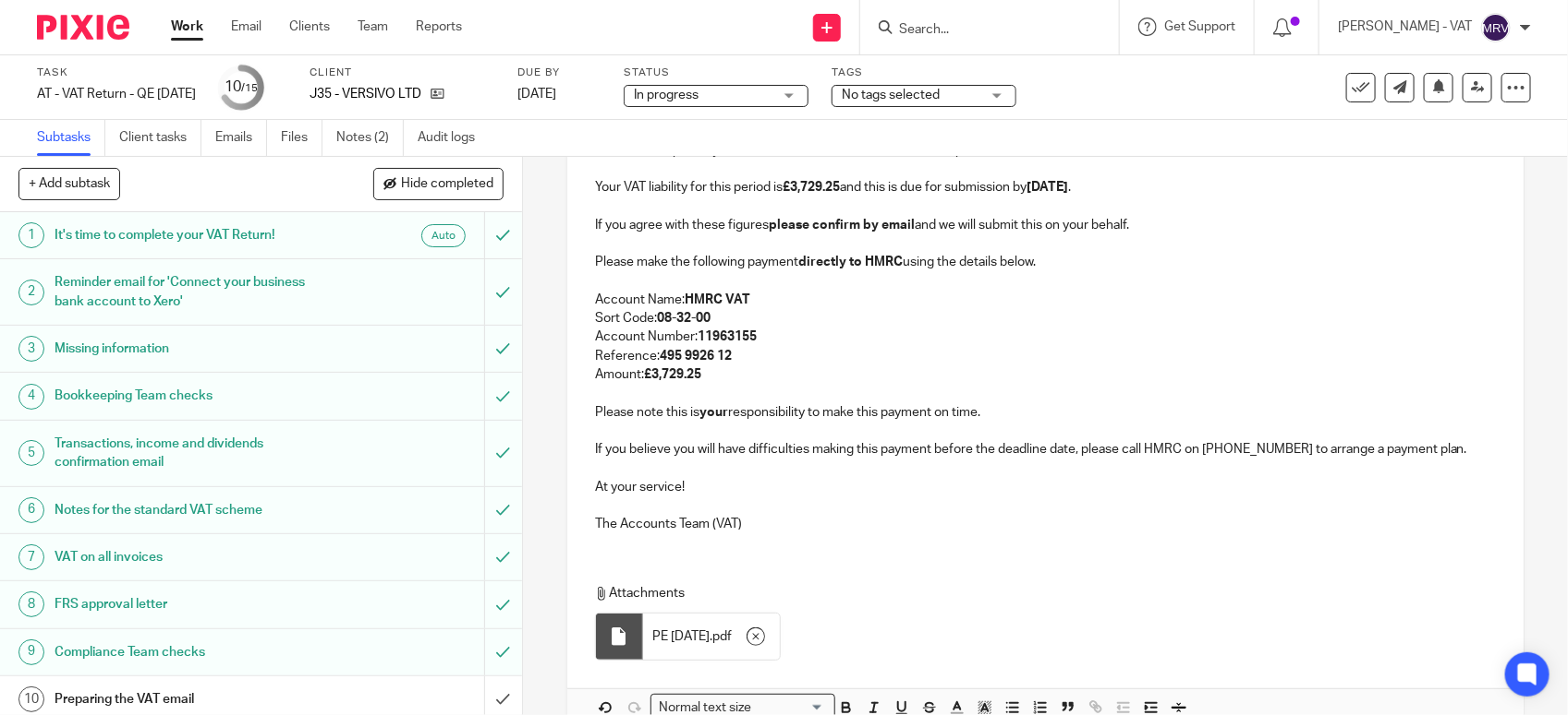
click at [750, 531] on p "The Accounts Team (VAT)" at bounding box center [1044, 524] width 901 height 19
click at [690, 499] on p at bounding box center [1044, 506] width 901 height 19
click at [1446, 453] on p "If you believe you will have difficulties making this payment before the deadli…" at bounding box center [1044, 450] width 901 height 19
click at [986, 412] on p "Please note this is your responsibility to make this payment on time." at bounding box center [1044, 413] width 901 height 19
click at [741, 379] on p "Amount: £3,729.25" at bounding box center [1044, 375] width 901 height 19
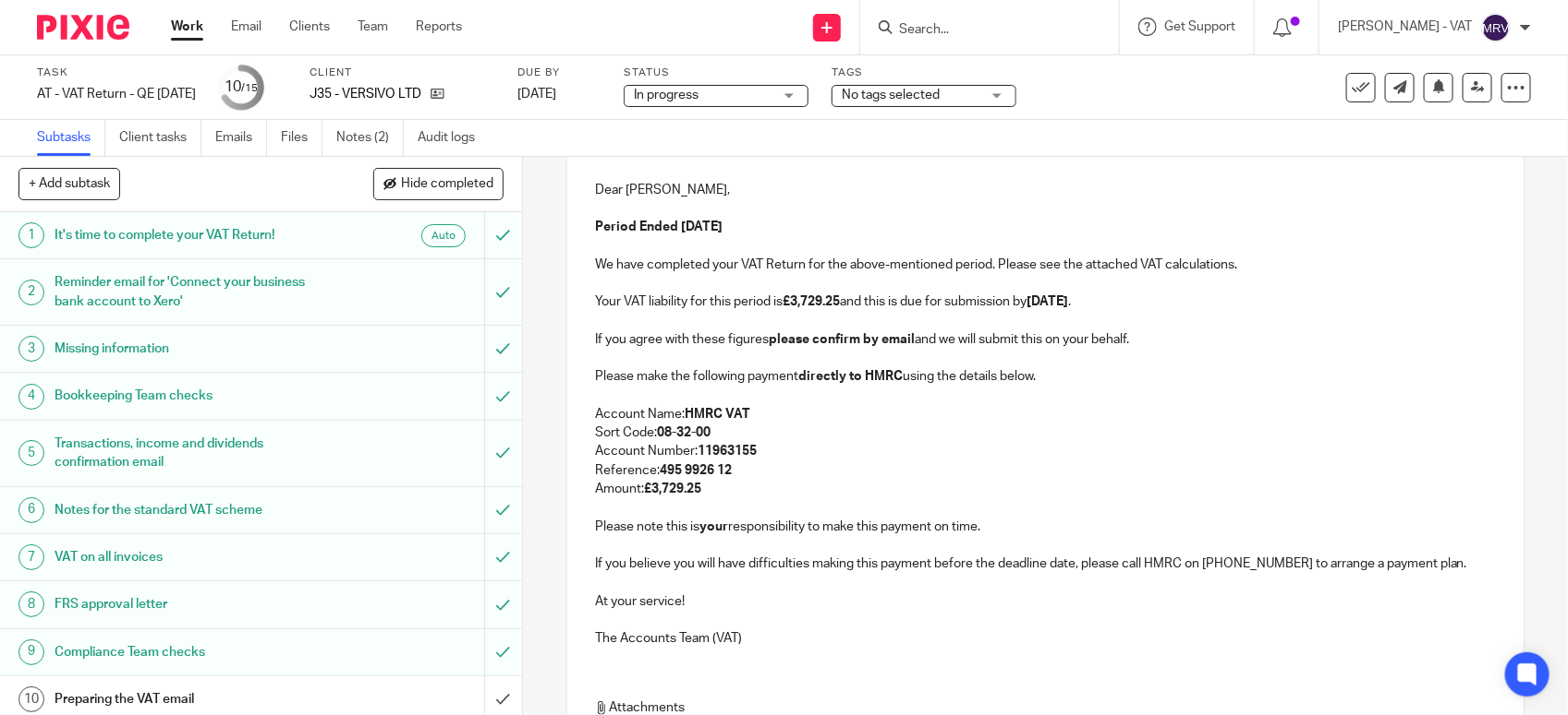
scroll to position [241, 0]
click at [1055, 394] on p at bounding box center [1044, 398] width 901 height 19
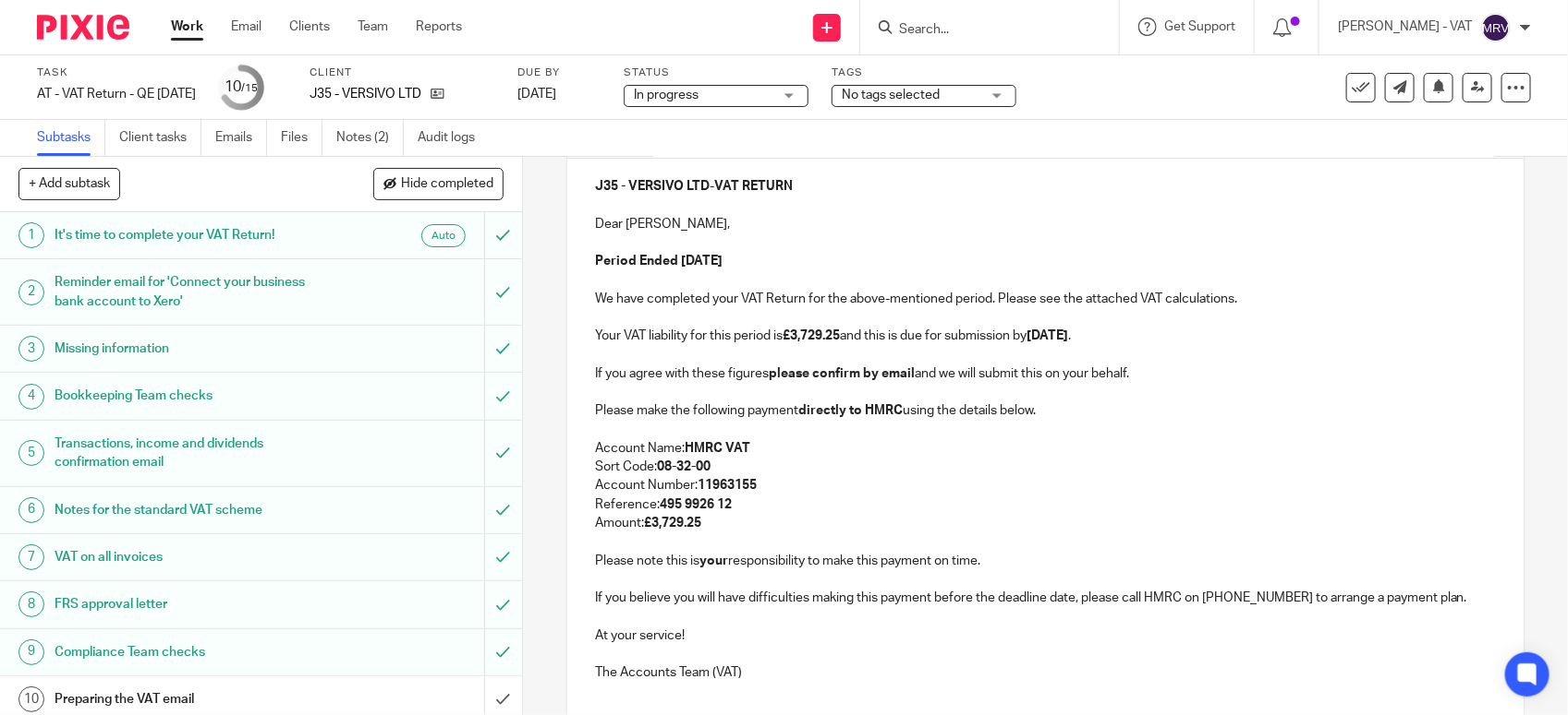
scroll to position [126, 0]
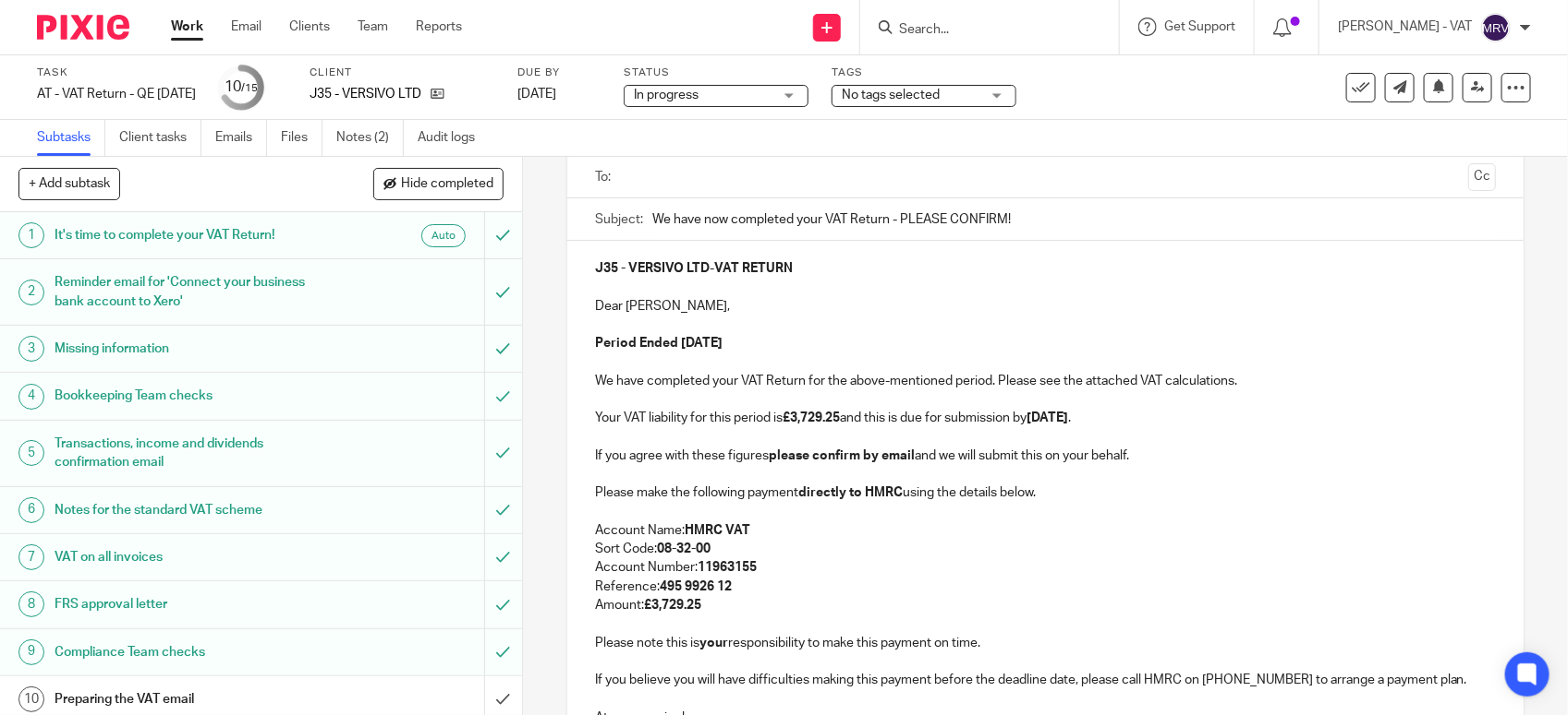
click at [1142, 467] on p at bounding box center [1044, 475] width 901 height 19
click at [1155, 417] on p "Your VAT liability for this period is £3,729.25 and this is due for submission …" at bounding box center [1044, 418] width 901 height 19
click at [1232, 379] on p "We have completed your VAT Return for the above-mentioned period. Please see th…" at bounding box center [1044, 382] width 901 height 19
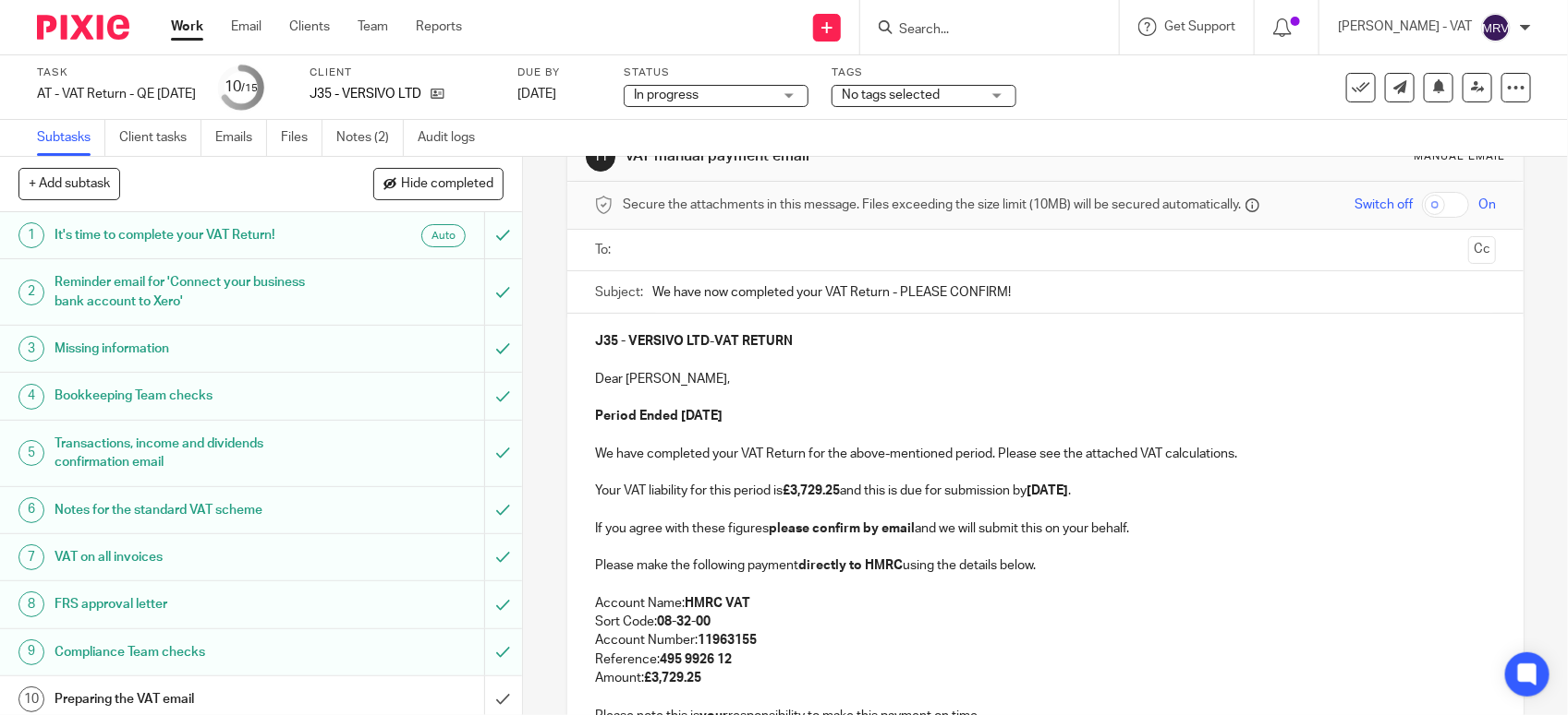
scroll to position [0, 0]
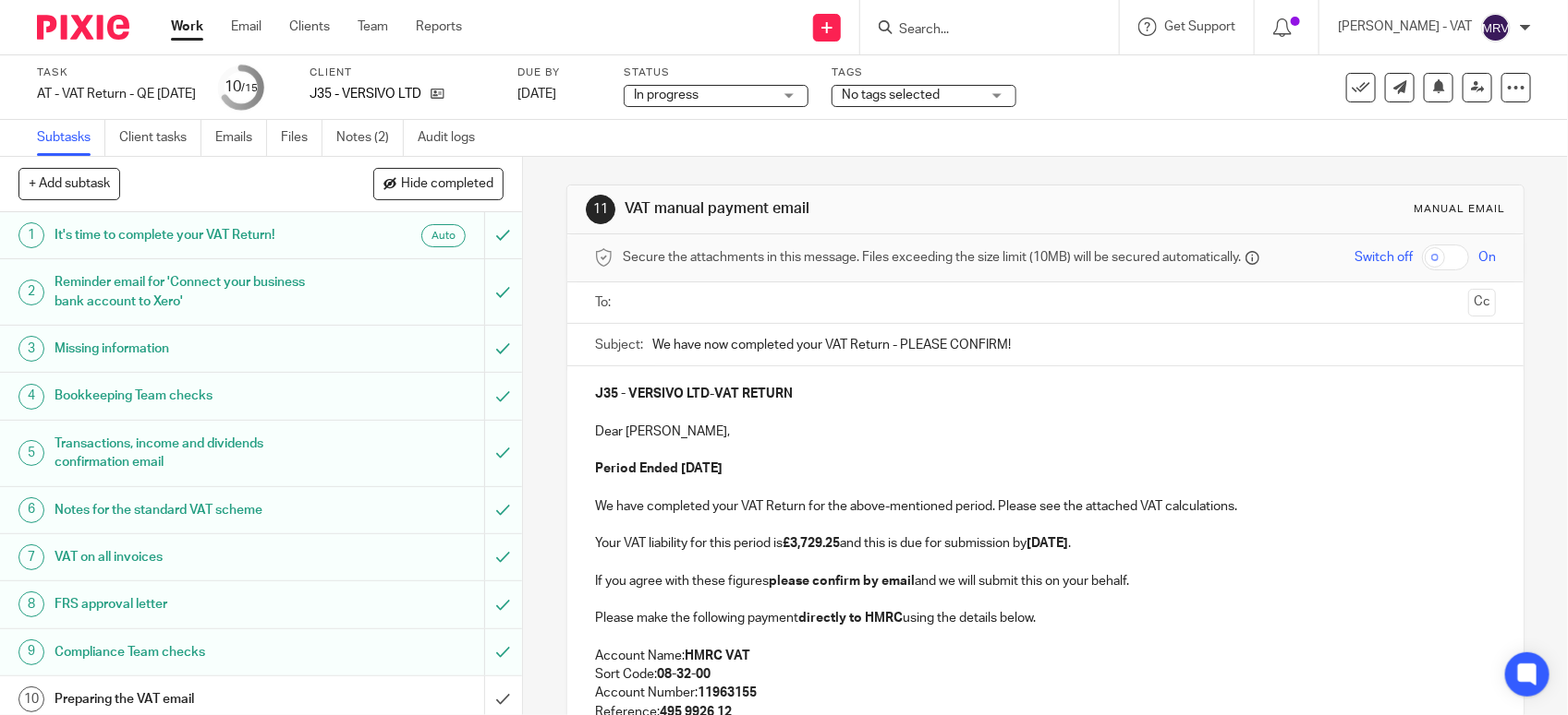
click at [814, 465] on p "Period Ended 31st August 2025" at bounding box center [1044, 469] width 901 height 19
click at [727, 297] on input "text" at bounding box center [1045, 303] width 832 height 21
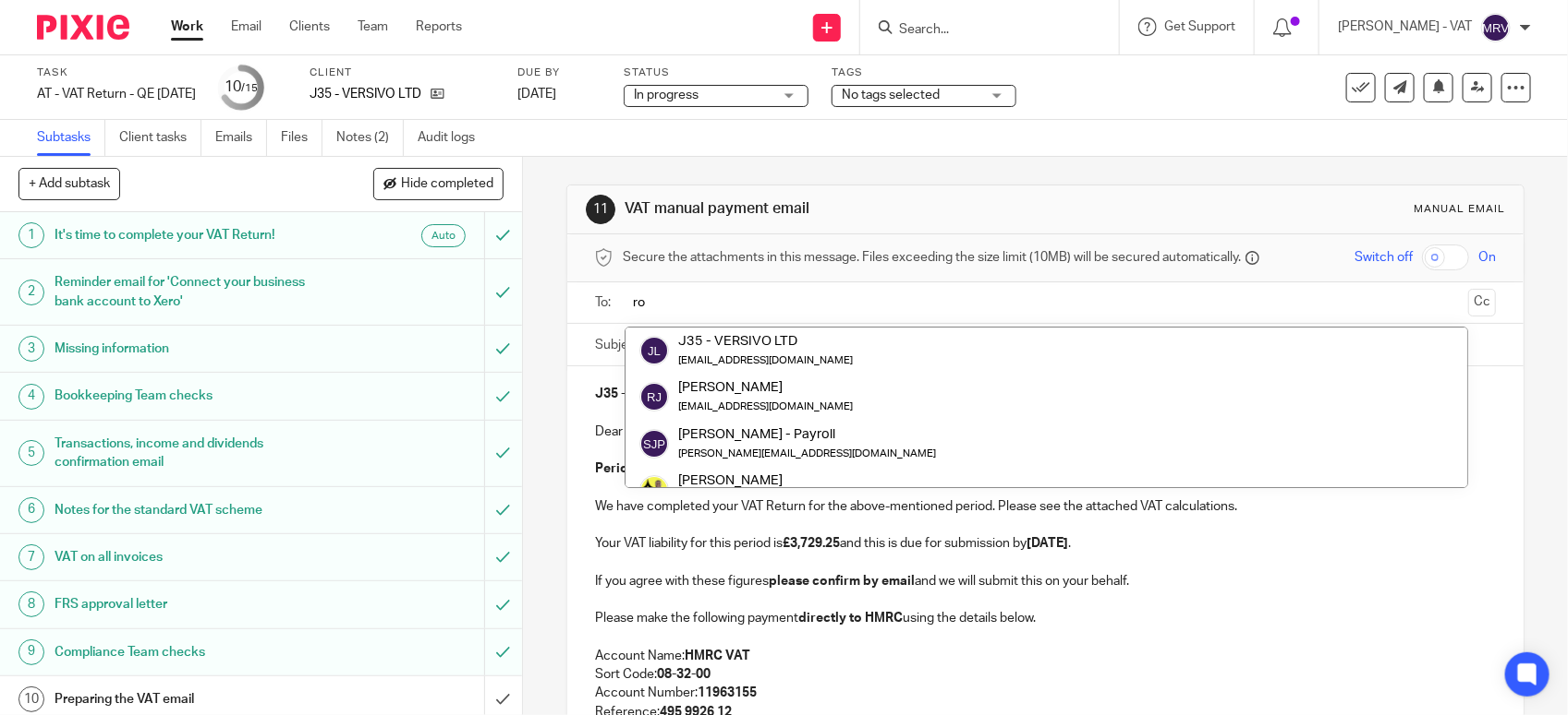
type input "r"
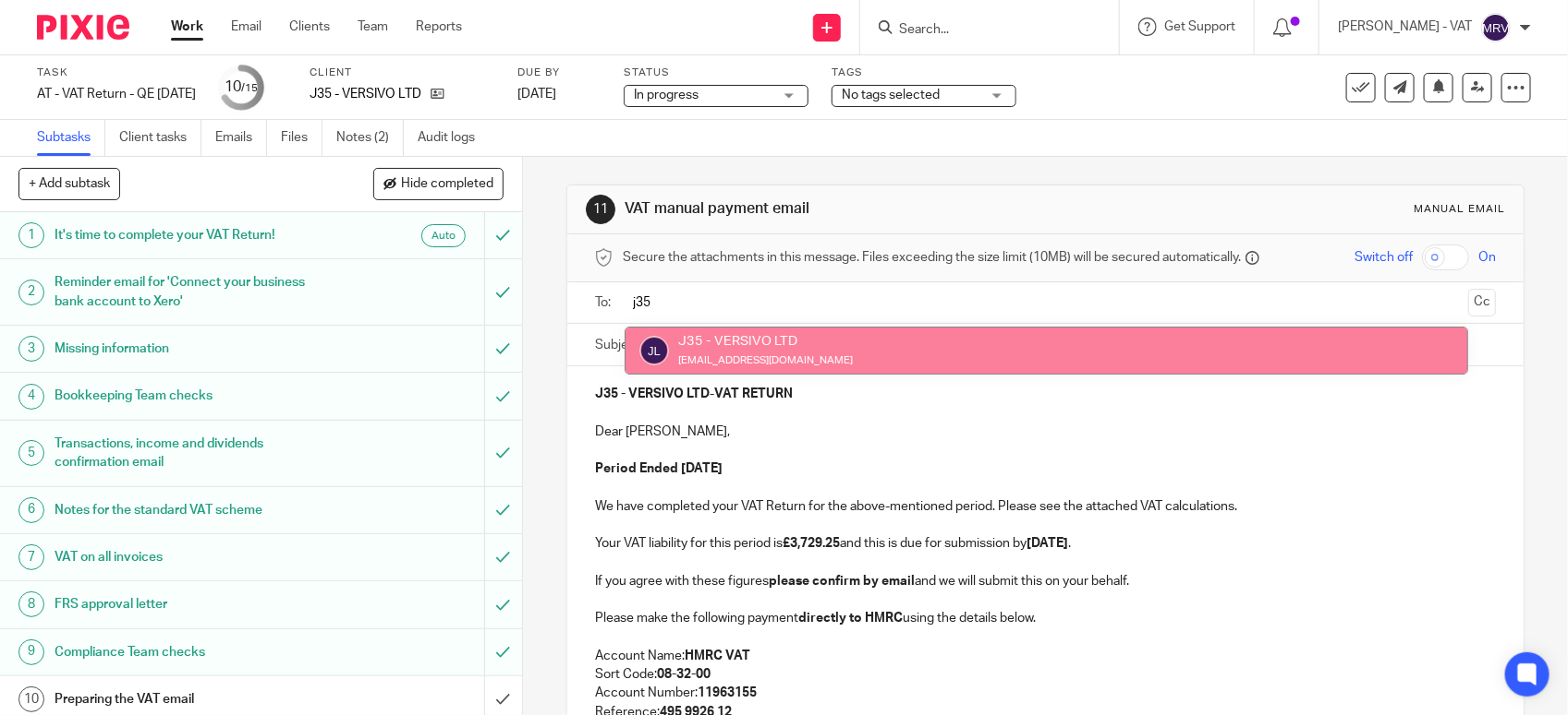
type input "j35"
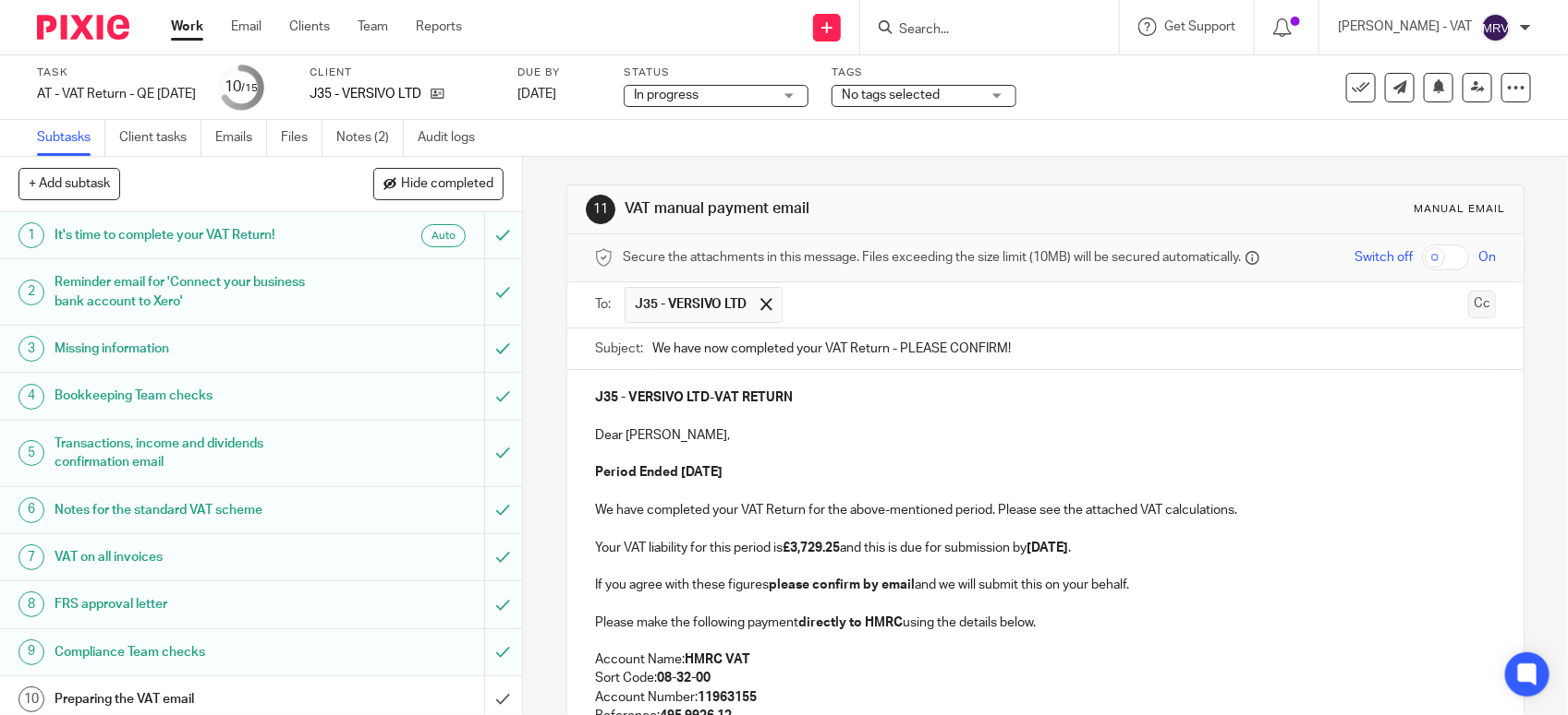
click at [1468, 315] on button "Cc" at bounding box center [1481, 304] width 27 height 27
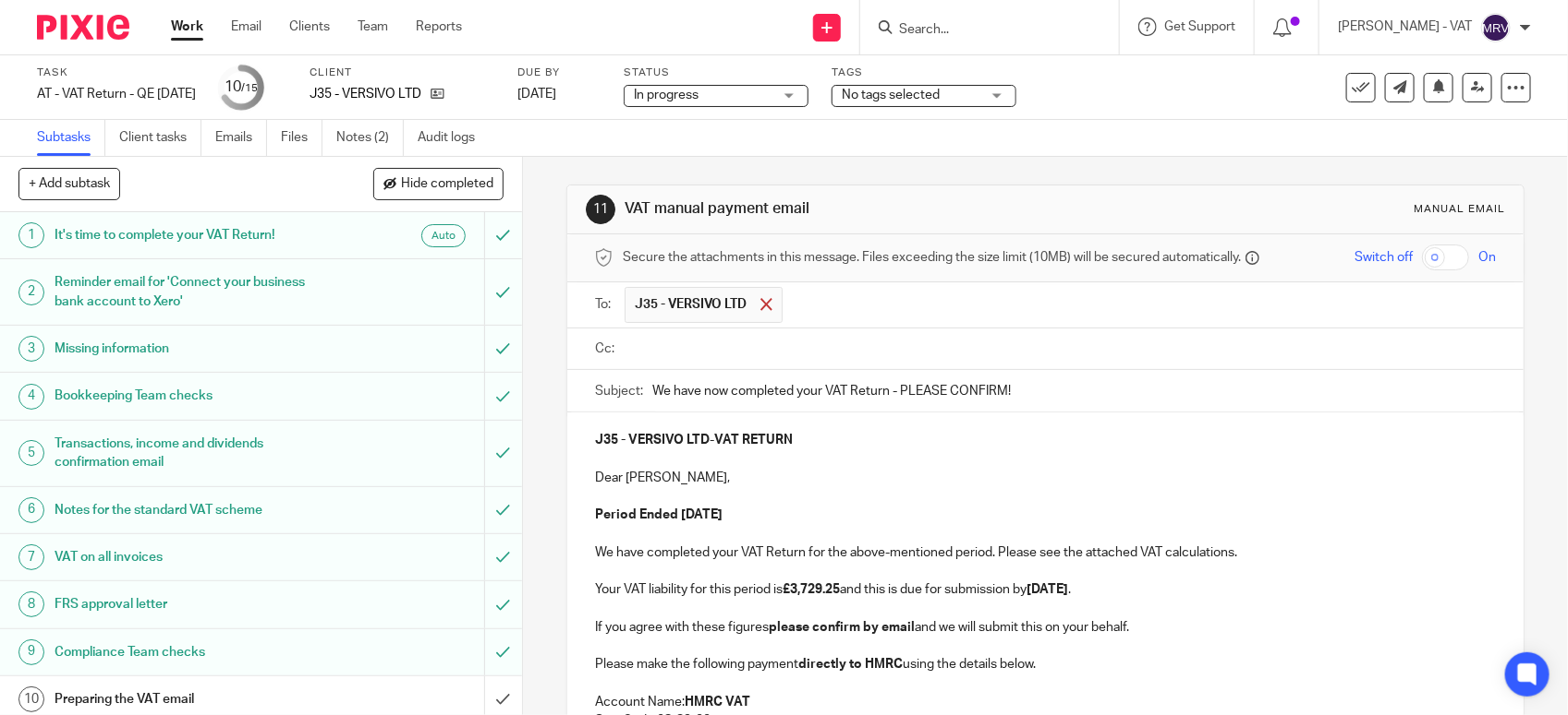
click at [765, 300] on span at bounding box center [766, 304] width 12 height 12
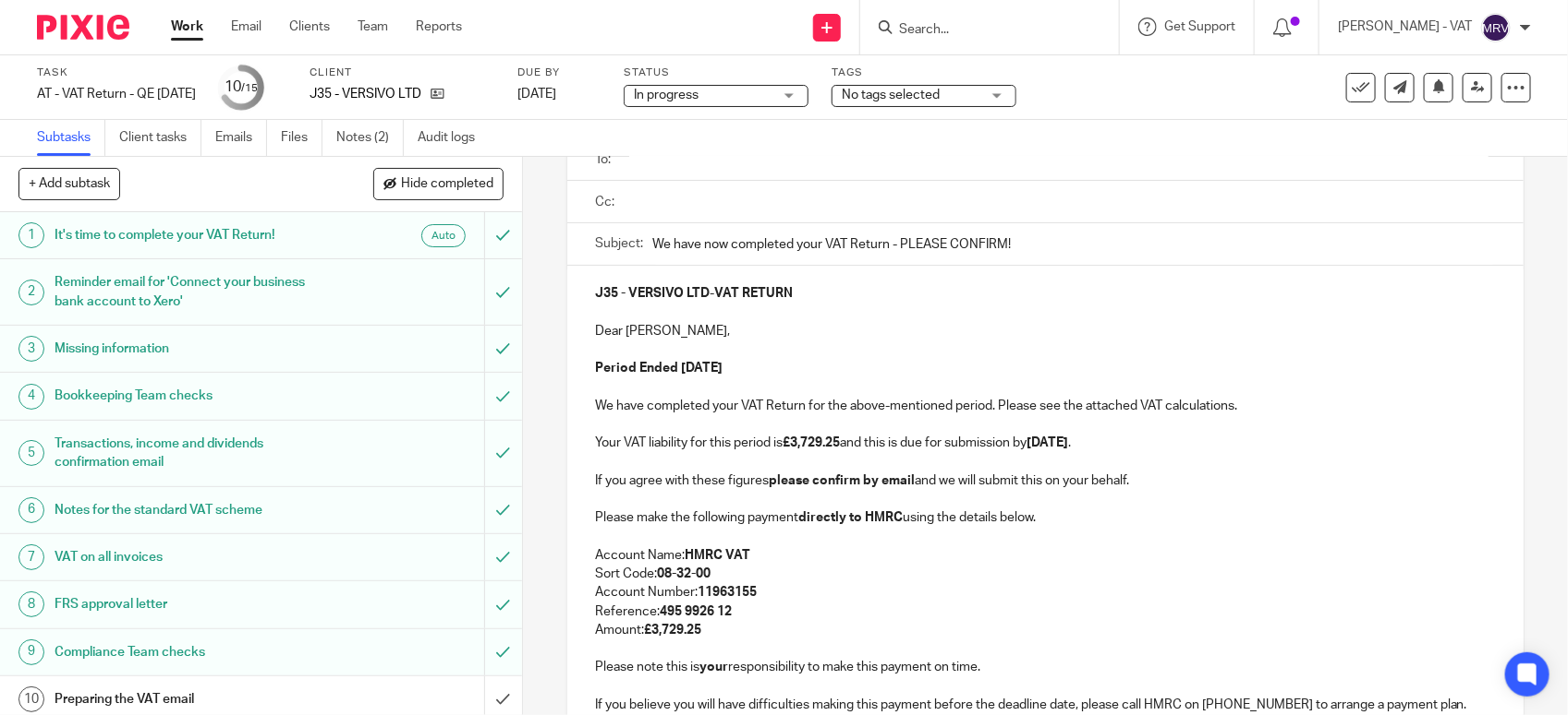
scroll to position [115, 0]
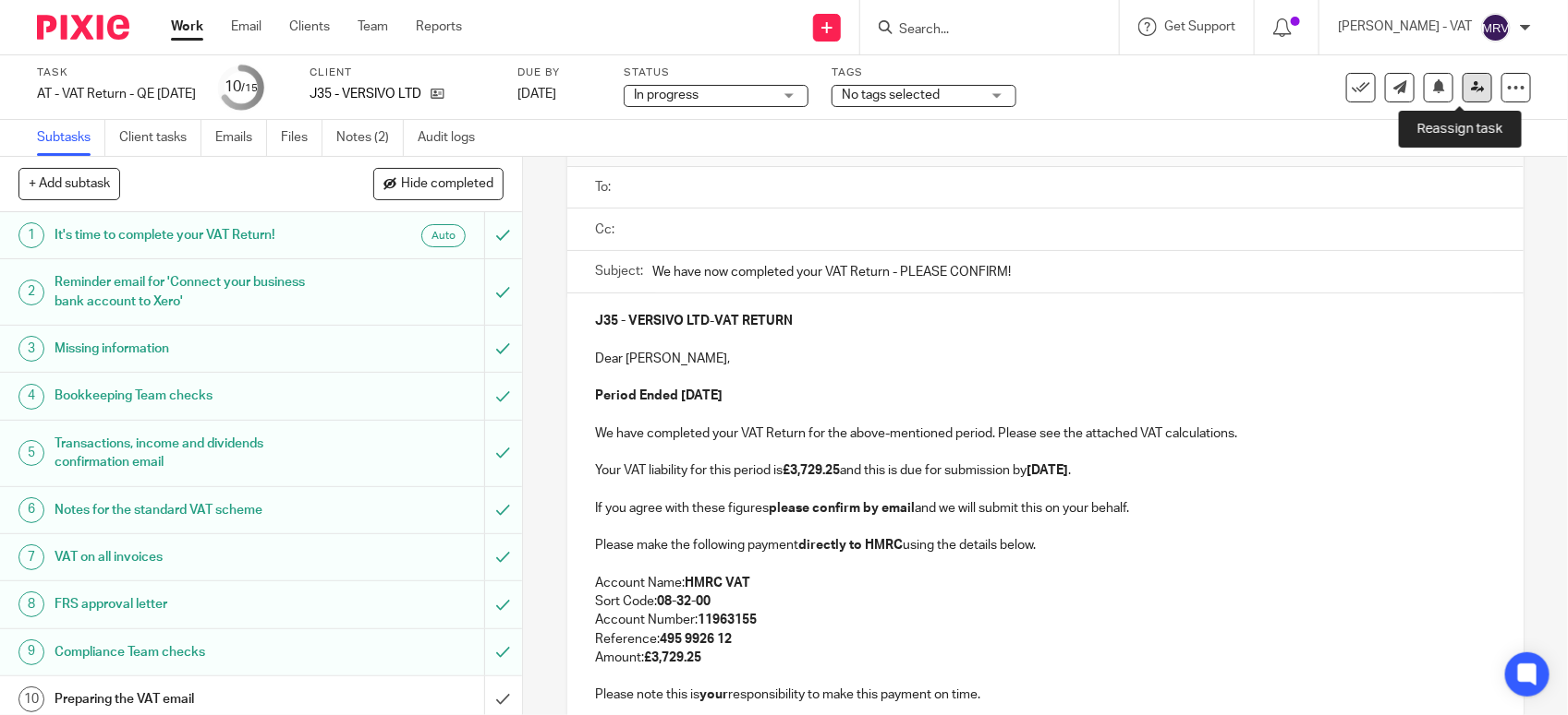
click at [1471, 85] on icon at bounding box center [1477, 87] width 14 height 14
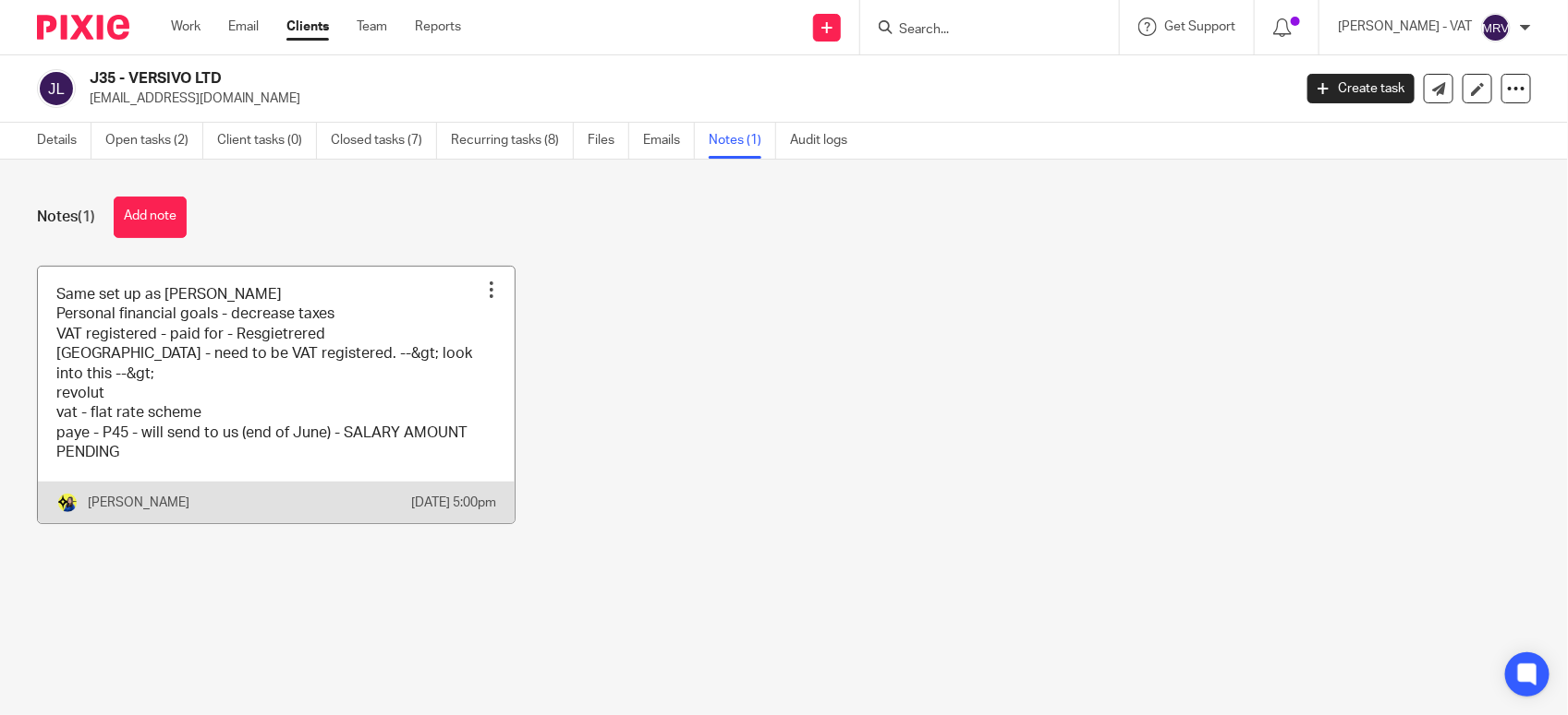
click at [390, 371] on link at bounding box center [276, 395] width 476 height 257
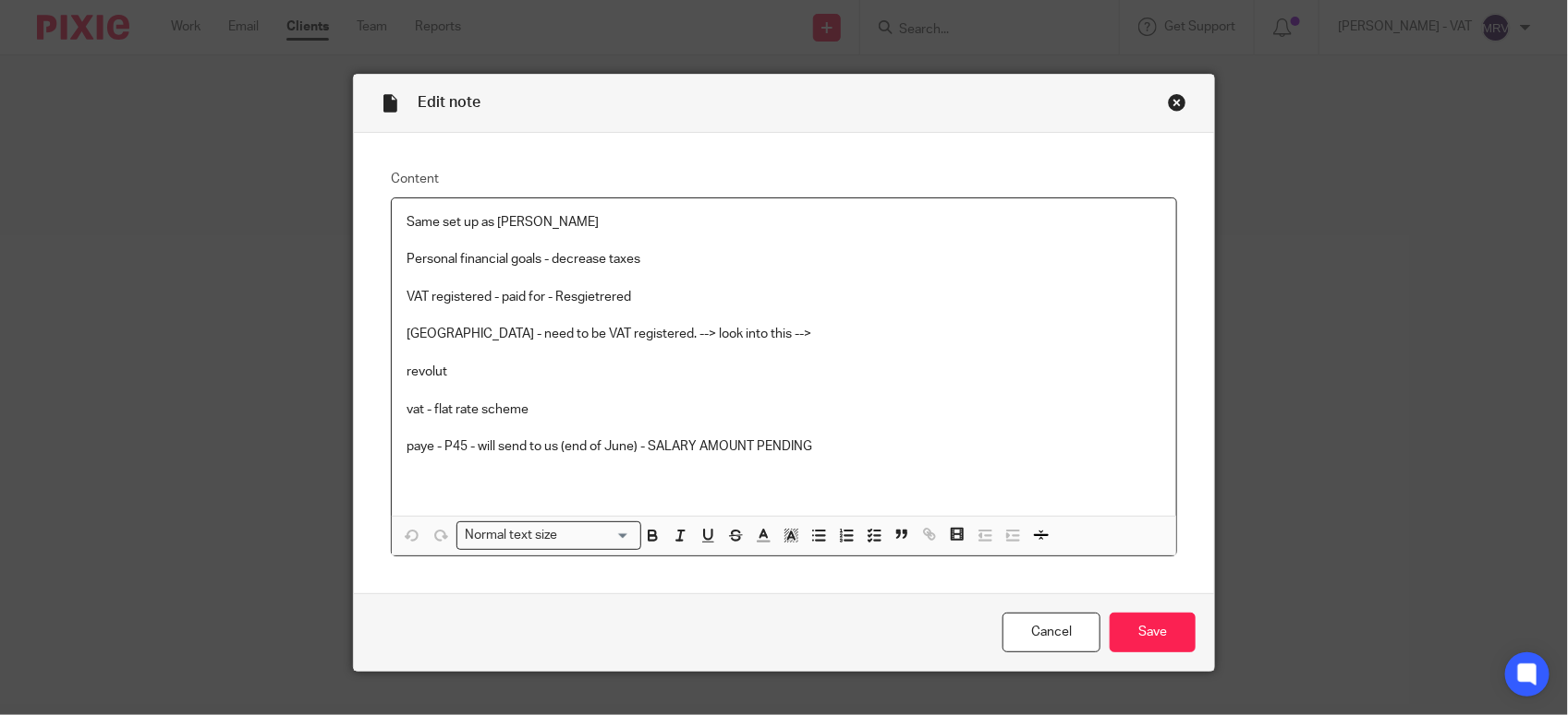
click at [1173, 104] on div "Close this dialog window" at bounding box center [1177, 103] width 19 height 19
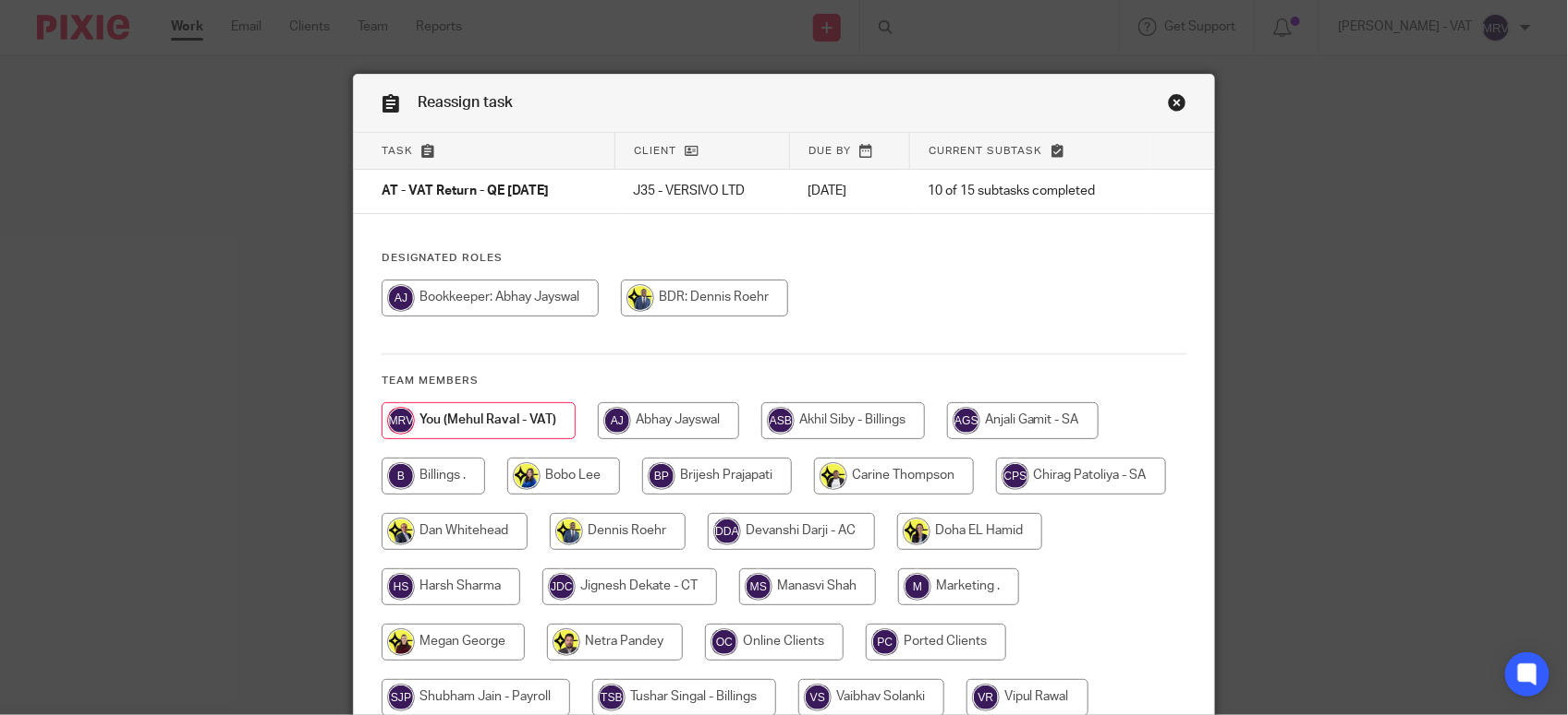
click at [513, 296] on input "radio" at bounding box center [491, 298] width 217 height 37
radio input "true"
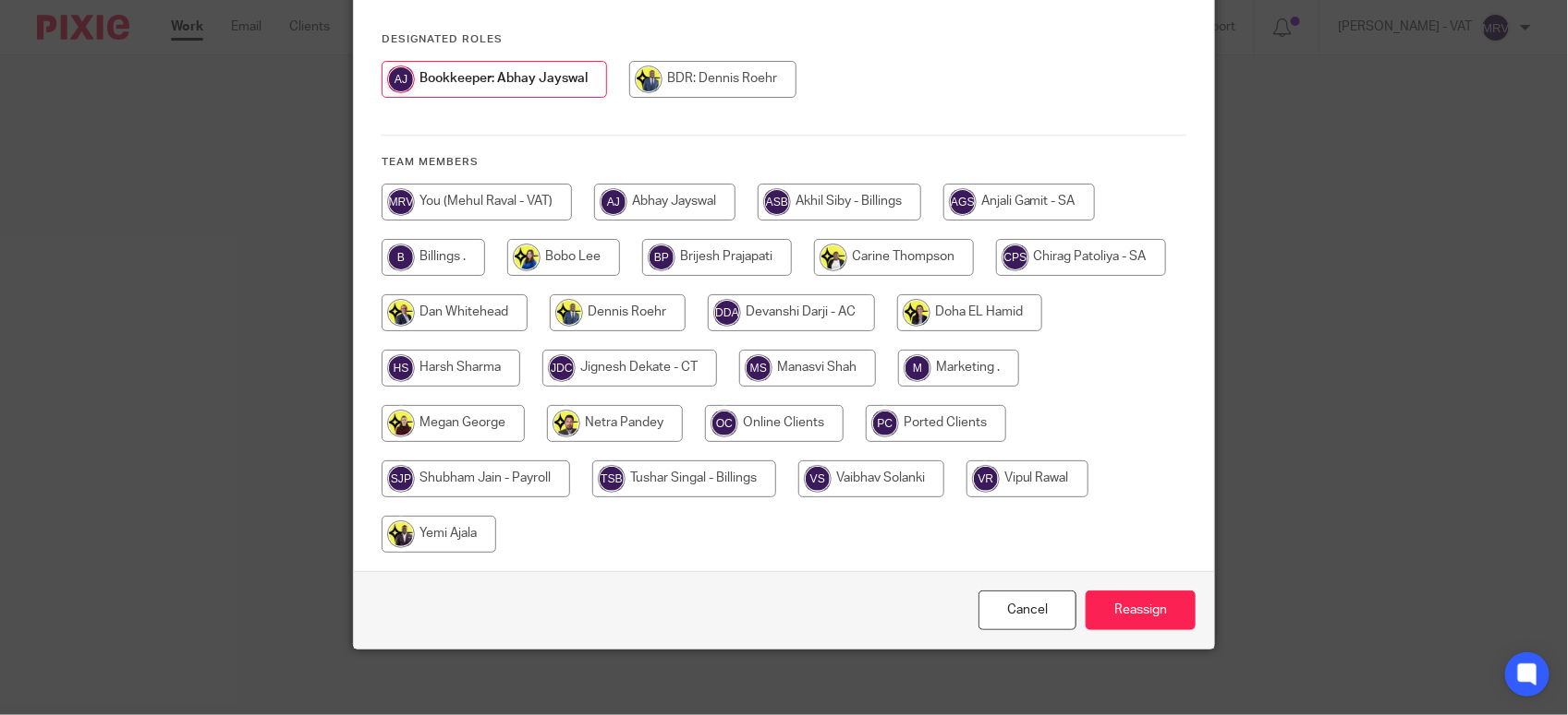
scroll to position [228, 0]
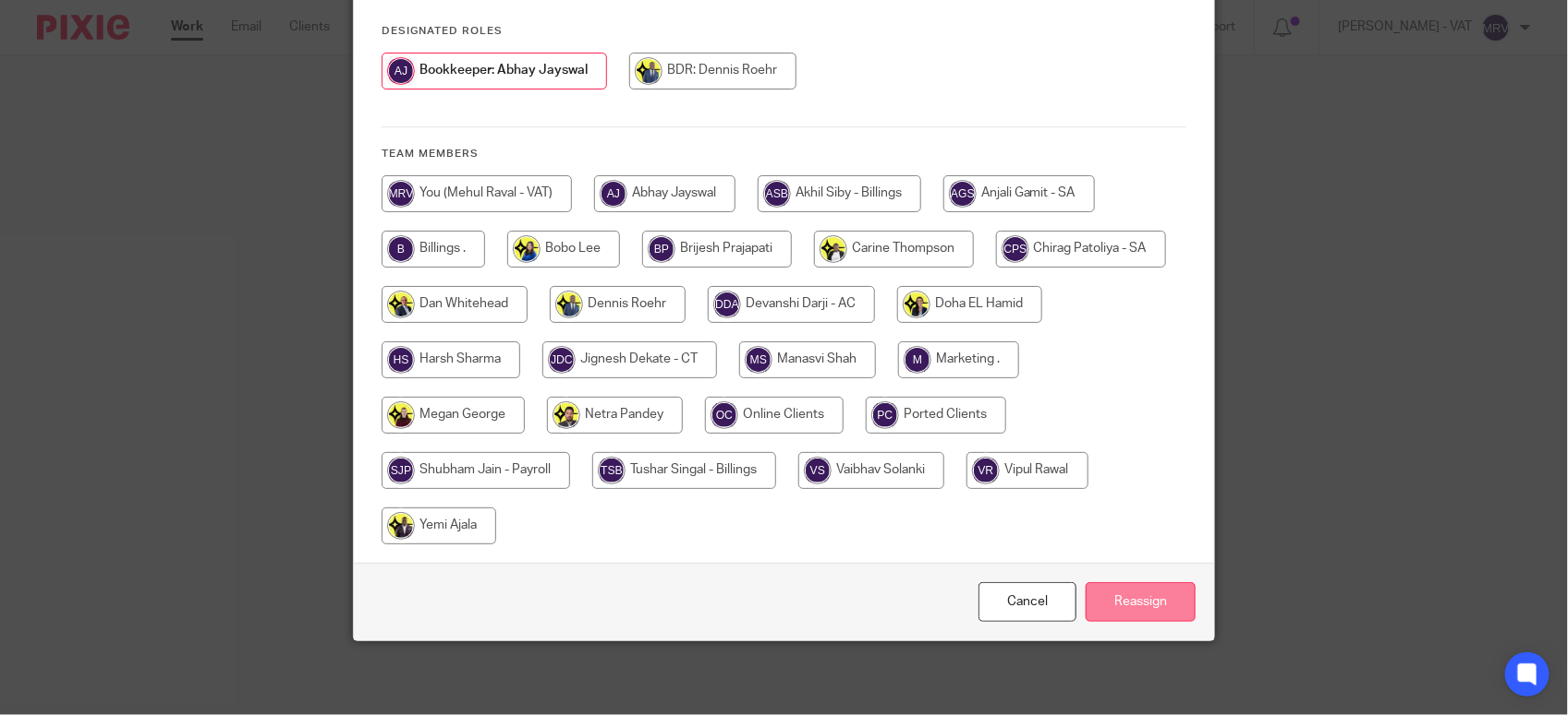
click at [1110, 595] on input "Reassign" at bounding box center [1140, 603] width 110 height 40
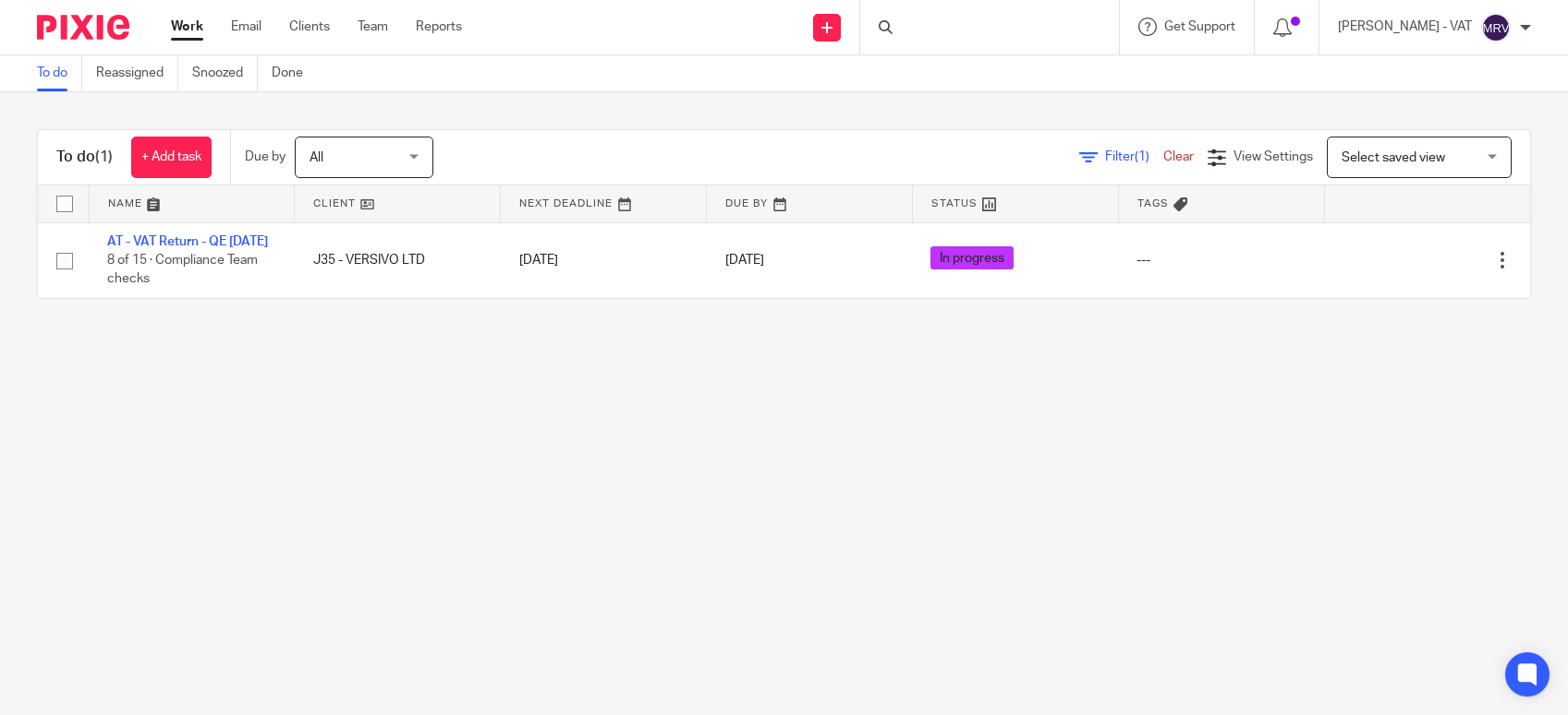
drag, startPoint x: 0, startPoint y: 0, endPoint x: 576, endPoint y: 416, distance: 710.5
click at [576, 416] on main "To do Reassigned Snoozed Done To do (1) + Add task Due by All All [DATE] [DATE]…" at bounding box center [784, 357] width 1568 height 715
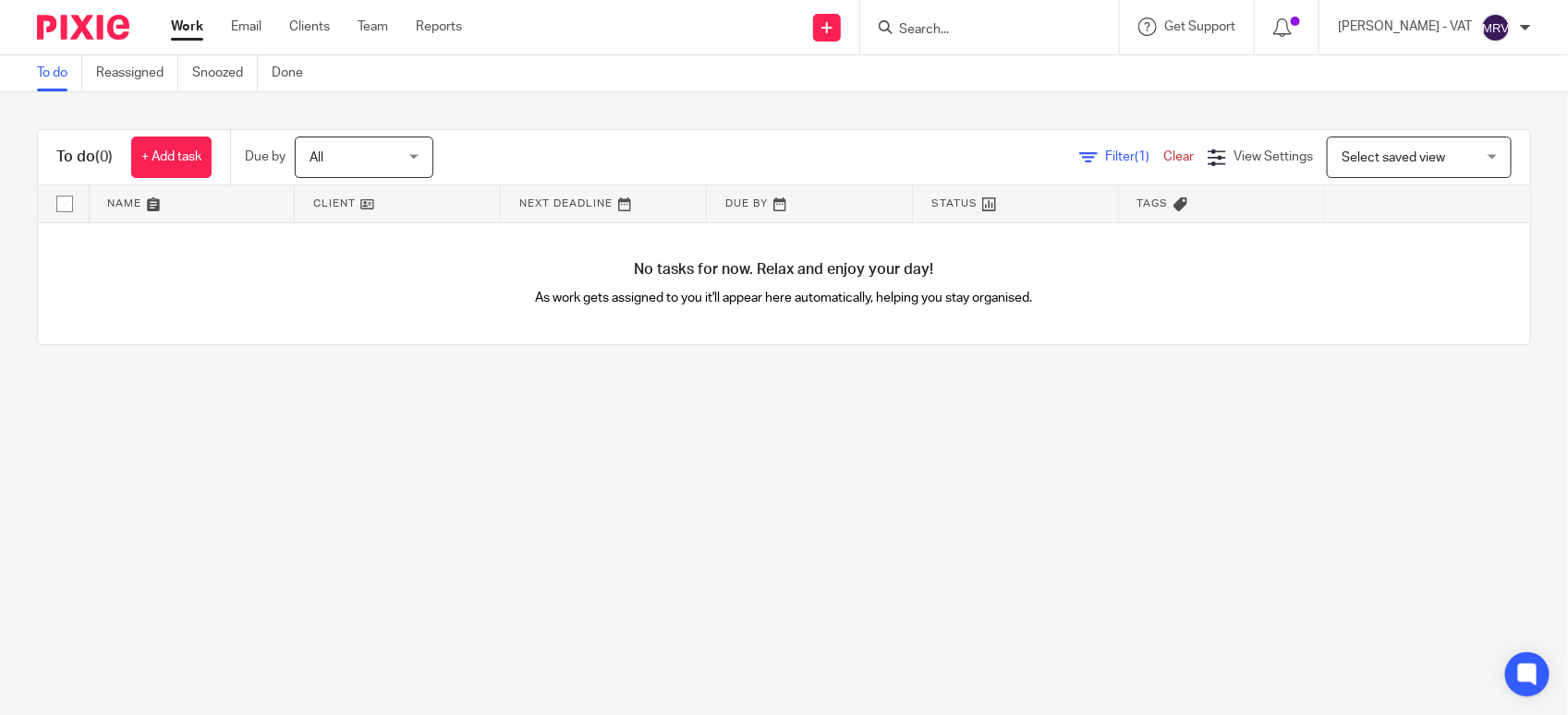
click at [958, 30] on input "Search" at bounding box center [980, 30] width 166 height 17
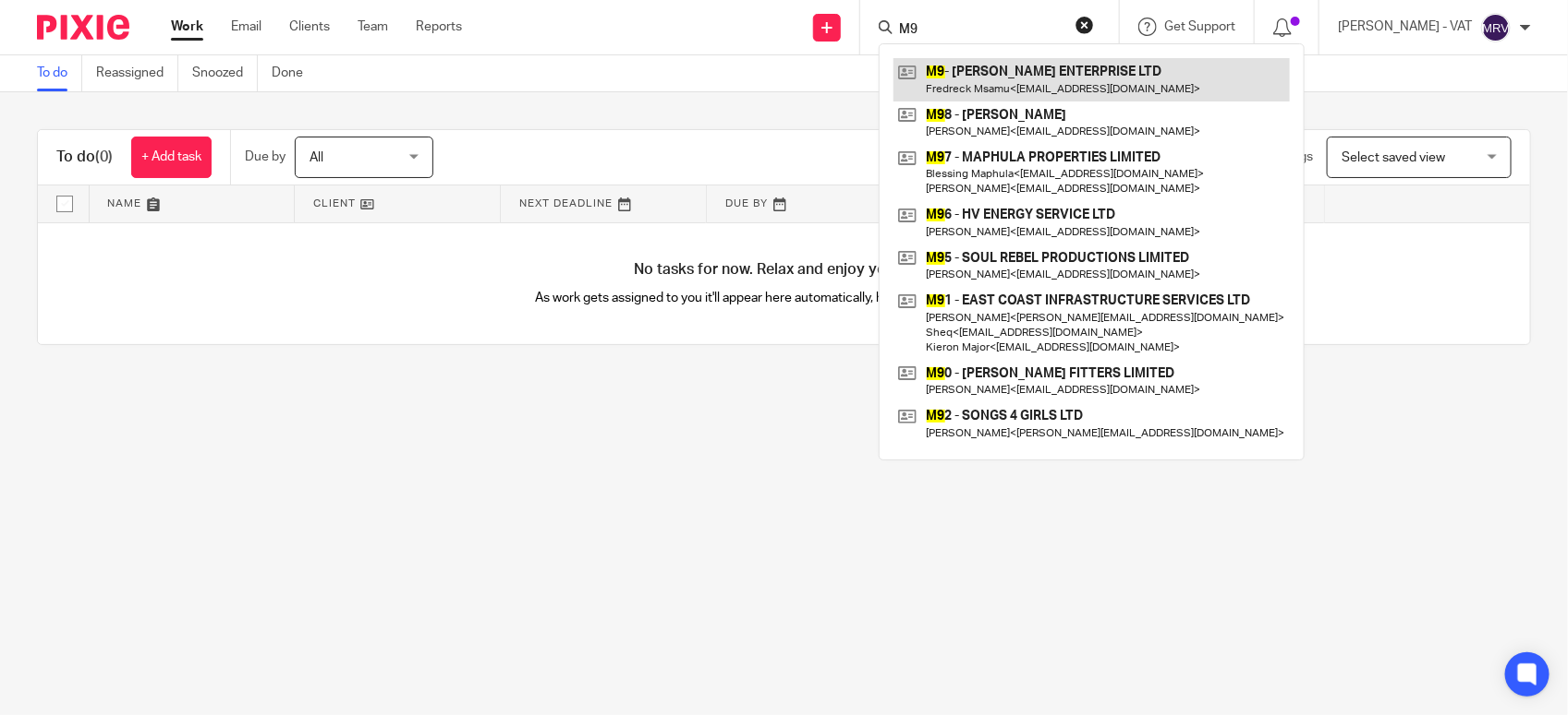
type input "M9"
click at [991, 69] on link at bounding box center [1091, 79] width 396 height 43
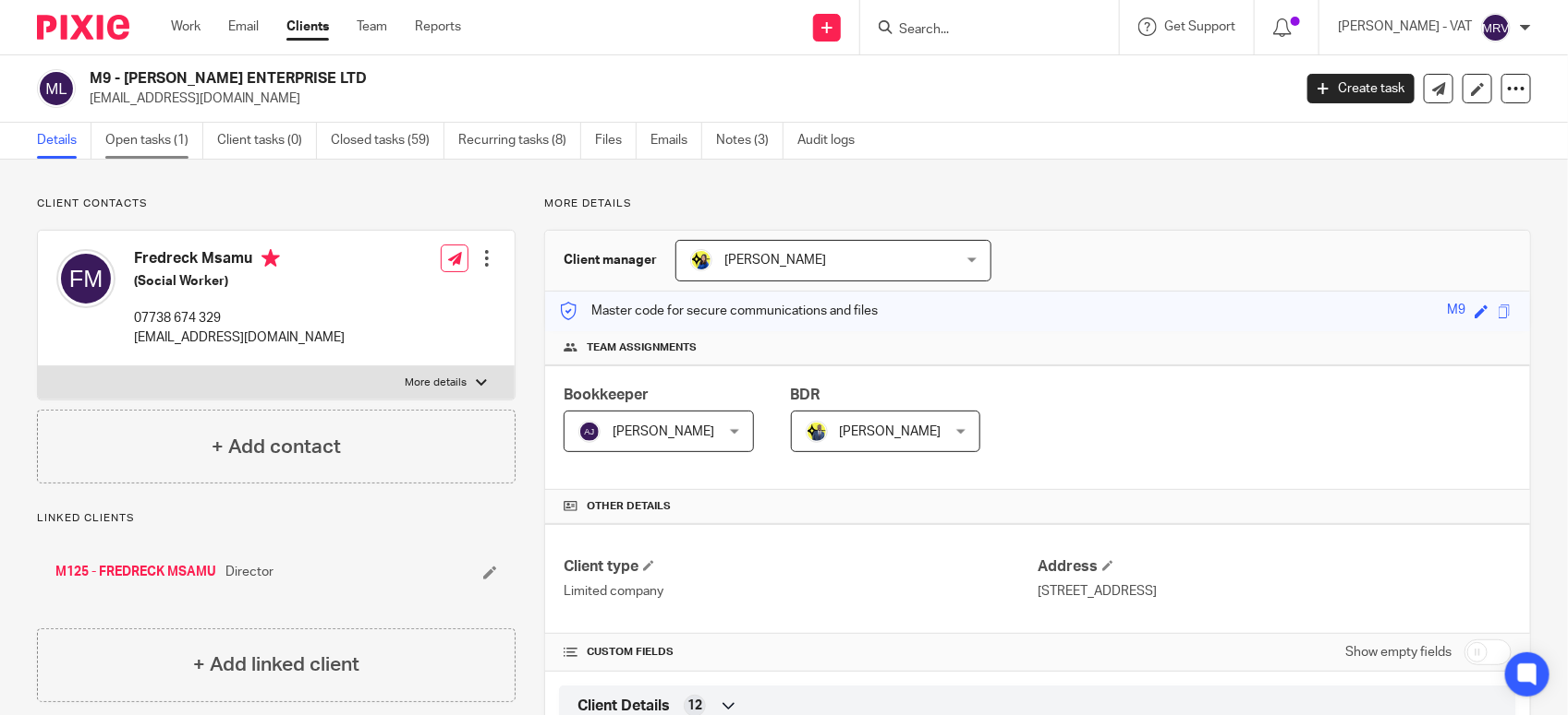
click at [142, 145] on link "Open tasks (1)" at bounding box center [154, 141] width 98 height 36
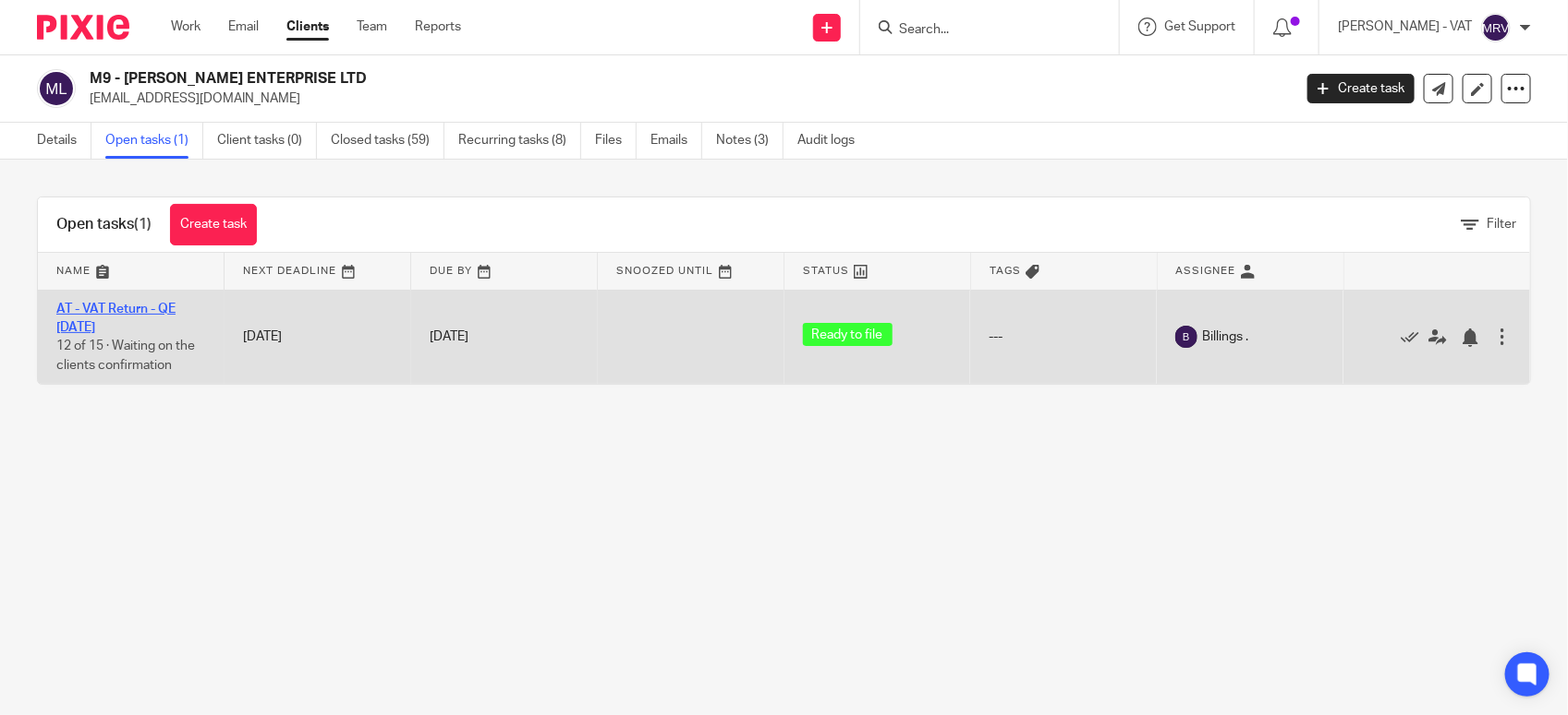
click at [127, 309] on link "AT - VAT Return - QE 31-08-2025" at bounding box center [116, 318] width 119 height 31
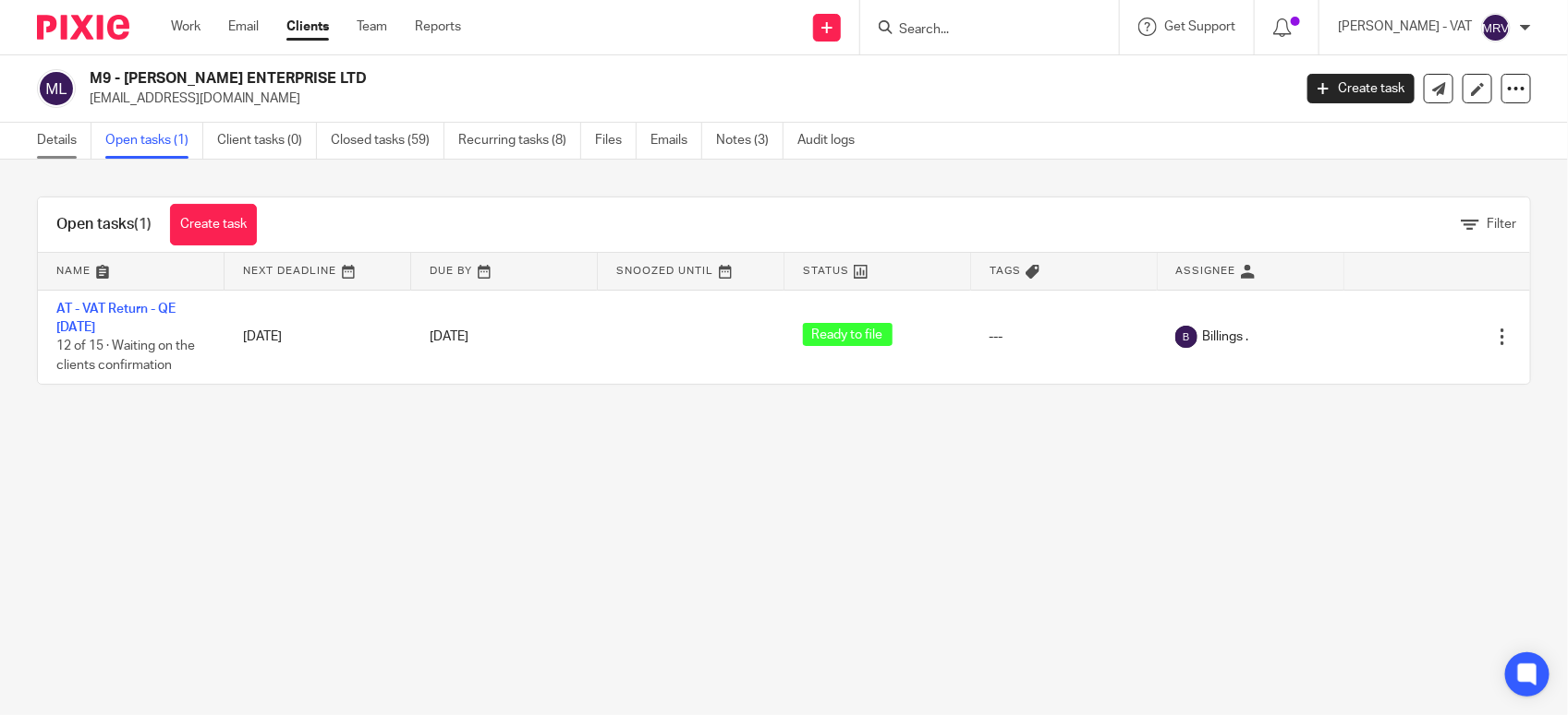
click at [39, 137] on link "Details" at bounding box center [64, 141] width 55 height 36
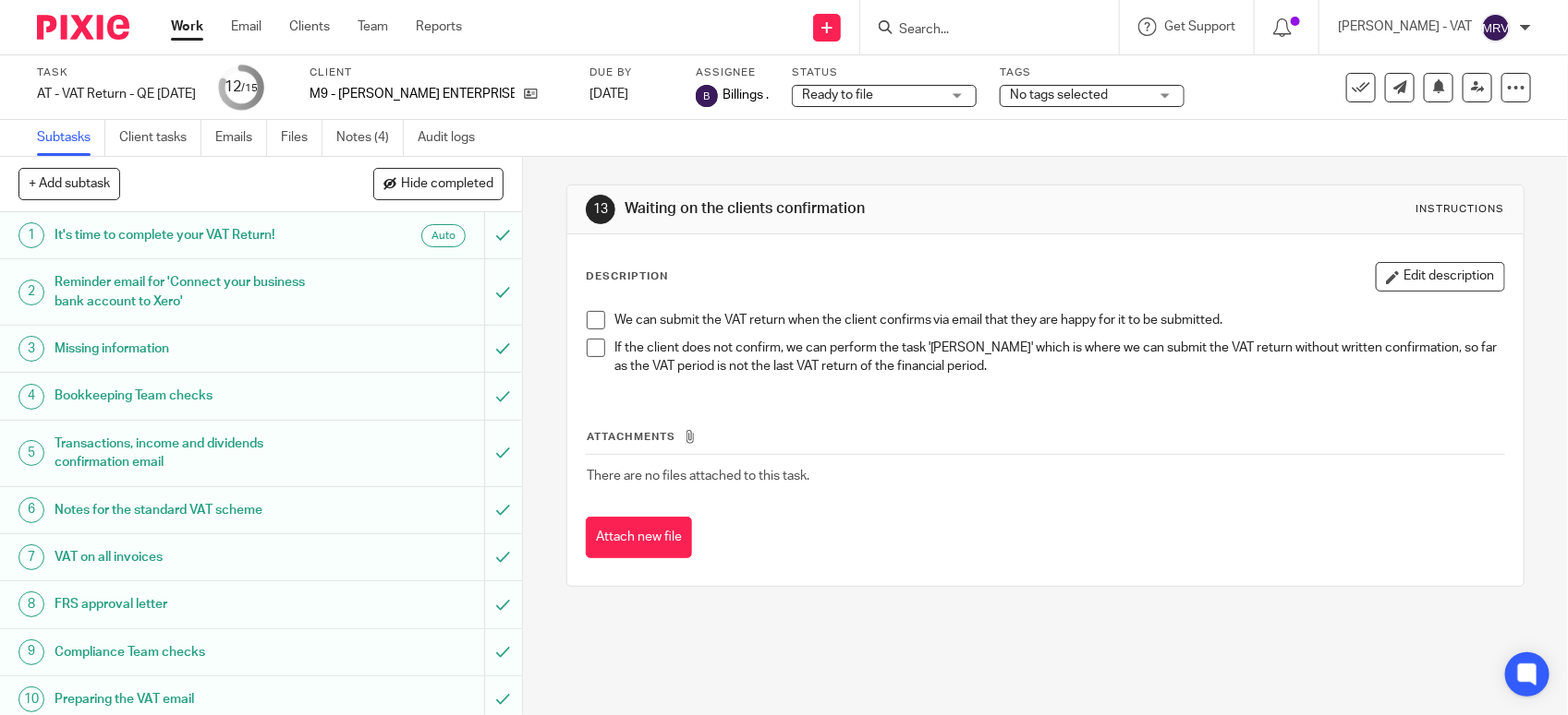
click at [587, 315] on span at bounding box center [596, 320] width 19 height 19
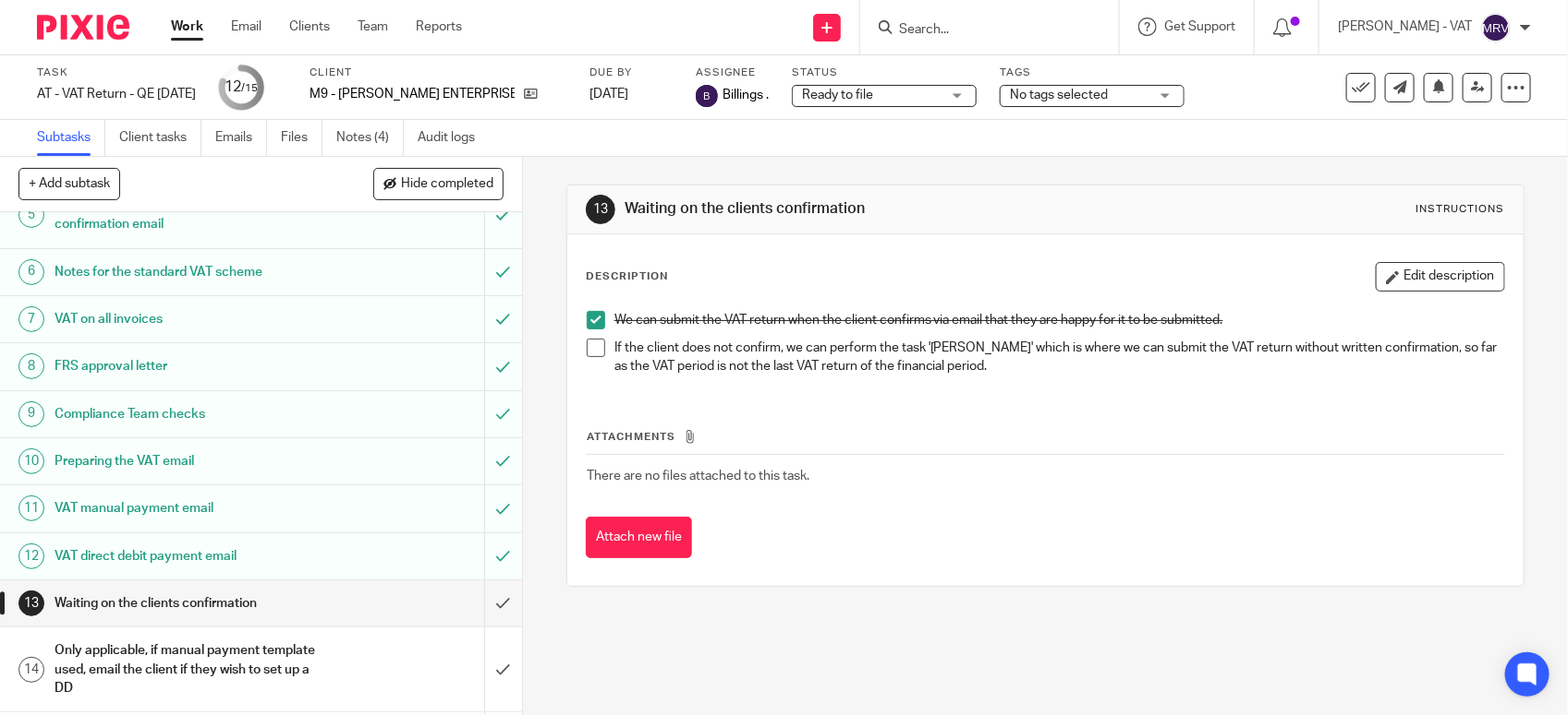
scroll to position [287, 0]
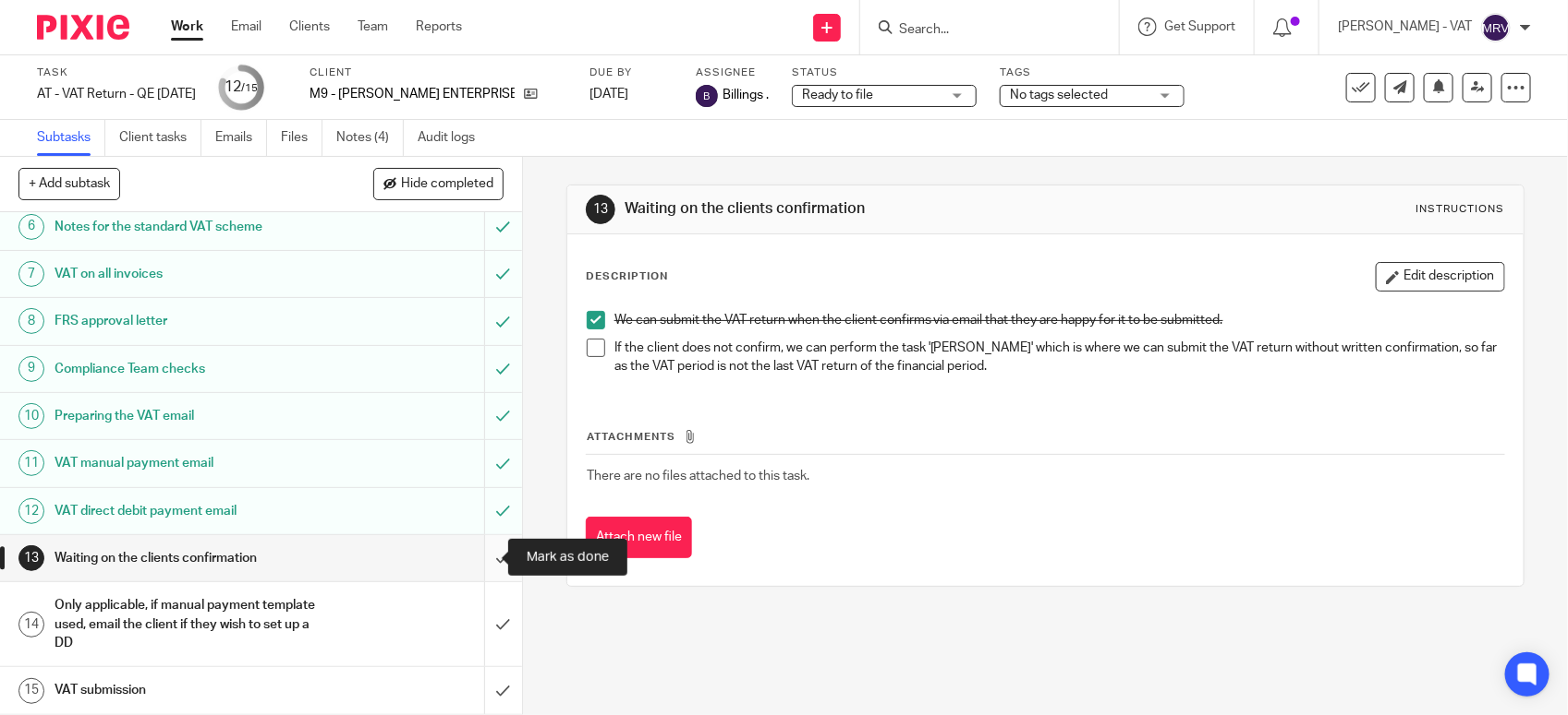
click at [477, 564] on input "submit" at bounding box center [261, 558] width 522 height 46
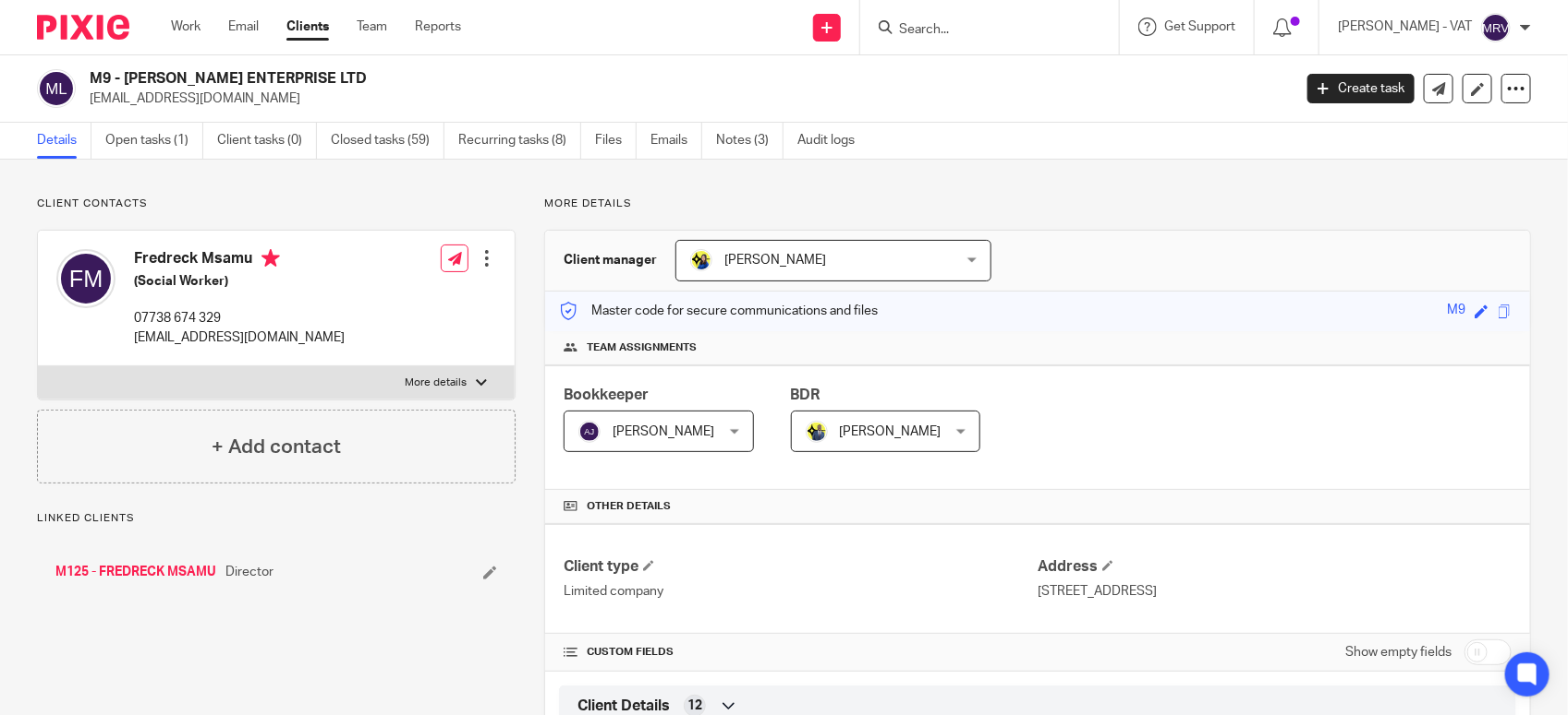
drag, startPoint x: 127, startPoint y: 76, endPoint x: 342, endPoint y: 72, distance: 215.0
click at [342, 72] on h2 "M9 - [PERSON_NAME] ENTERPRISE LTD" at bounding box center [565, 78] width 952 height 20
copy h2 "[PERSON_NAME] ENTERPRISE LTD"
click at [757, 136] on link "Notes (3)" at bounding box center [749, 141] width 67 height 36
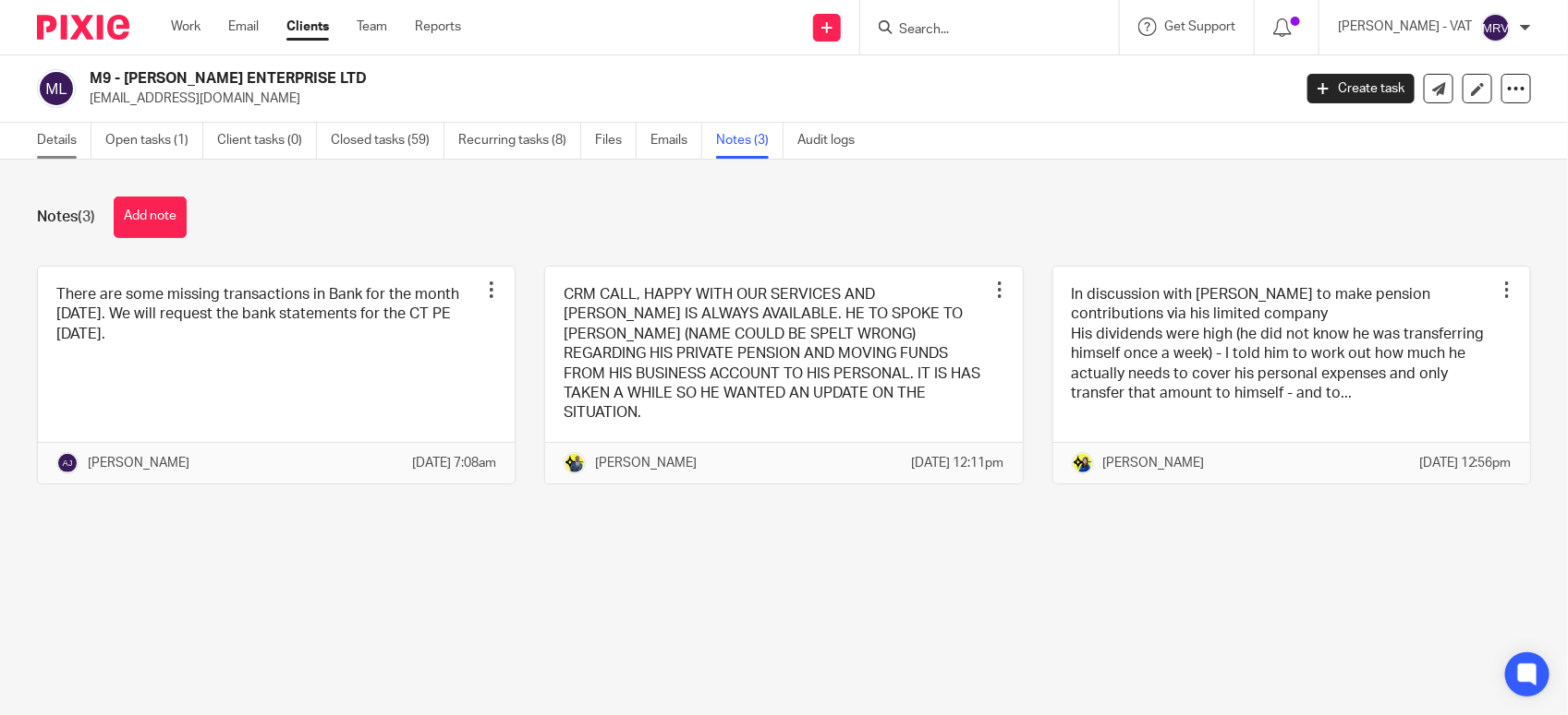
click at [48, 130] on link "Details" at bounding box center [64, 141] width 55 height 36
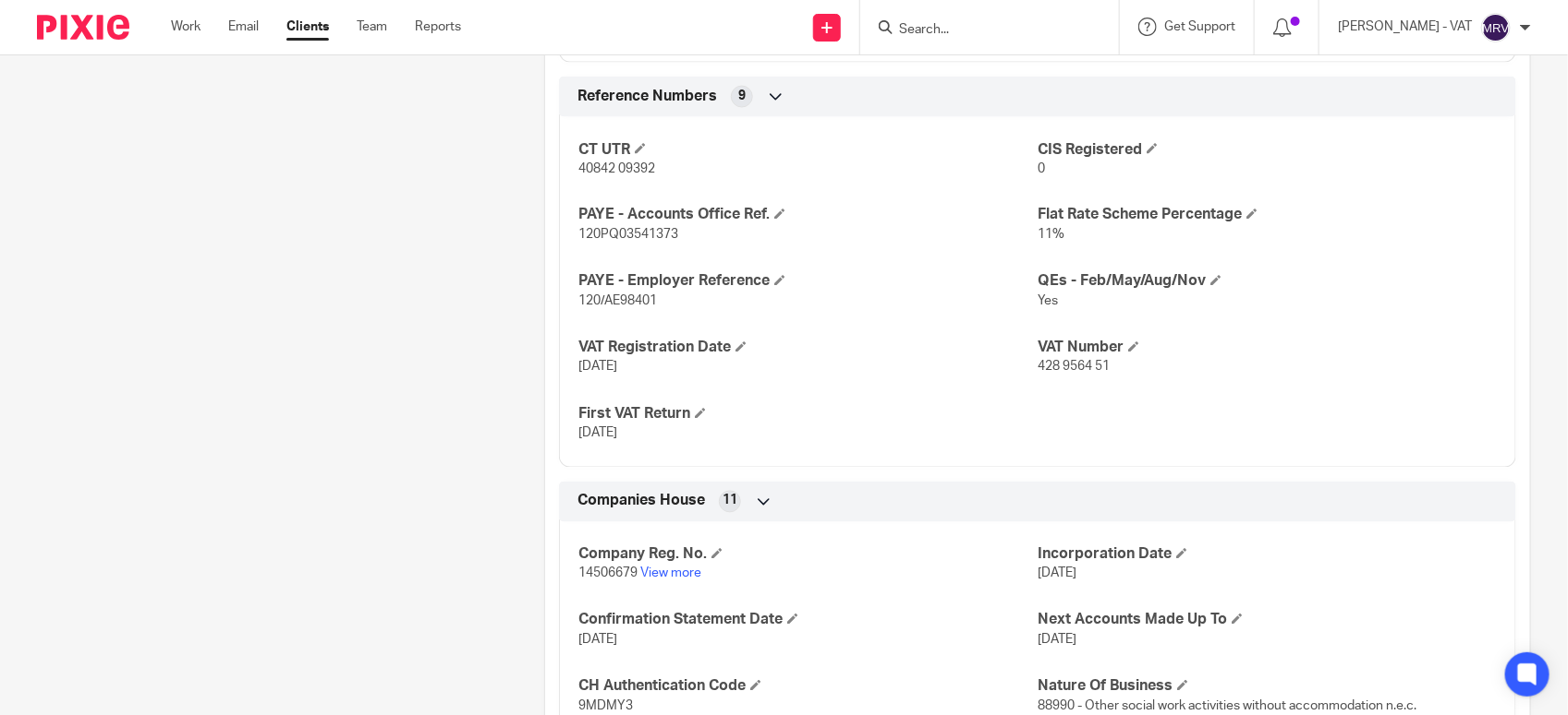
scroll to position [1385, 0]
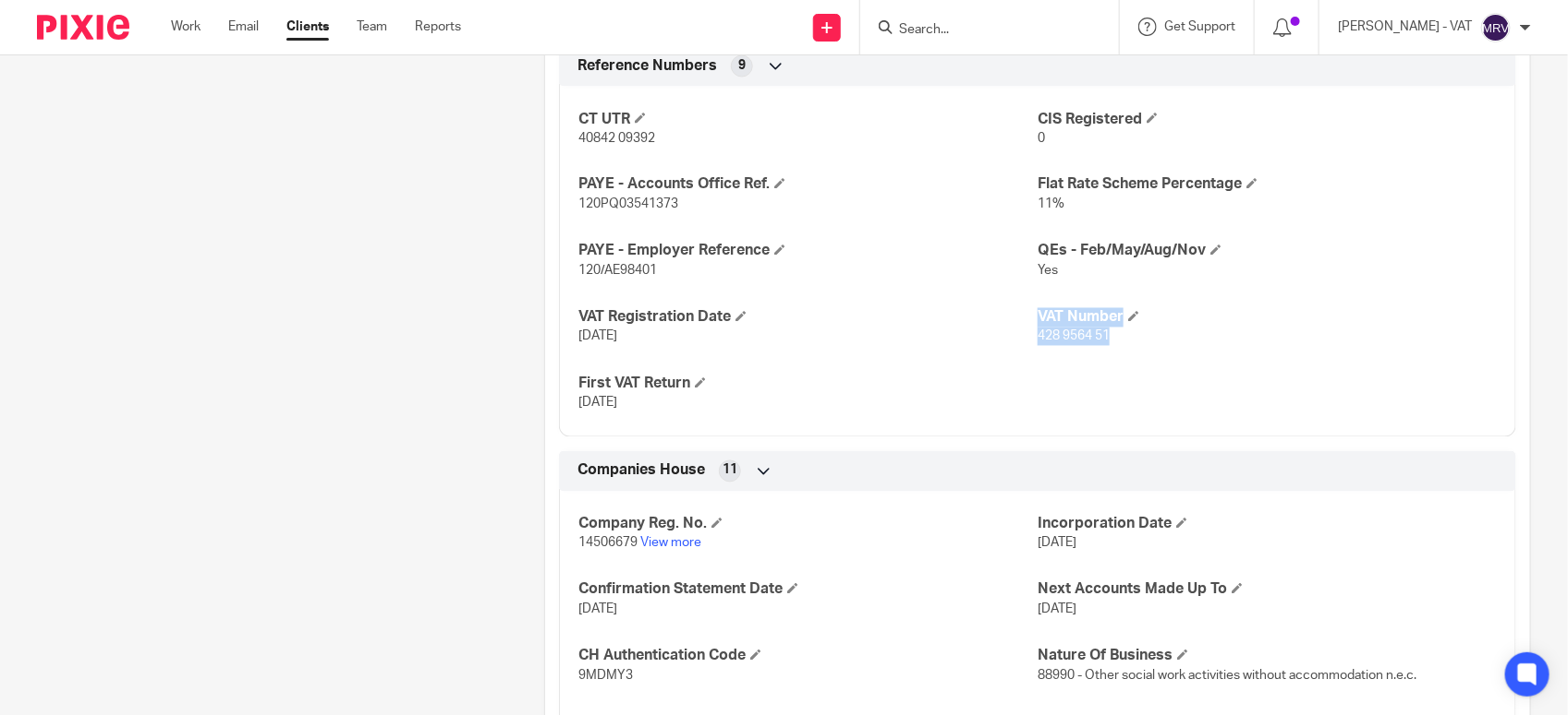
drag, startPoint x: 1021, startPoint y: 342, endPoint x: 1104, endPoint y: 343, distance: 83.0
click at [1104, 343] on div "CT UTR 40842 09392 CIS Registered 0 PAYE - Accounts Office Ref. 120PQ03541373 F…" at bounding box center [1037, 255] width 957 height 365
click at [1038, 340] on span "428 9564 51" at bounding box center [1074, 337] width 72 height 13
drag, startPoint x: 1026, startPoint y: 340, endPoint x: 1119, endPoint y: 348, distance: 93.3
click at [1119, 347] on p "428 9564 51" at bounding box center [1267, 337] width 459 height 19
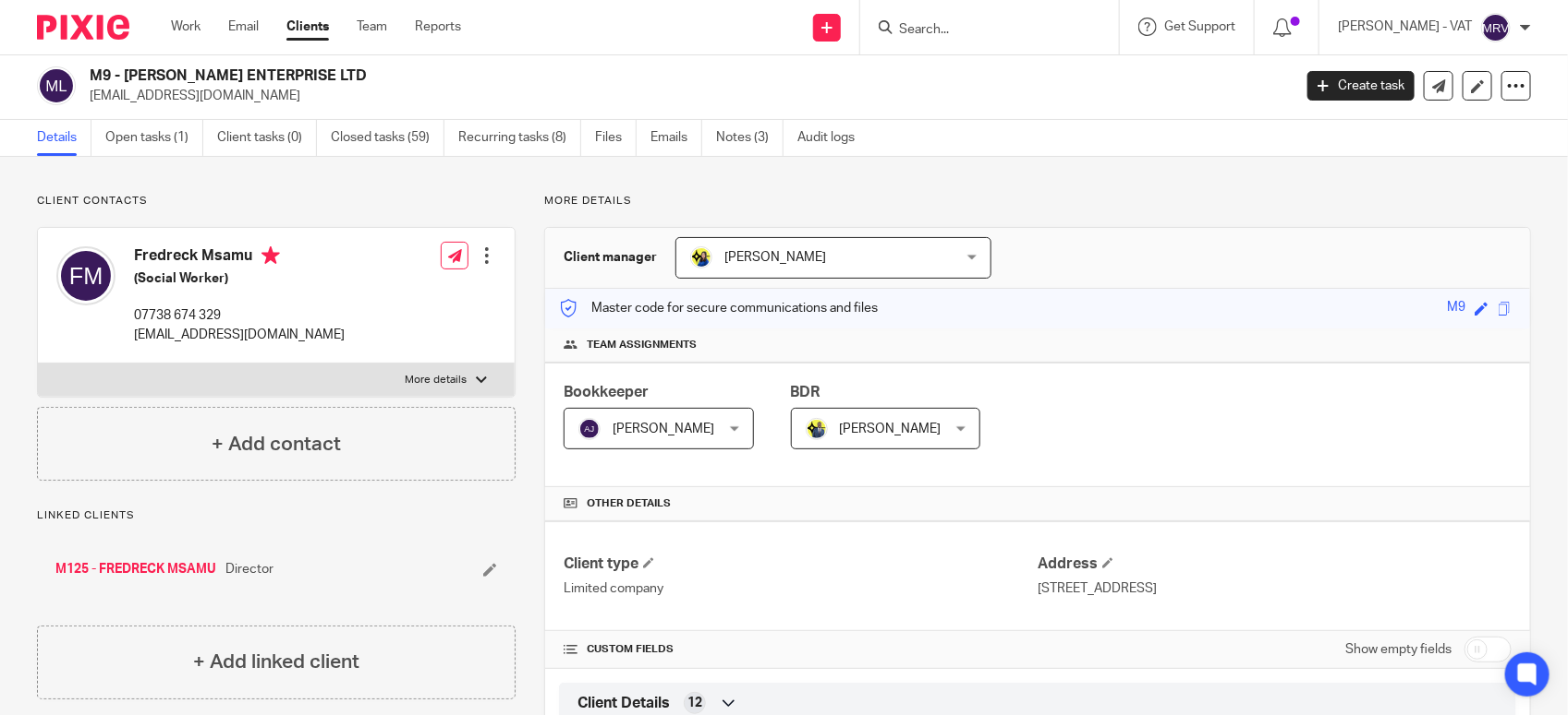
scroll to position [0, 0]
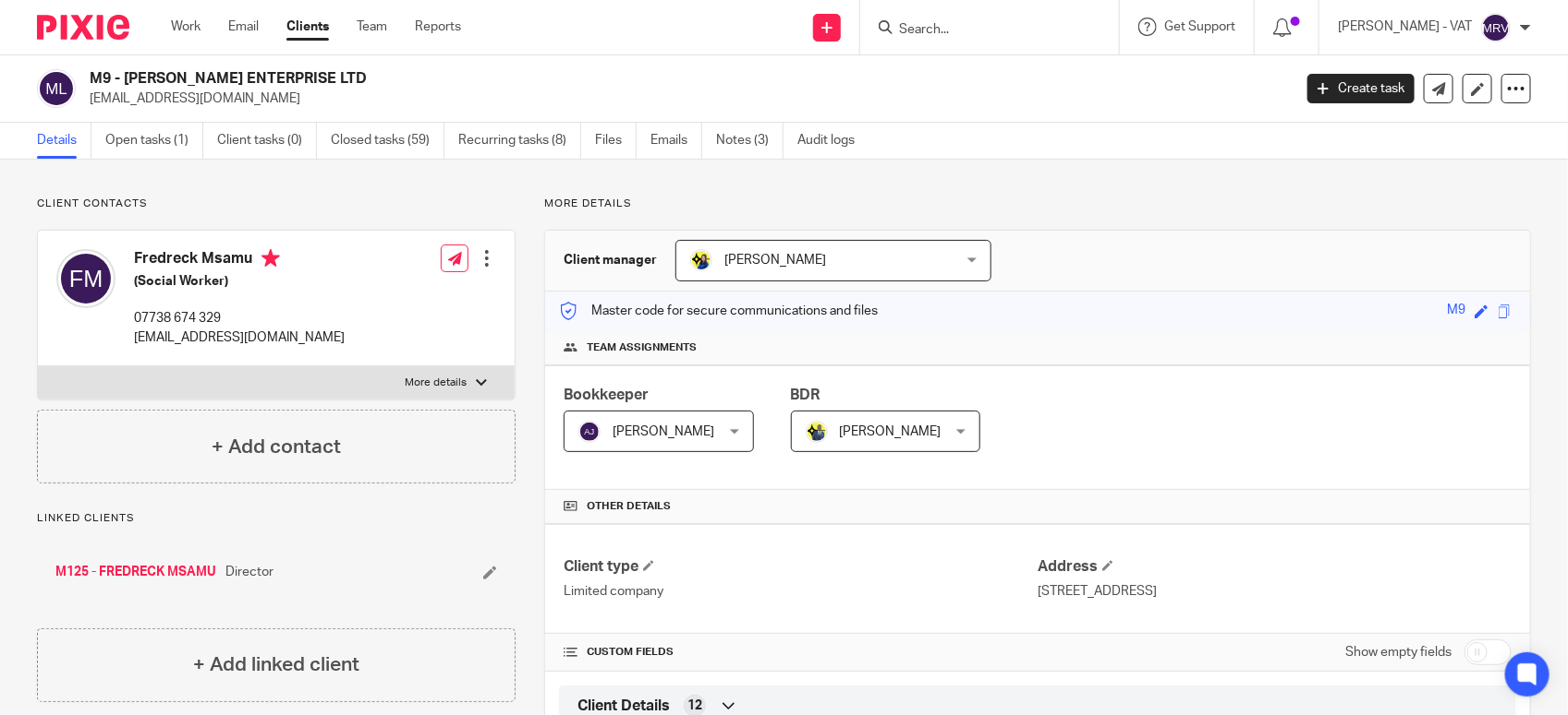
click at [949, 24] on input "Search" at bounding box center [980, 30] width 166 height 17
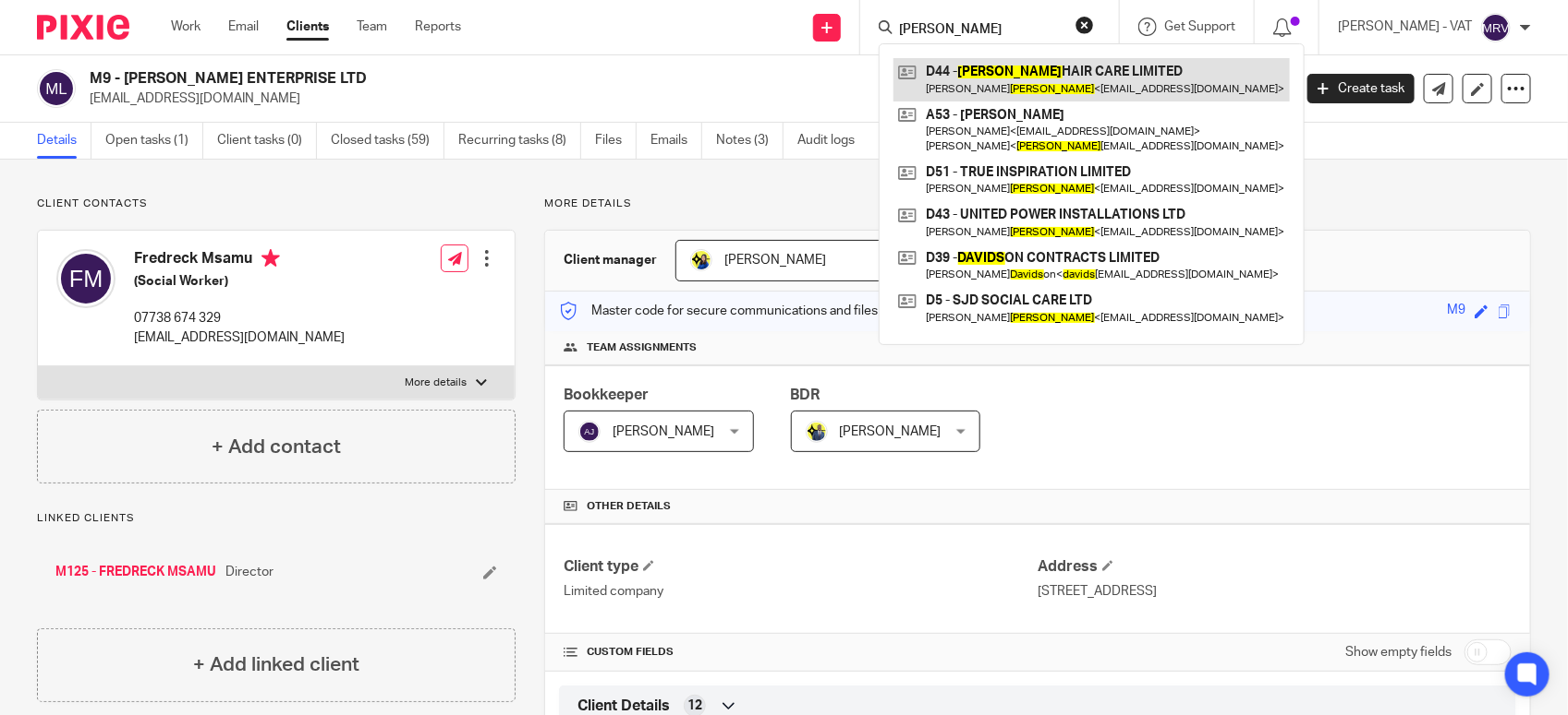
type input "[PERSON_NAME]"
click at [979, 61] on link at bounding box center [1091, 79] width 396 height 43
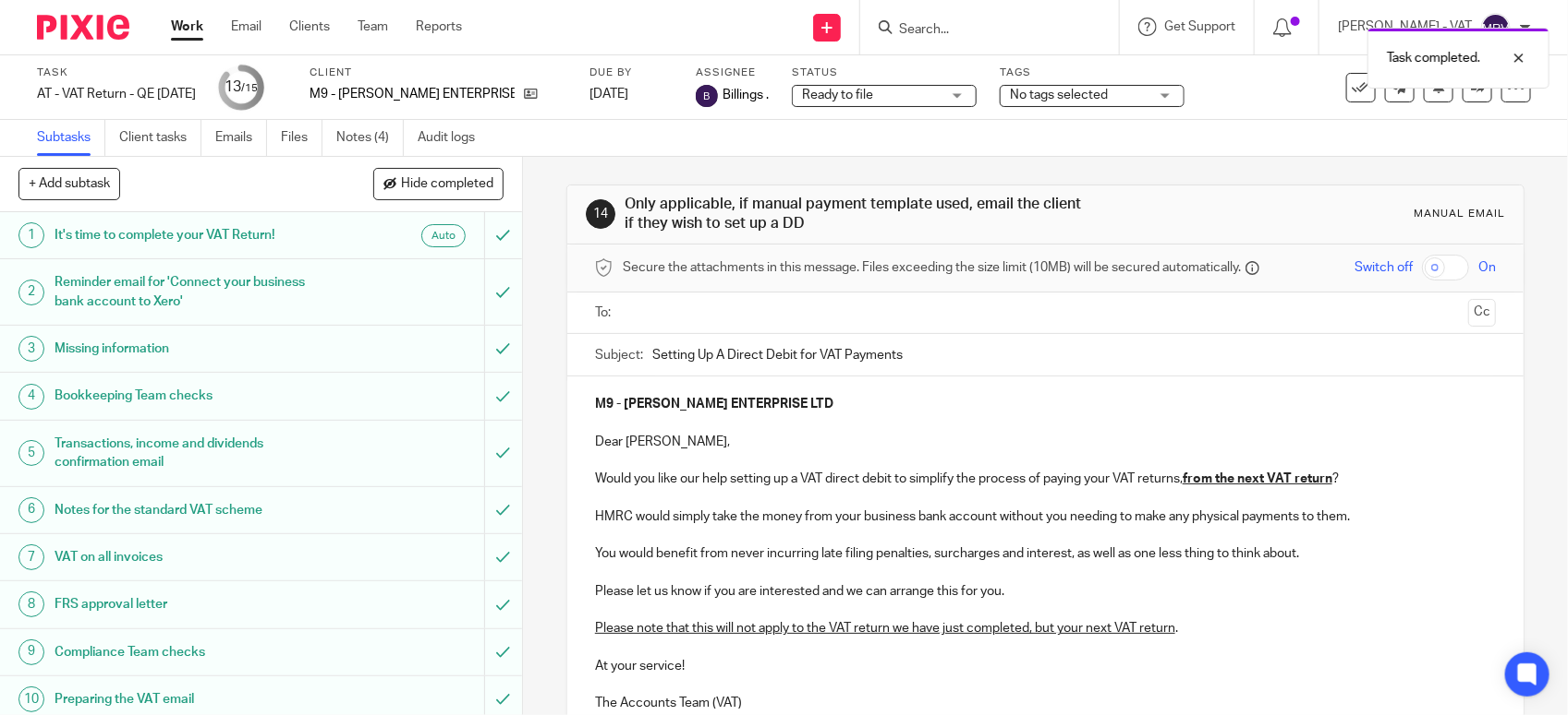
click at [703, 323] on input "text" at bounding box center [1045, 314] width 832 height 21
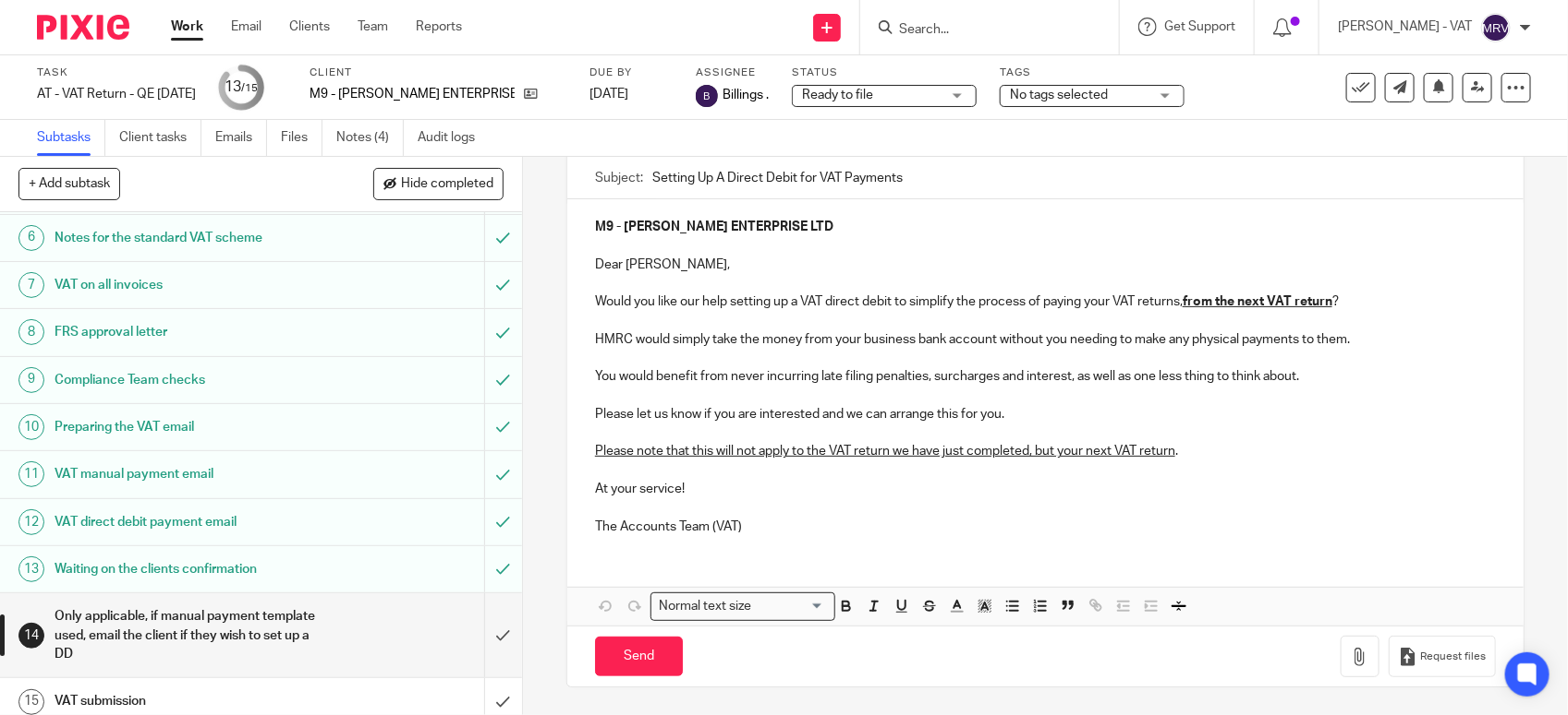
scroll to position [287, 0]
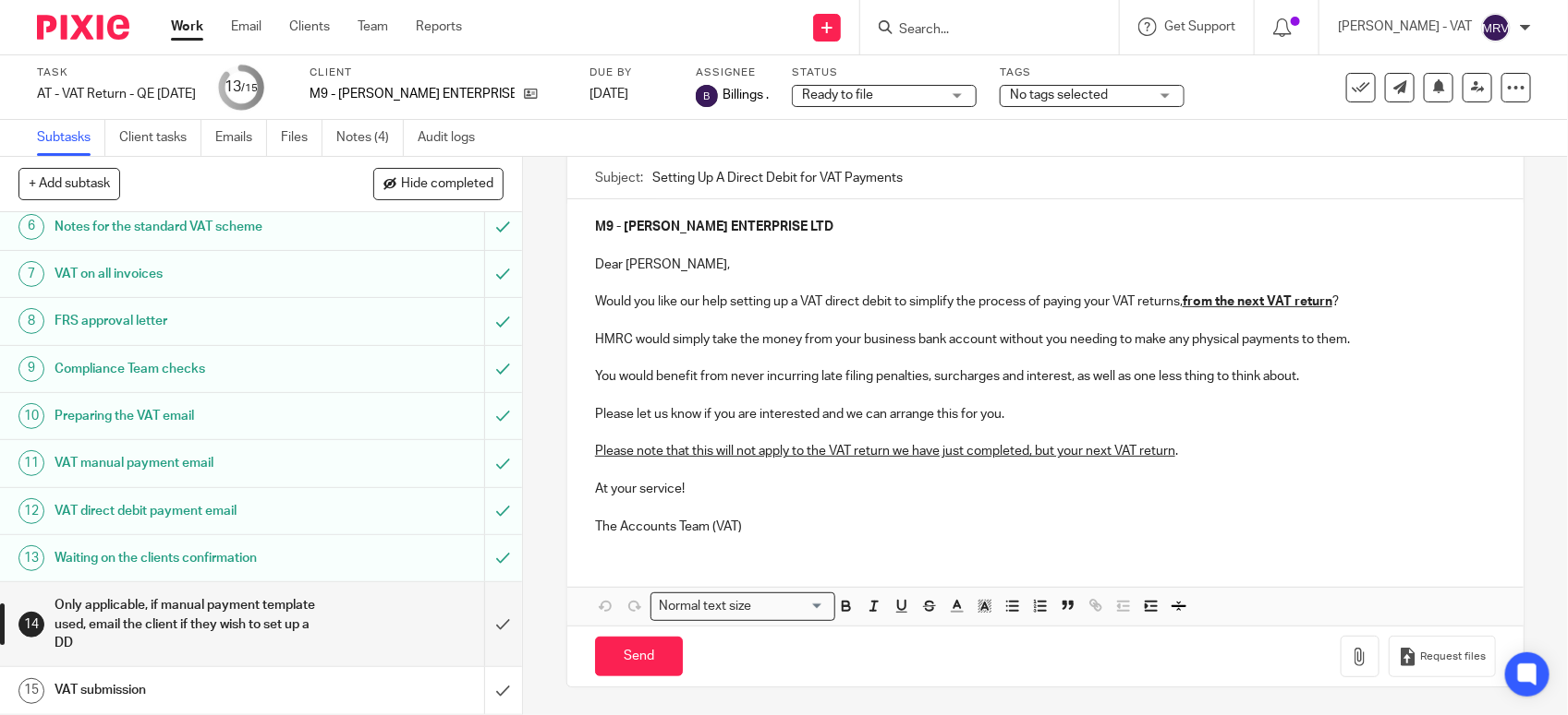
click at [889, 521] on p "The Accounts Team (VAT)" at bounding box center [1044, 527] width 901 height 19
click at [620, 672] on input "Send" at bounding box center [638, 656] width 88 height 40
type input "Sent"
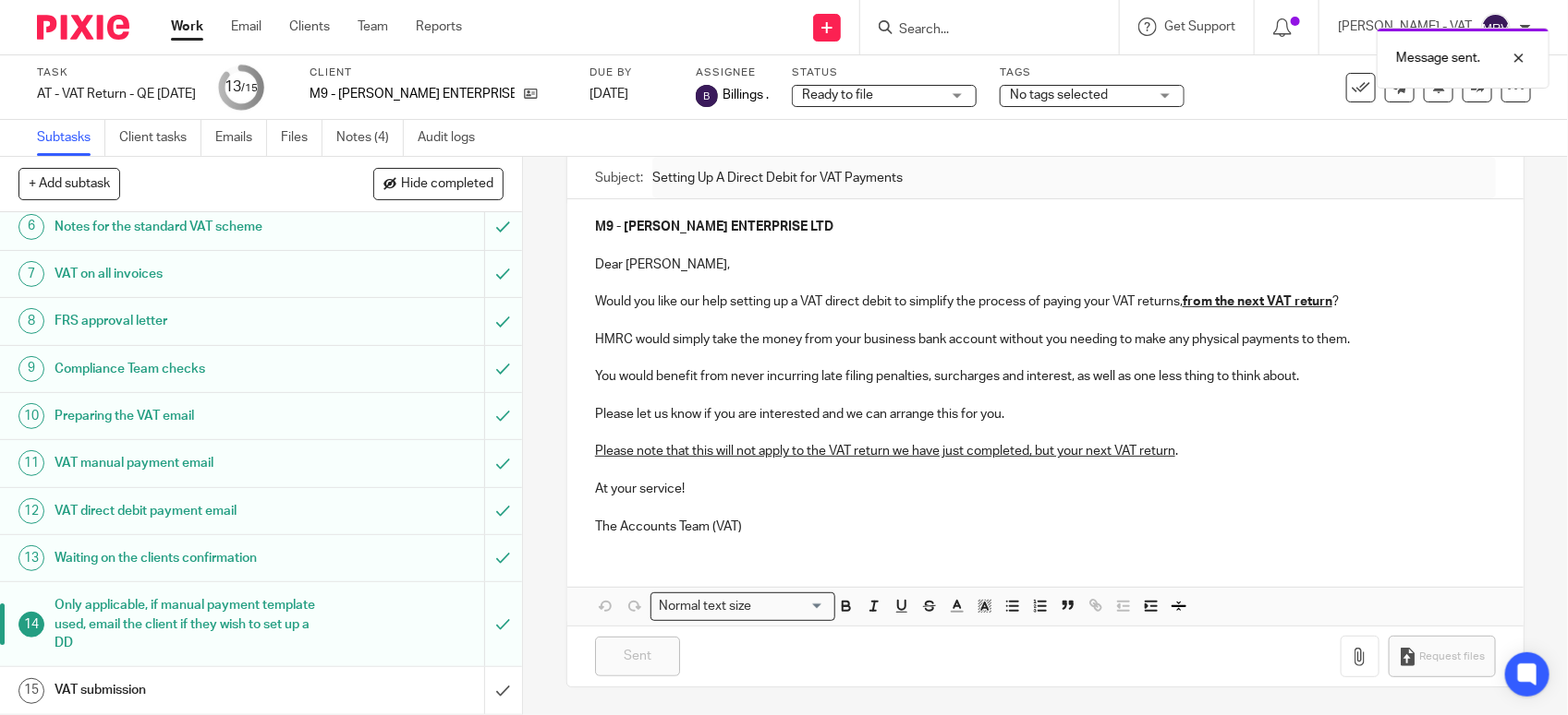
click at [228, 683] on h1 "VAT submission" at bounding box center [192, 689] width 274 height 27
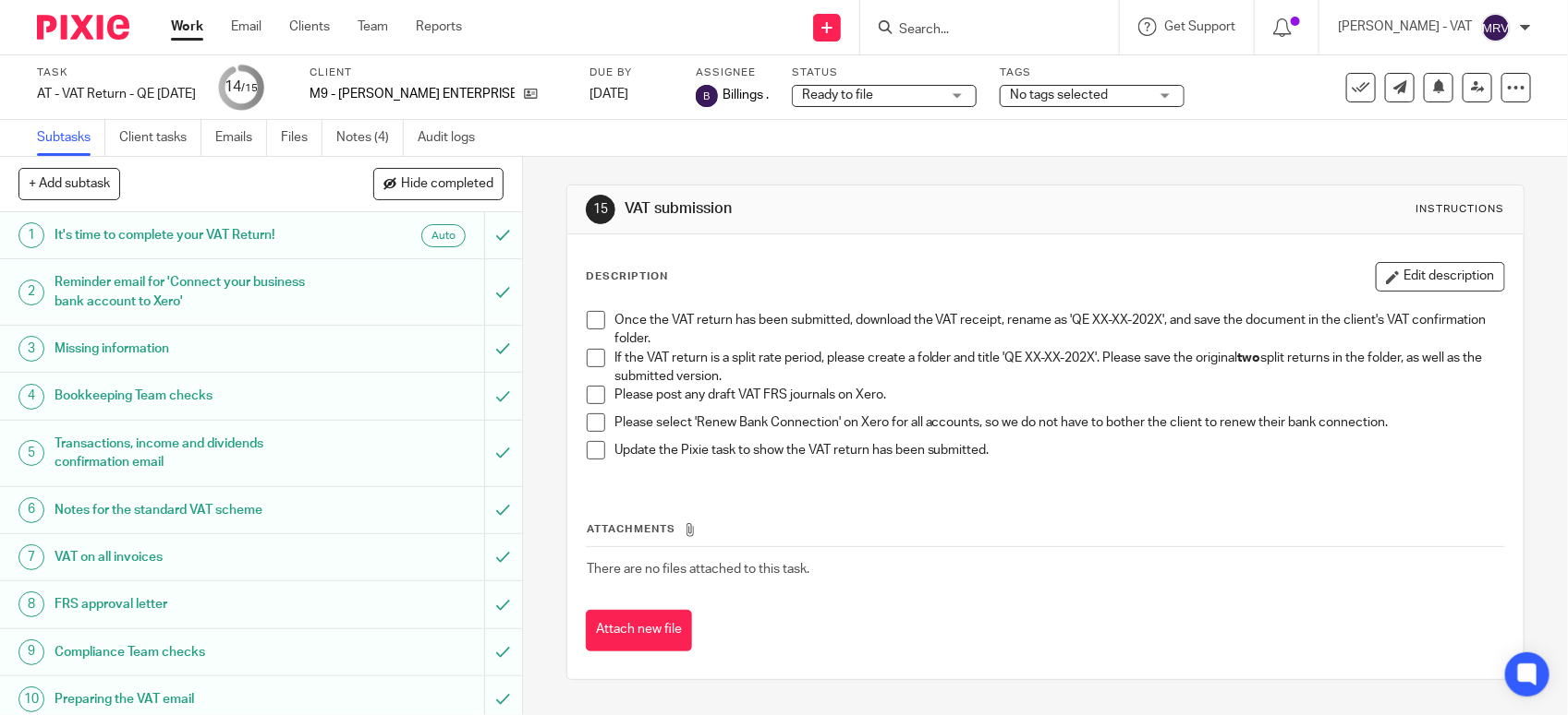
click at [587, 360] on span at bounding box center [596, 358] width 19 height 19
click at [589, 399] on span at bounding box center [596, 396] width 19 height 19
click at [592, 427] on span at bounding box center [596, 423] width 19 height 19
click at [593, 324] on span at bounding box center [596, 320] width 19 height 19
click at [596, 457] on span at bounding box center [596, 451] width 19 height 19
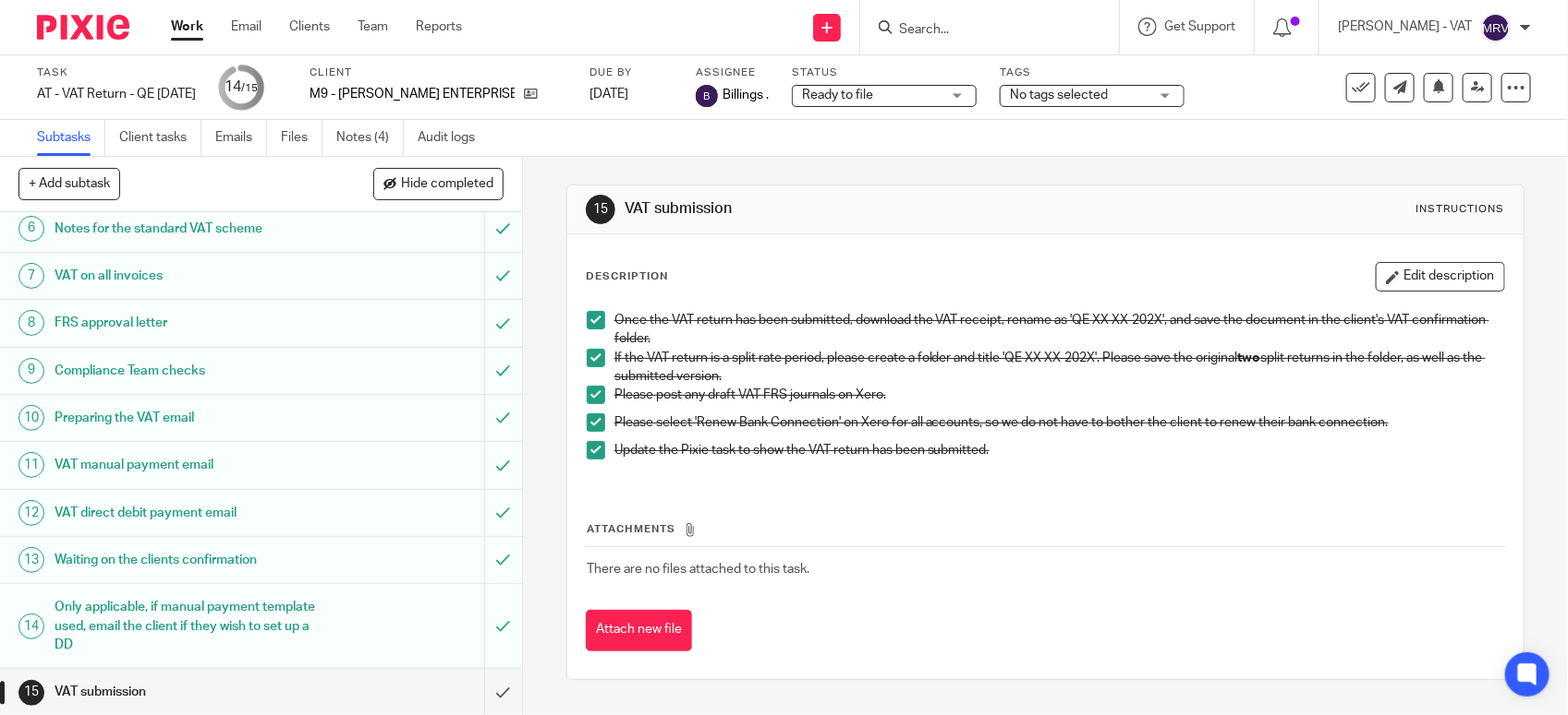
scroll to position [287, 0]
click at [470, 685] on input "submit" at bounding box center [261, 690] width 522 height 46
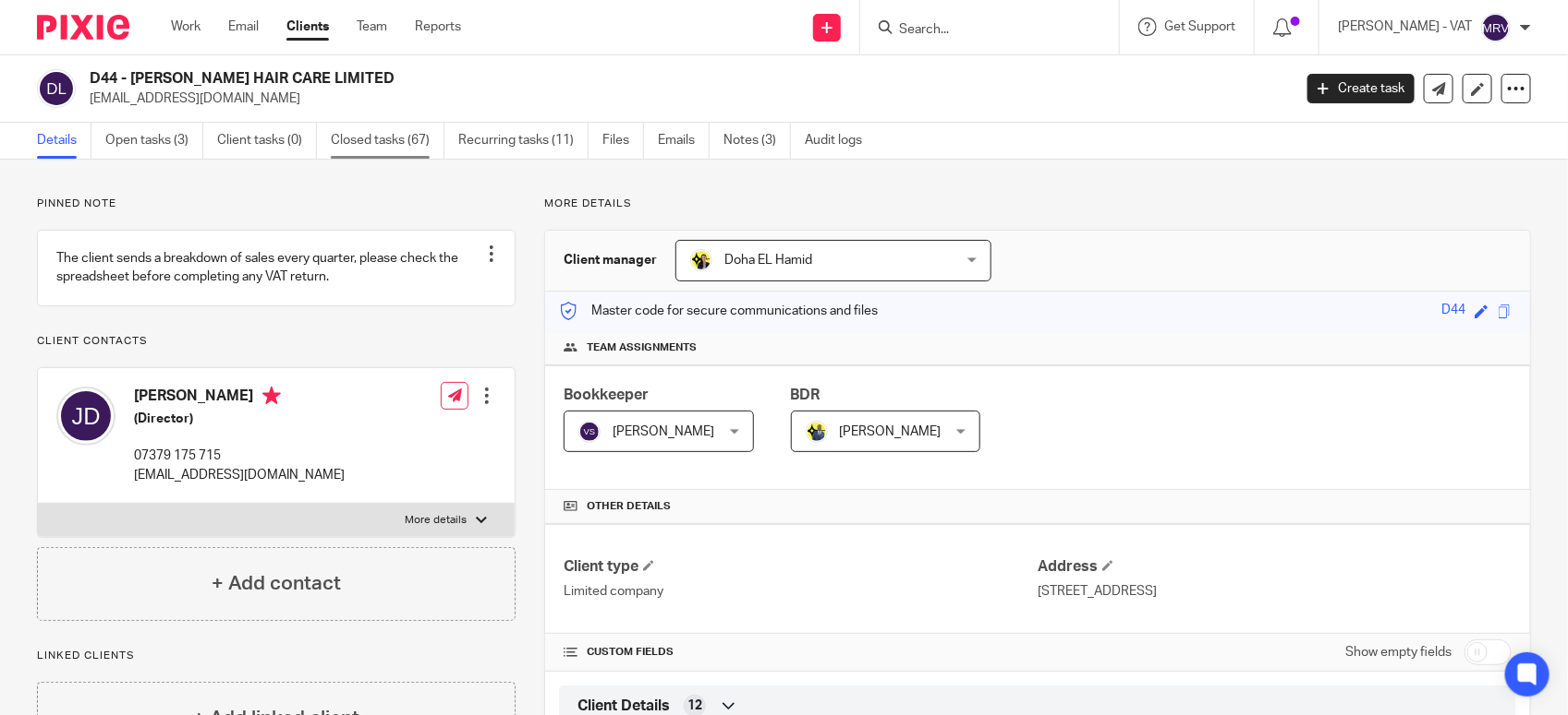
click at [430, 145] on link "Closed tasks (67)" at bounding box center [388, 141] width 113 height 36
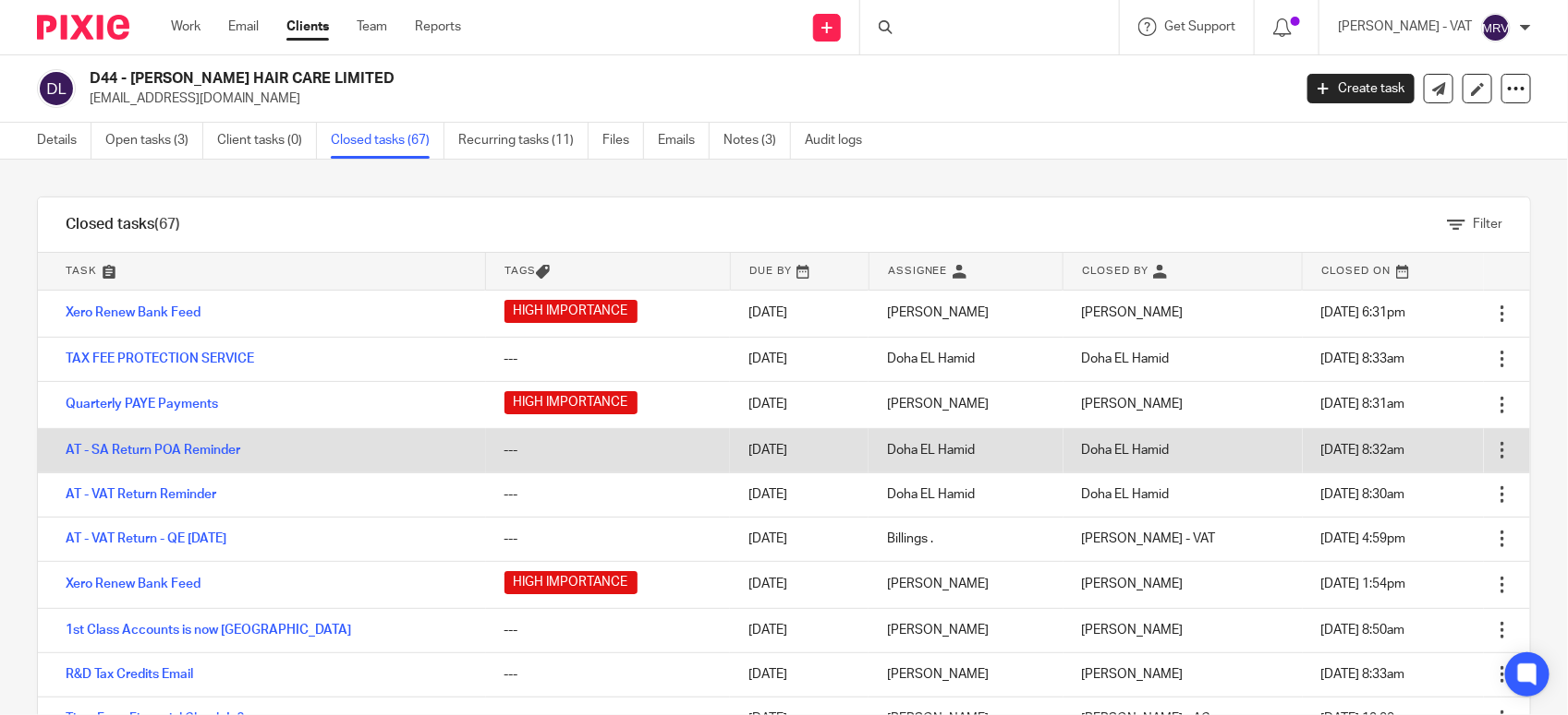
scroll to position [115, 0]
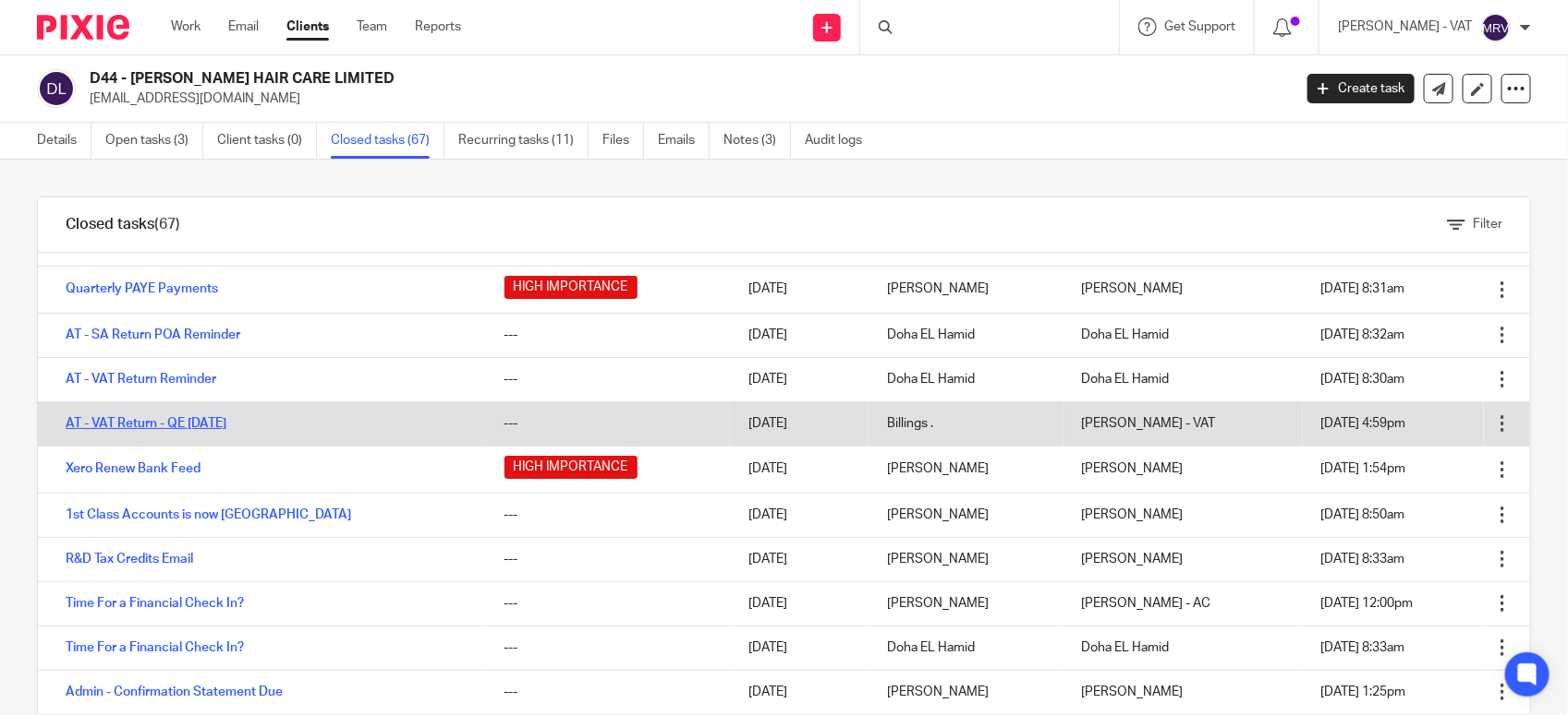
click at [130, 426] on link "AT - VAT Return - QE 31-05-2025" at bounding box center [146, 424] width 161 height 13
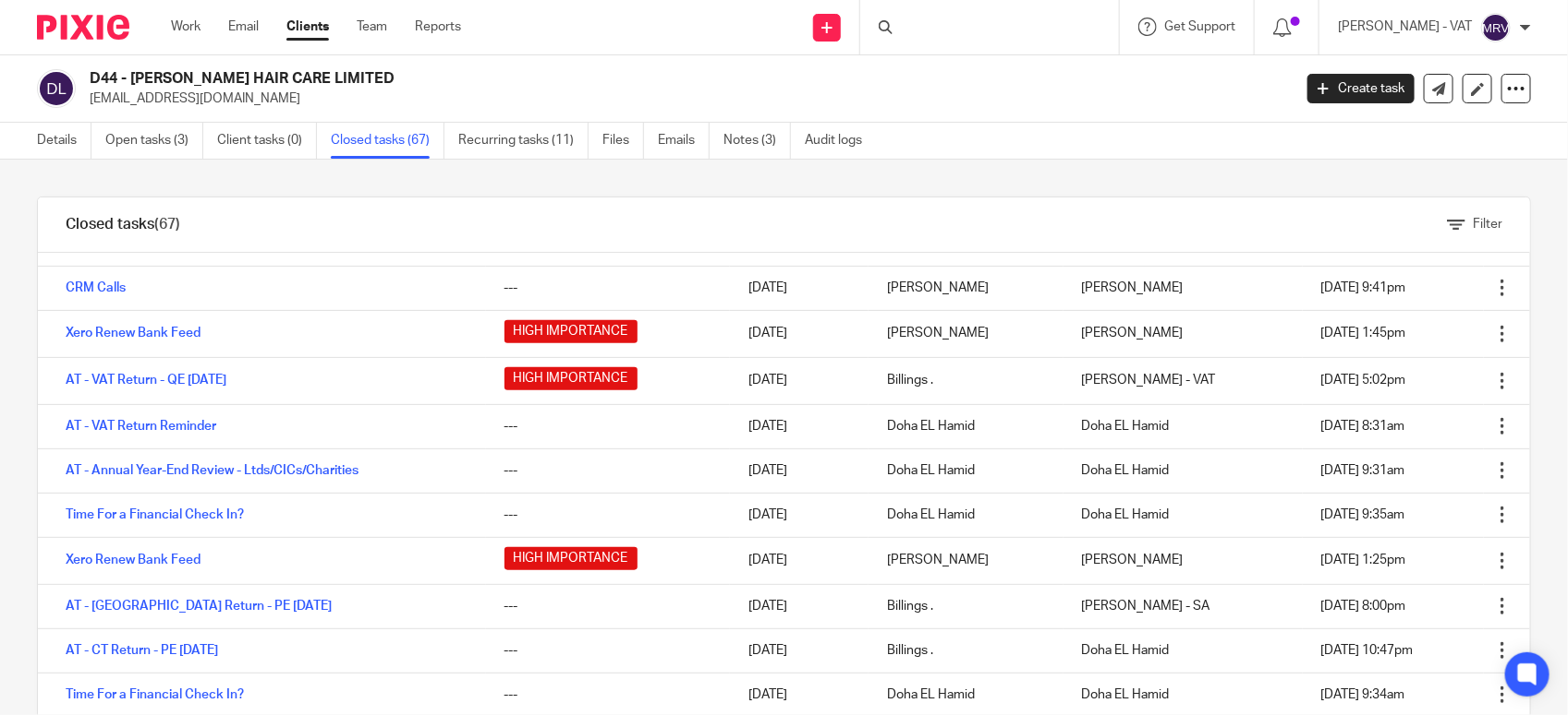
scroll to position [692, 0]
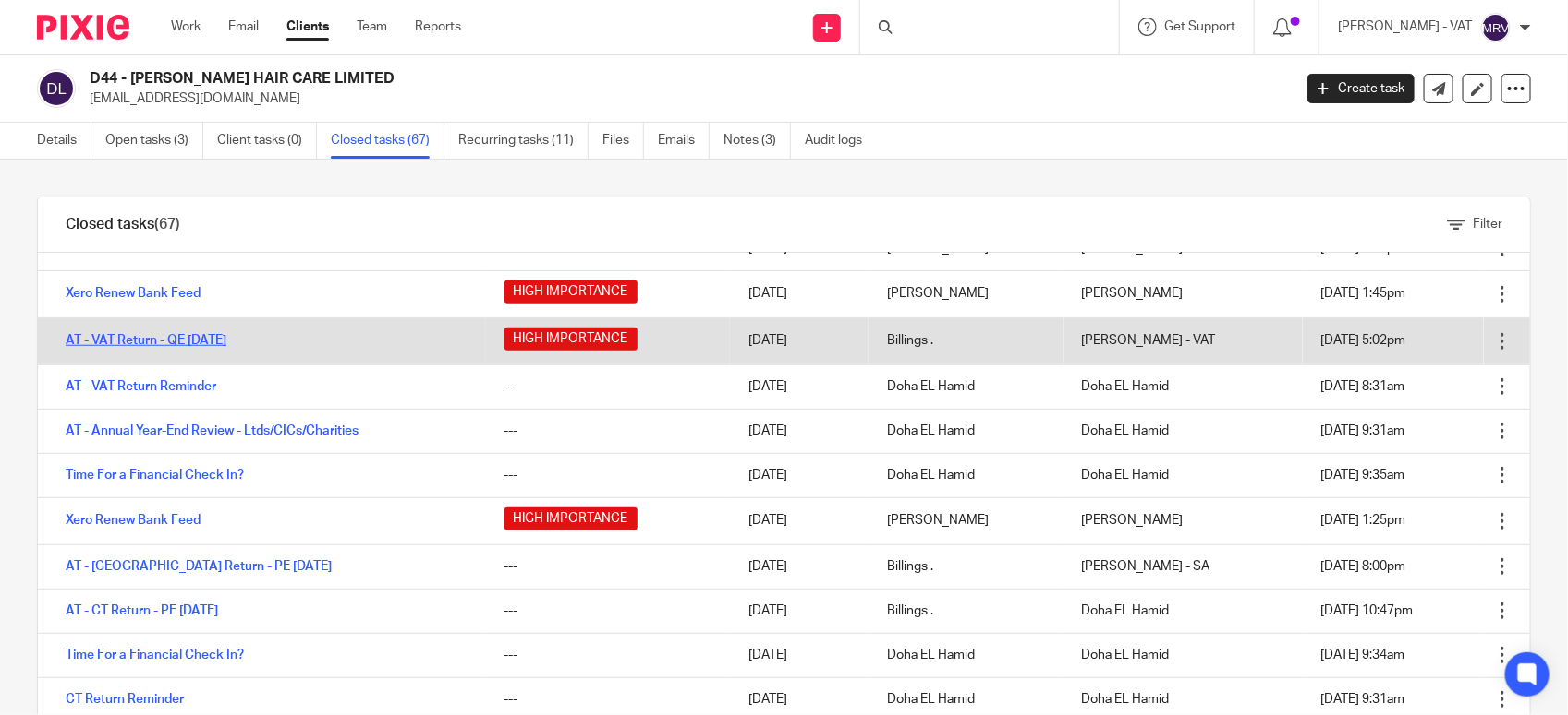
click at [191, 347] on link "AT - VAT Return - QE [DATE]" at bounding box center [146, 341] width 161 height 13
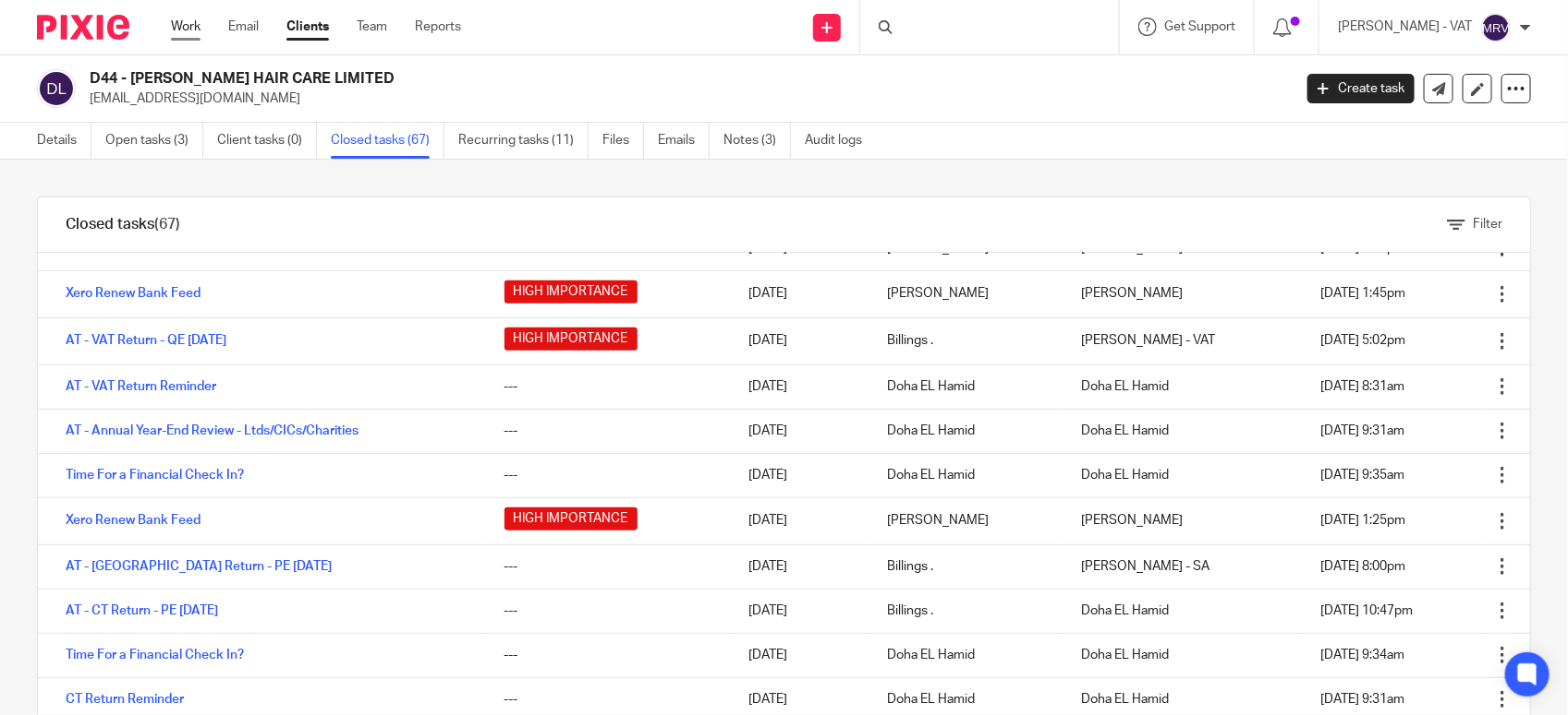
click at [194, 21] on link "Work" at bounding box center [185, 27] width 29 height 19
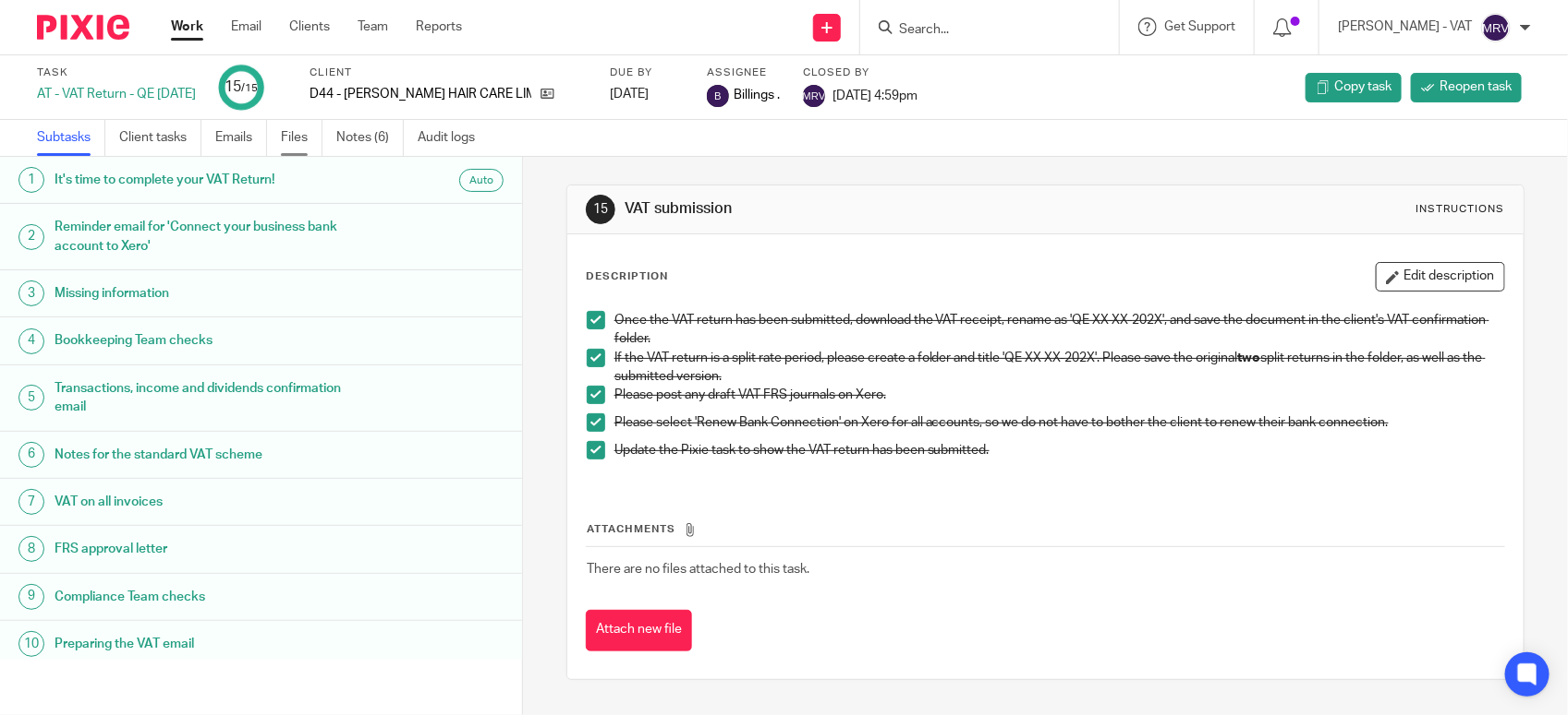
click at [296, 139] on link "Files" at bounding box center [302, 138] width 42 height 36
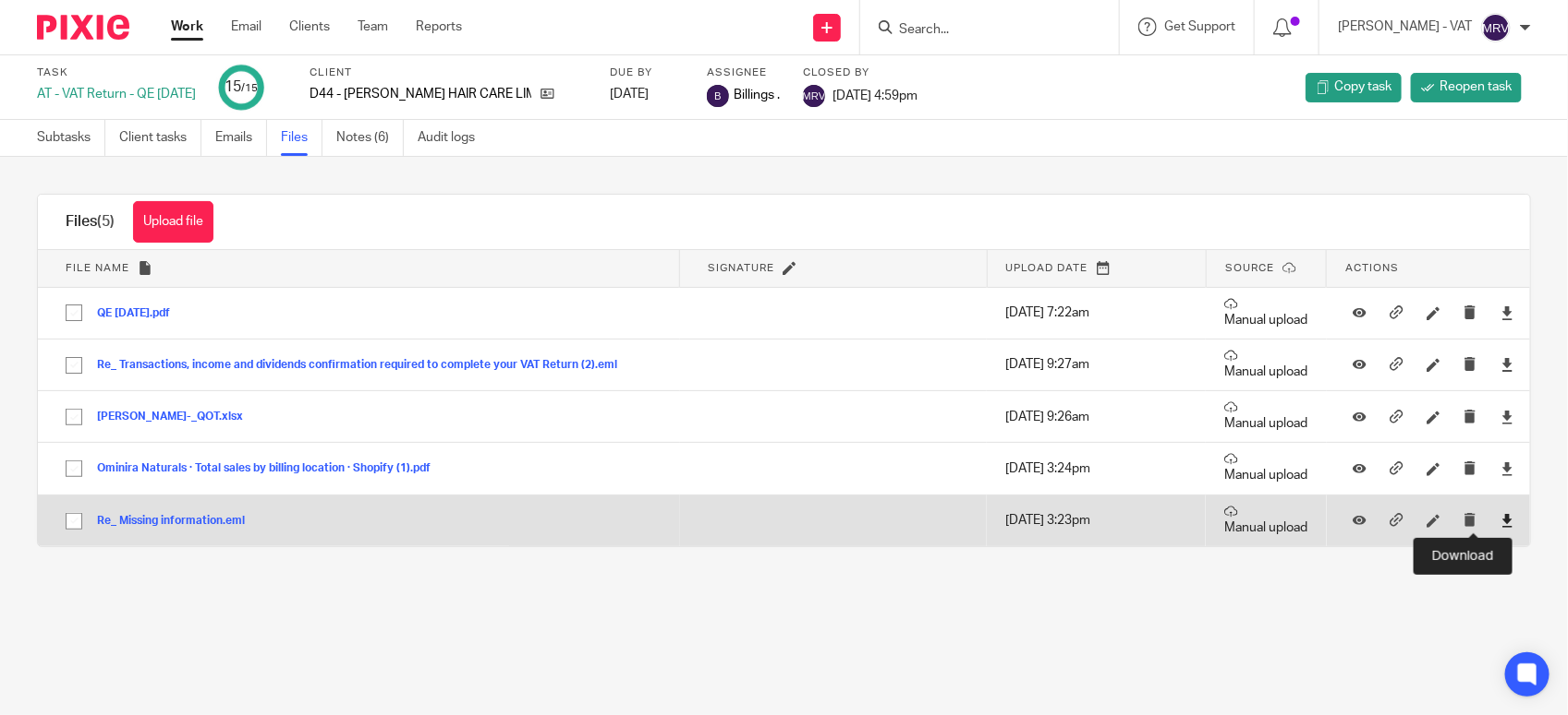
click at [1500, 523] on icon at bounding box center [1507, 520] width 14 height 14
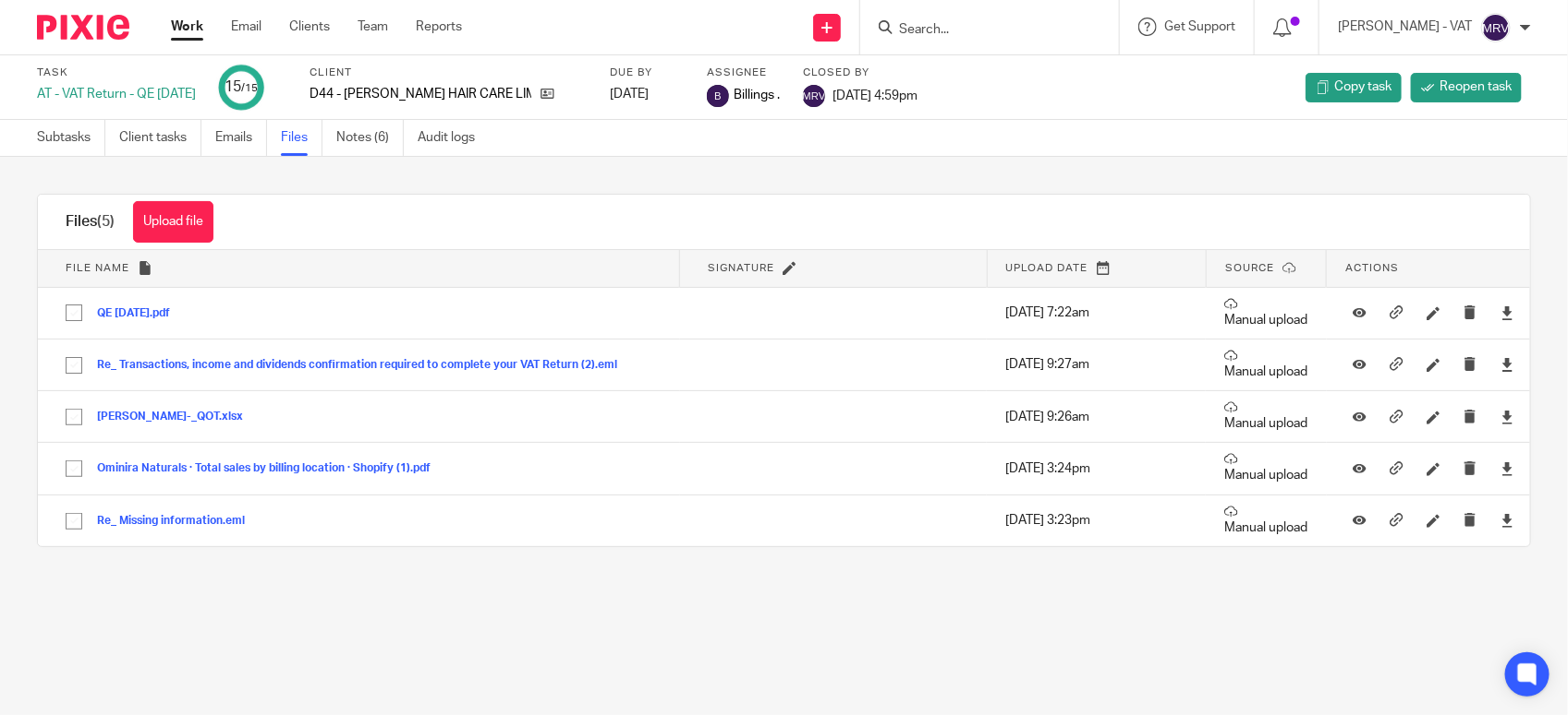
click at [947, 25] on input "Search" at bounding box center [980, 30] width 166 height 17
type input "x"
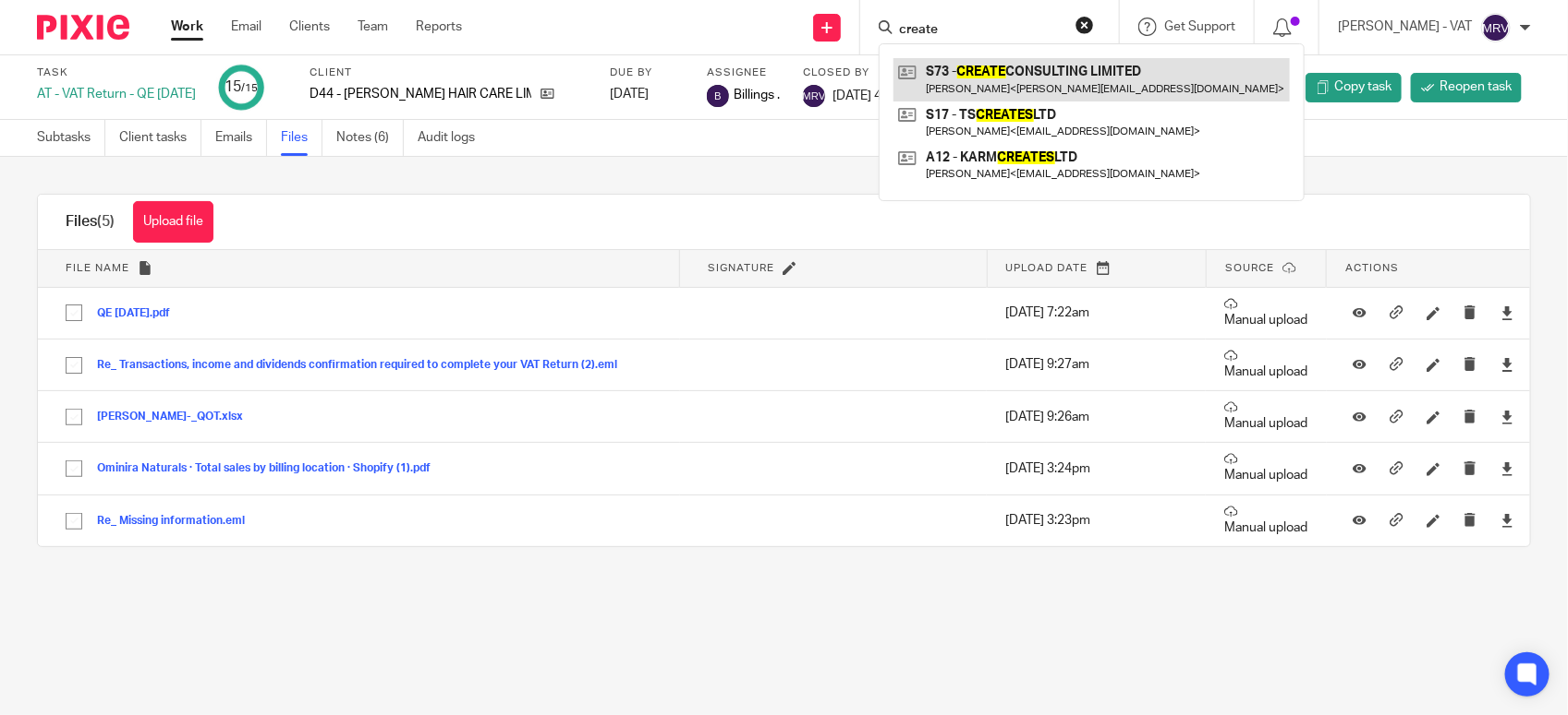
type input "create"
click at [962, 67] on link at bounding box center [1091, 79] width 396 height 43
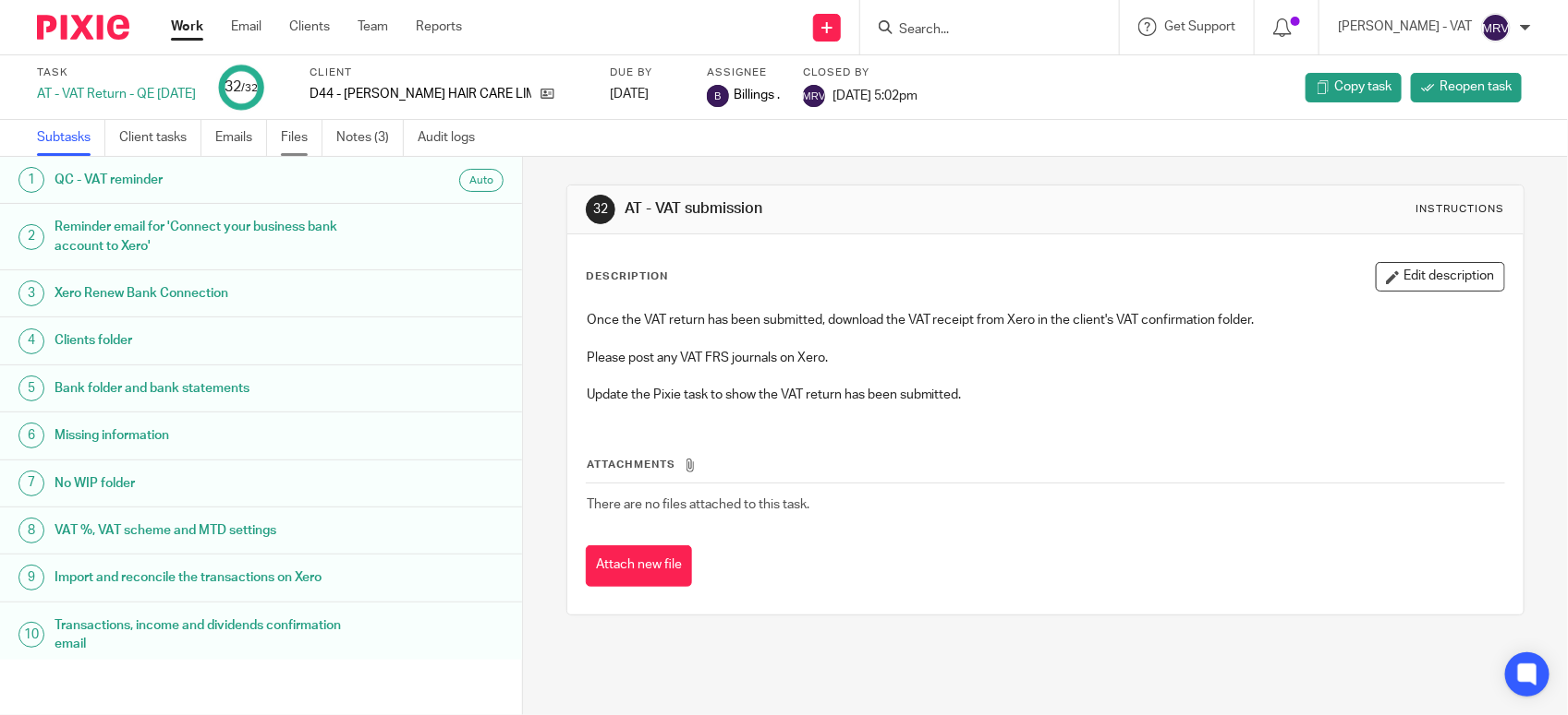
click at [307, 129] on link "Files" at bounding box center [302, 138] width 42 height 36
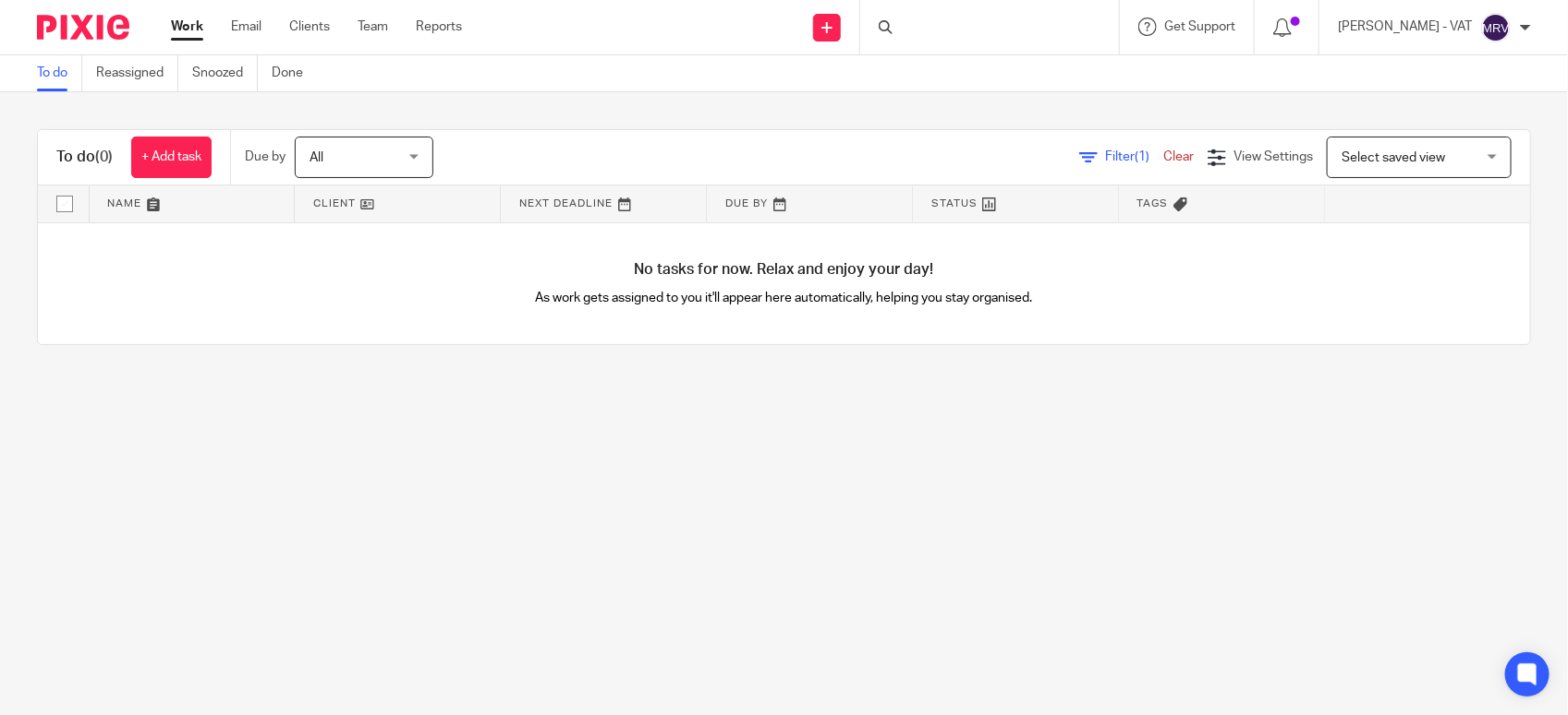
click at [475, 510] on main "To do Reassigned Snoozed Done To do (0) + Add task Due by All All [DATE] [DATE]…" at bounding box center [784, 357] width 1568 height 715
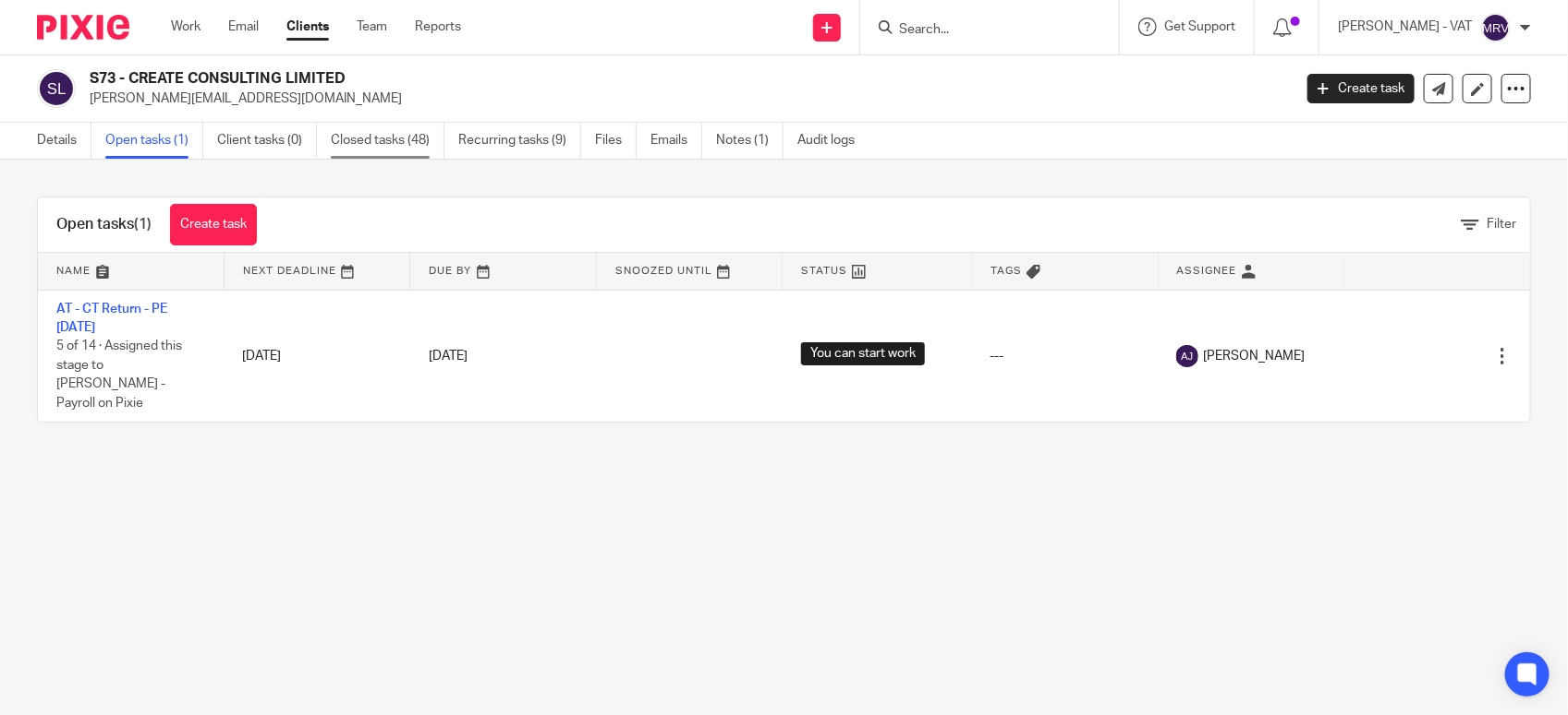
click at [423, 137] on link "Closed tasks (48)" at bounding box center [388, 141] width 113 height 36
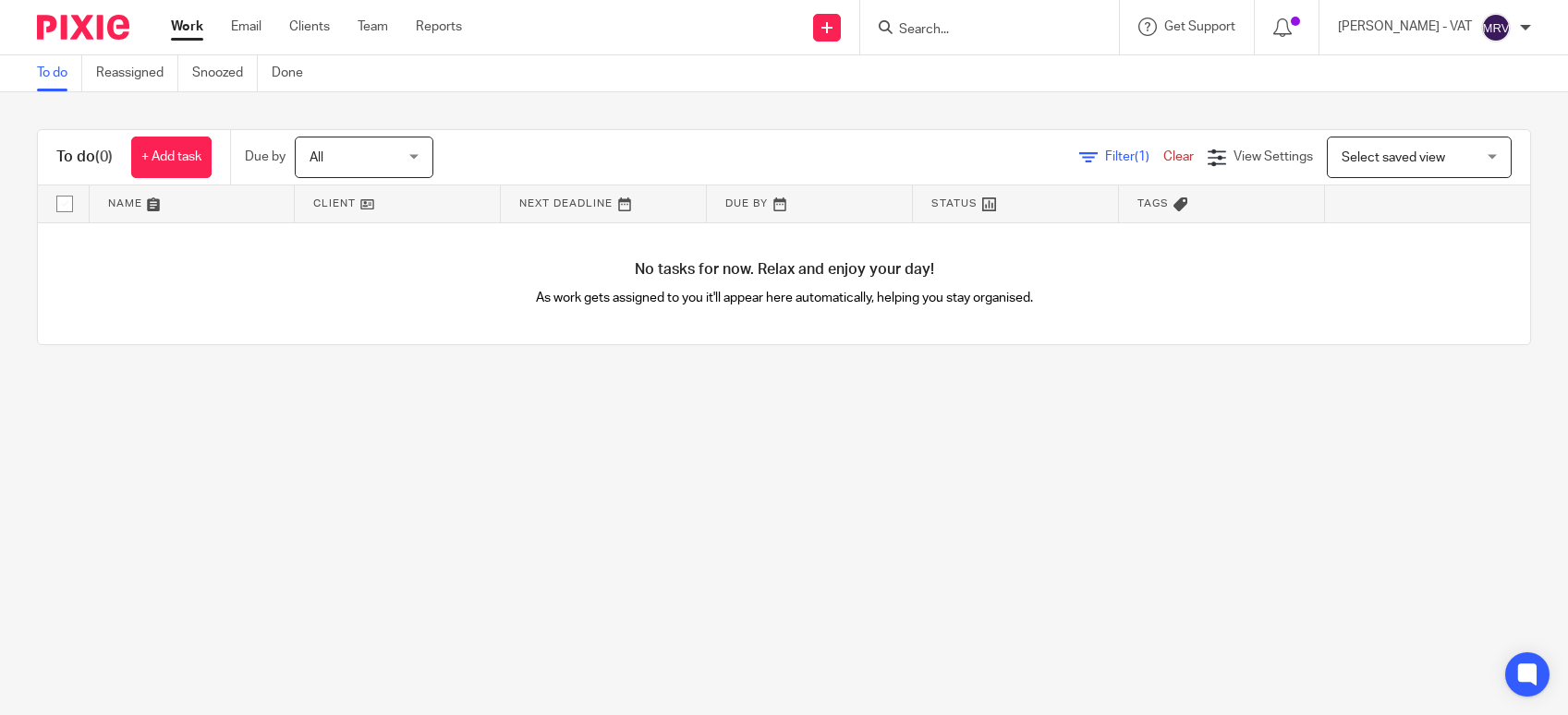
click at [580, 538] on main "To do Reassigned Snoozed Done To do (0) + Add task Due by All All [DATE] [DATE]…" at bounding box center [784, 357] width 1568 height 715
